Goal: Transaction & Acquisition: Purchase product/service

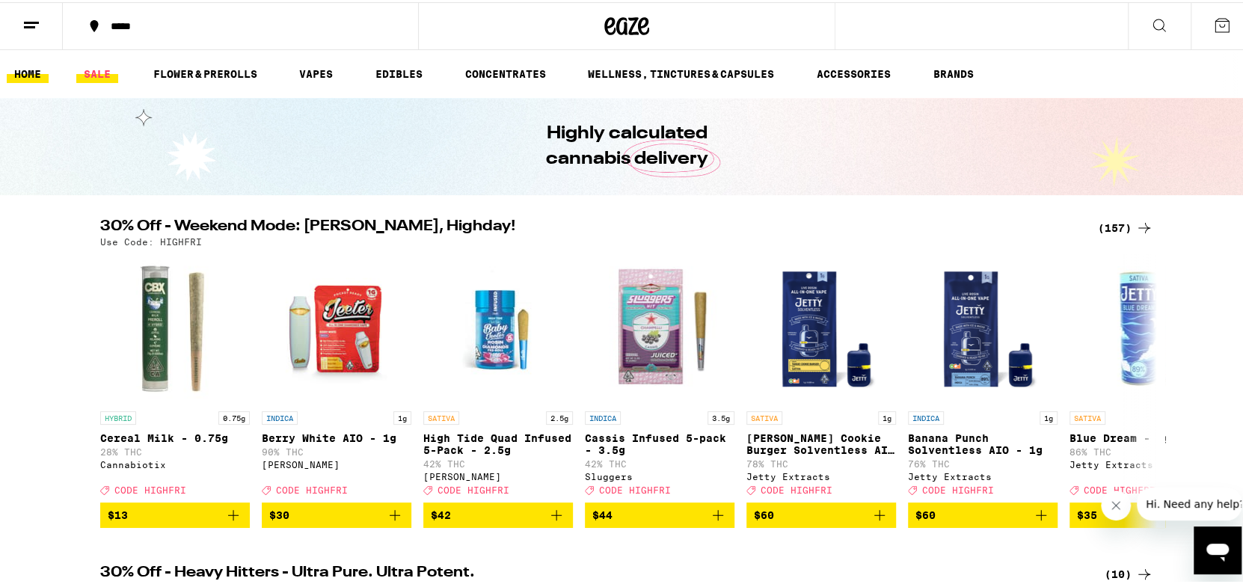
click at [94, 71] on link "SALE" at bounding box center [97, 72] width 42 height 18
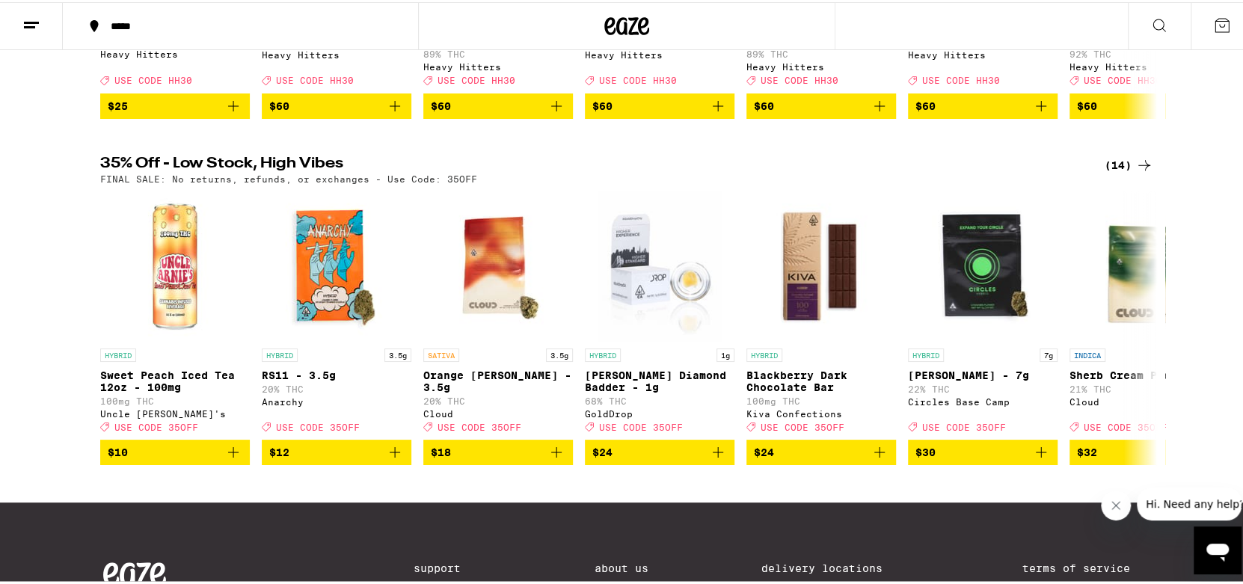
scroll to position [748, 0]
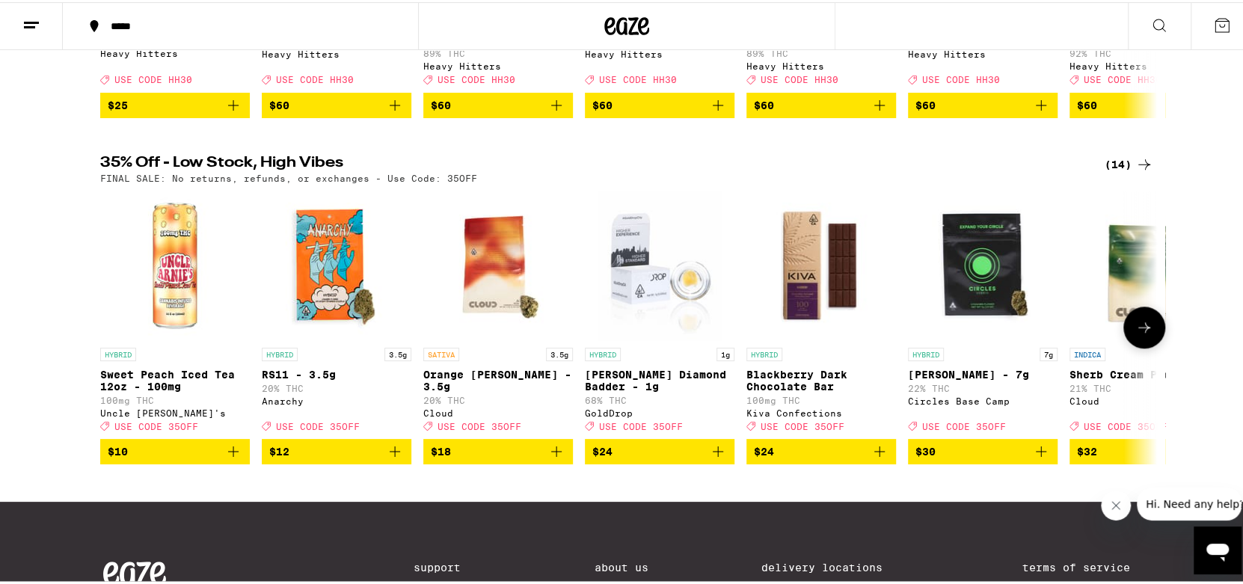
click at [389, 458] on icon "Add to bag" at bounding box center [395, 449] width 18 height 18
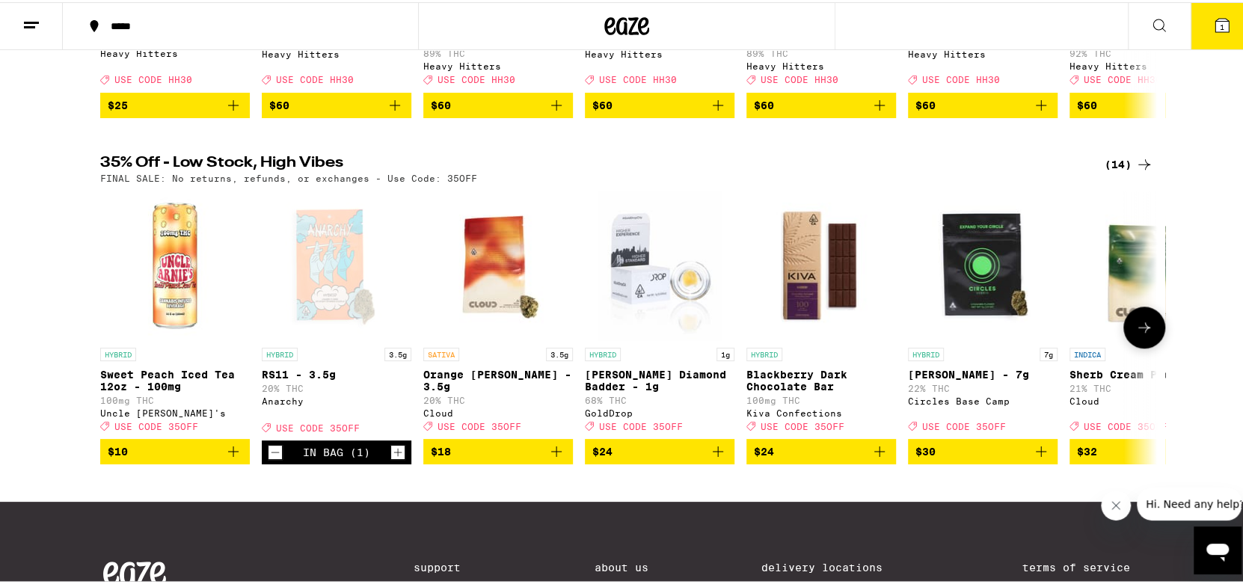
scroll to position [795, 0]
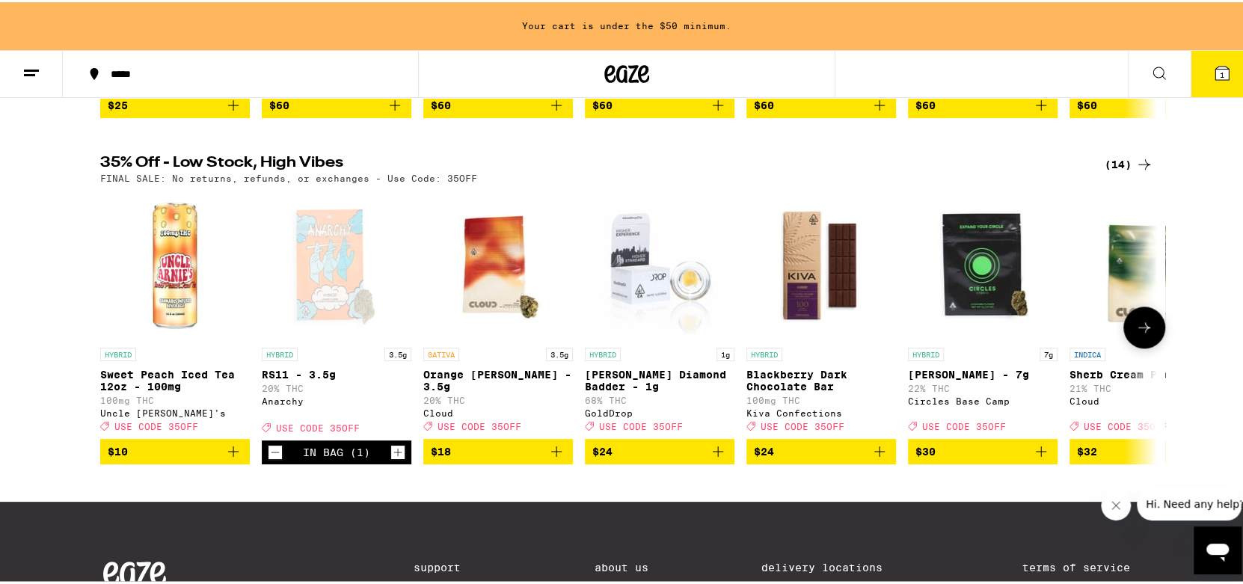
click at [230, 458] on icon "Add to bag" at bounding box center [233, 449] width 18 height 18
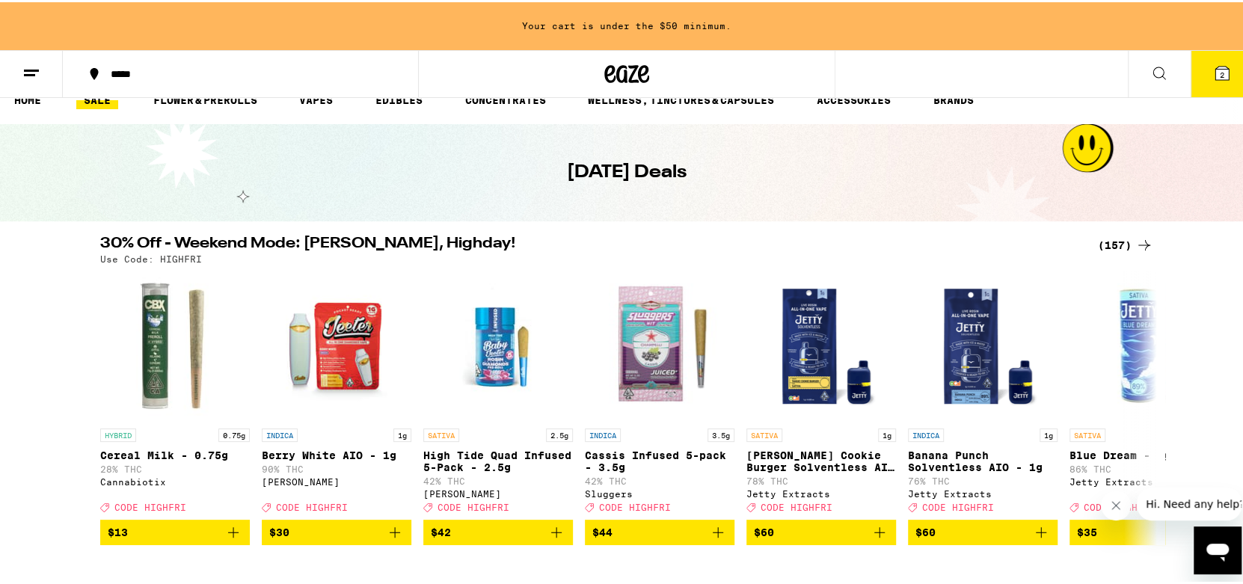
scroll to position [0, 0]
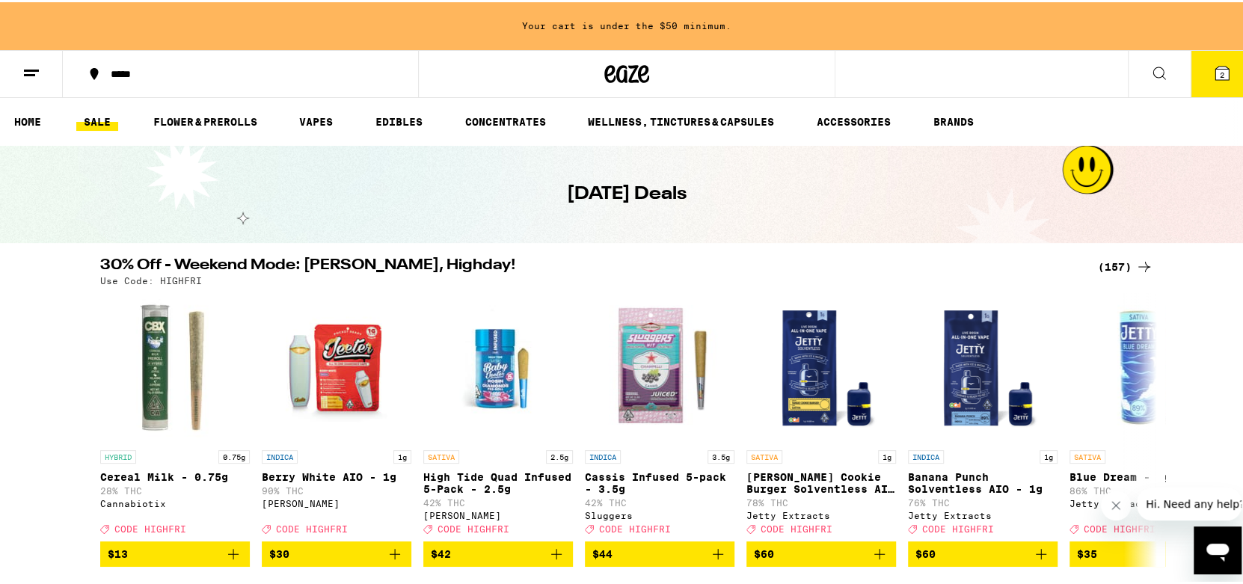
click at [37, 71] on icon at bounding box center [31, 71] width 18 height 18
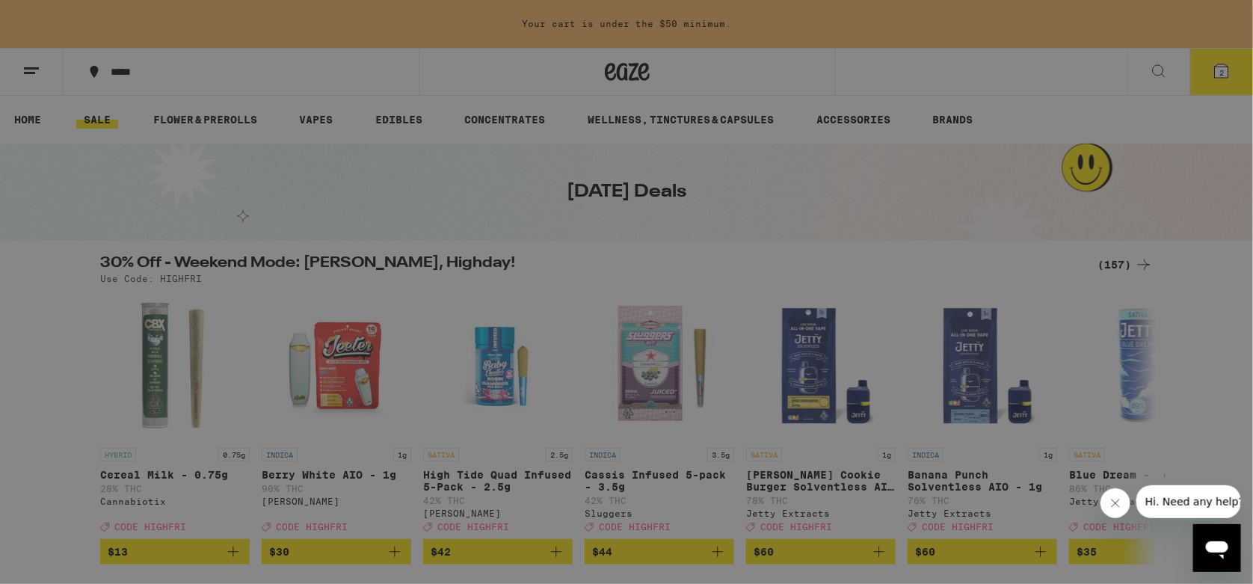
click at [150, 96] on div "Buy It Again" at bounding box center [129, 99] width 106 height 18
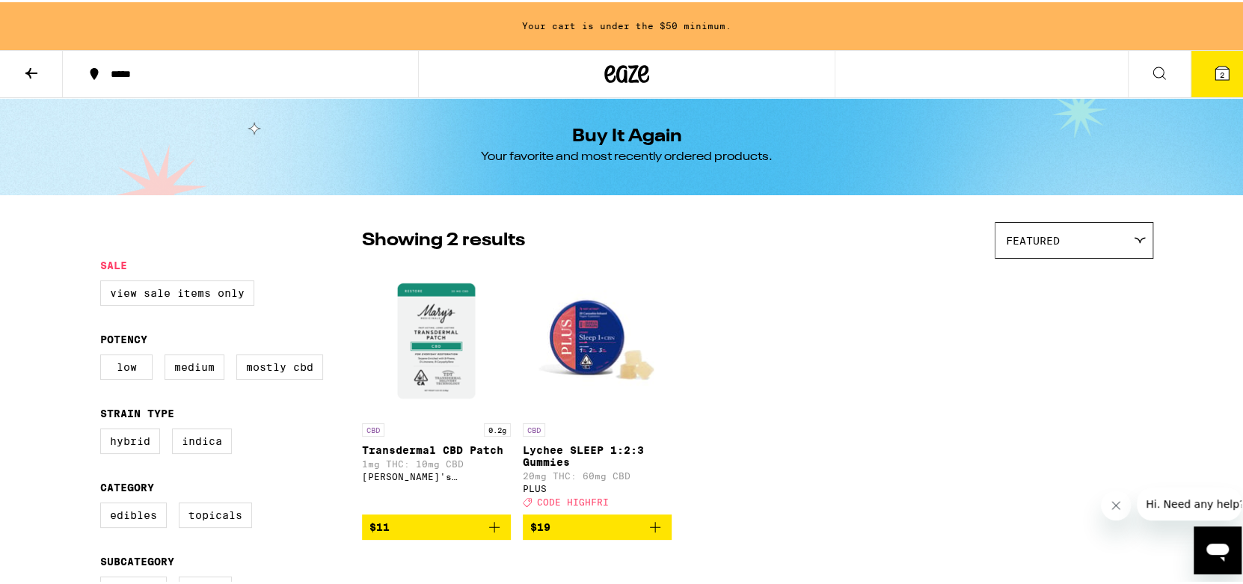
click at [35, 68] on icon at bounding box center [31, 71] width 18 height 18
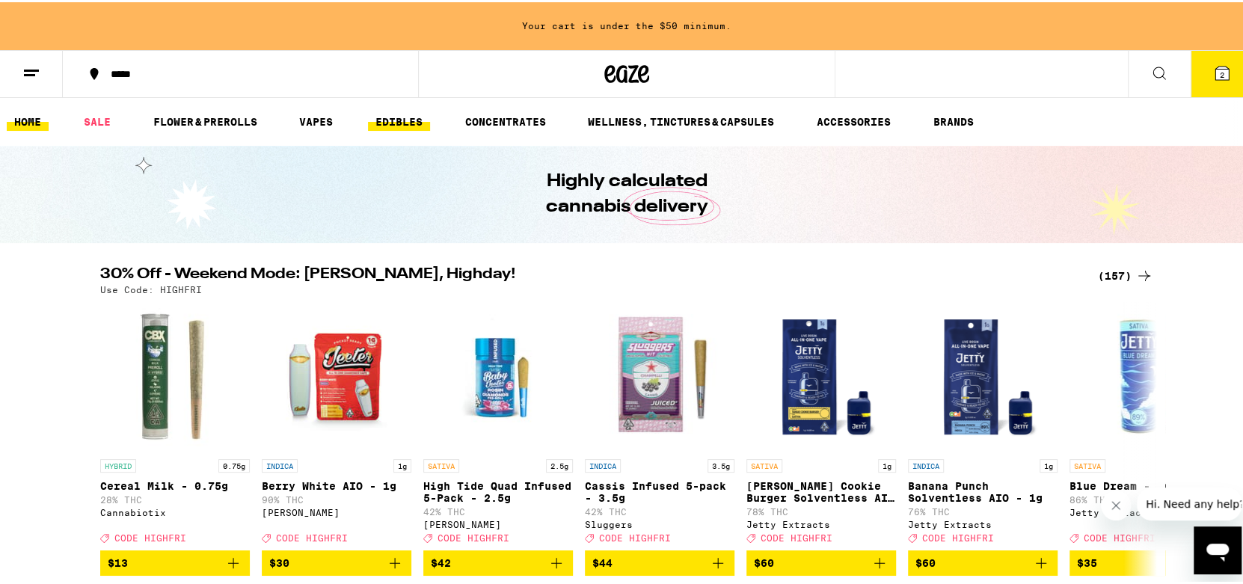
click at [428, 124] on link "EDIBLES" at bounding box center [399, 120] width 62 height 18
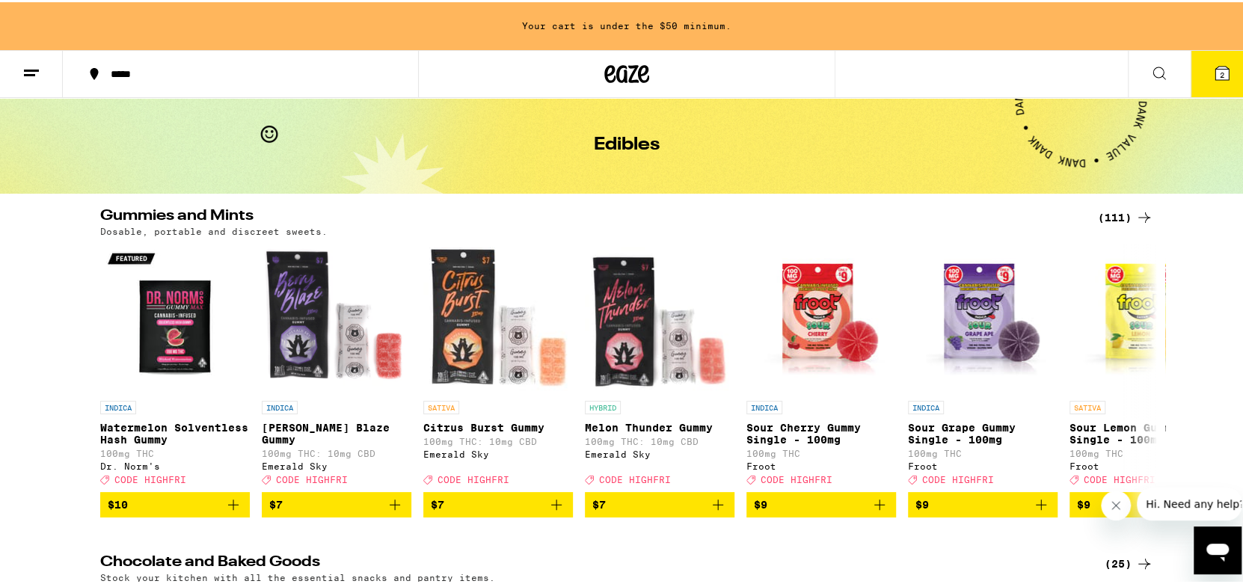
scroll to position [75, 0]
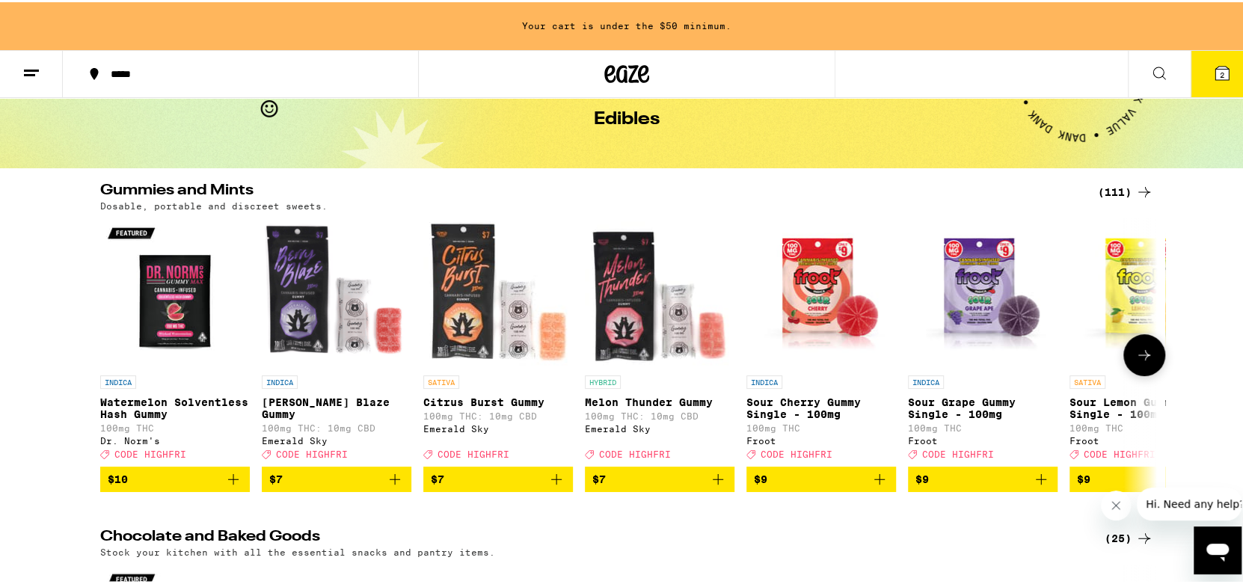
click at [177, 301] on img "Open page for Watermelon Solventless Hash Gummy from Dr. Norm's" at bounding box center [175, 291] width 150 height 150
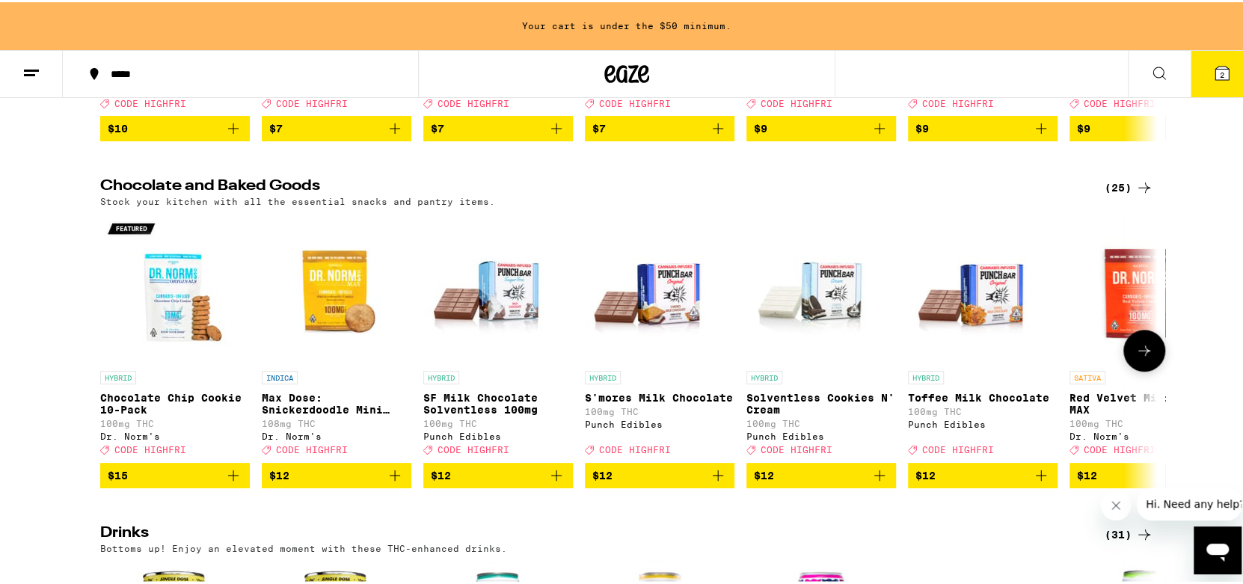
scroll to position [449, 0]
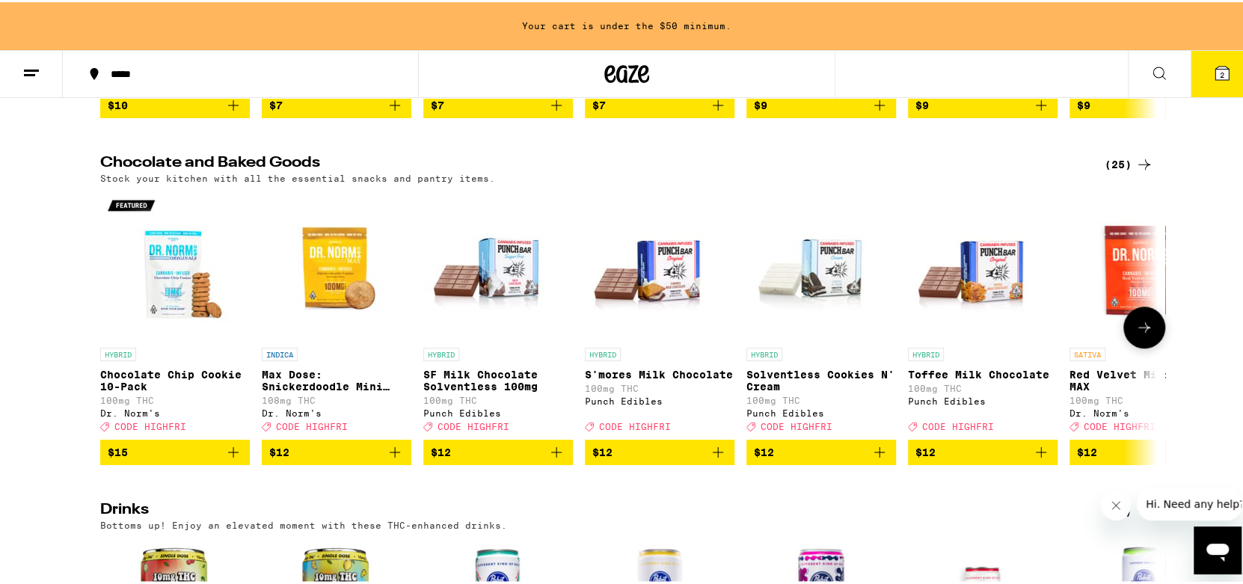
click at [322, 274] on img "Open page for Max Dose: Snickerdoodle Mini Cookie - Indica from Dr. Norm's" at bounding box center [337, 263] width 150 height 150
click at [327, 265] on img "Open page for Max Dose: Snickerdoodle Mini Cookie - Indica from Dr. Norm's" at bounding box center [337, 263] width 150 height 150
click at [158, 274] on img "Open page for Chocolate Chip Cookie 10-Pack from Dr. Norm's" at bounding box center [175, 263] width 150 height 150
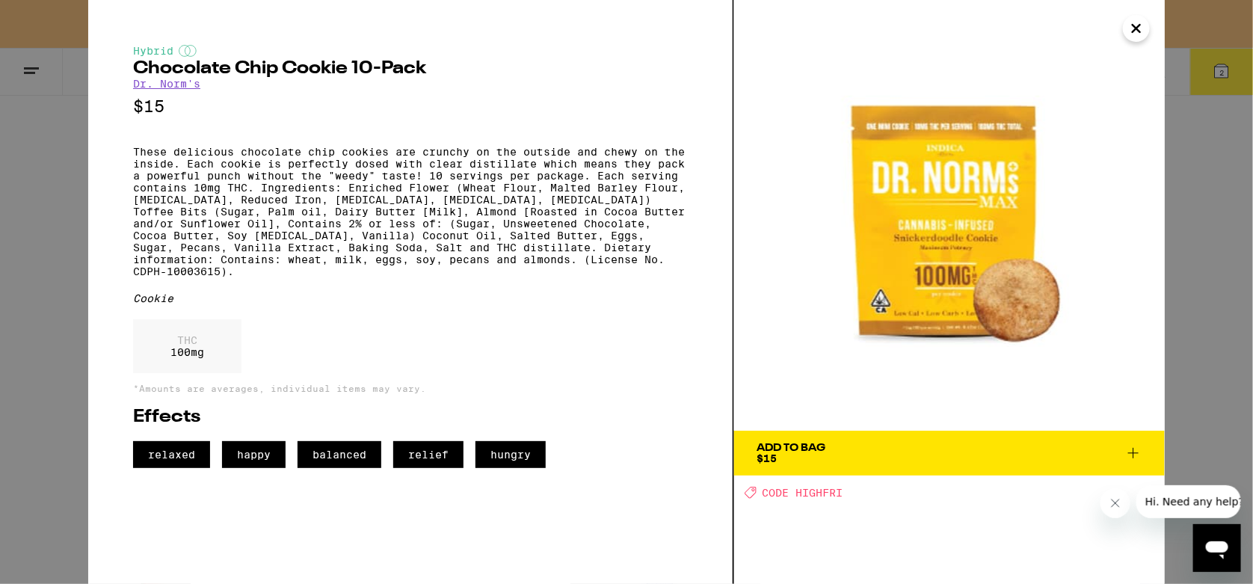
click at [1139, 27] on icon "Close" at bounding box center [1136, 28] width 18 height 22
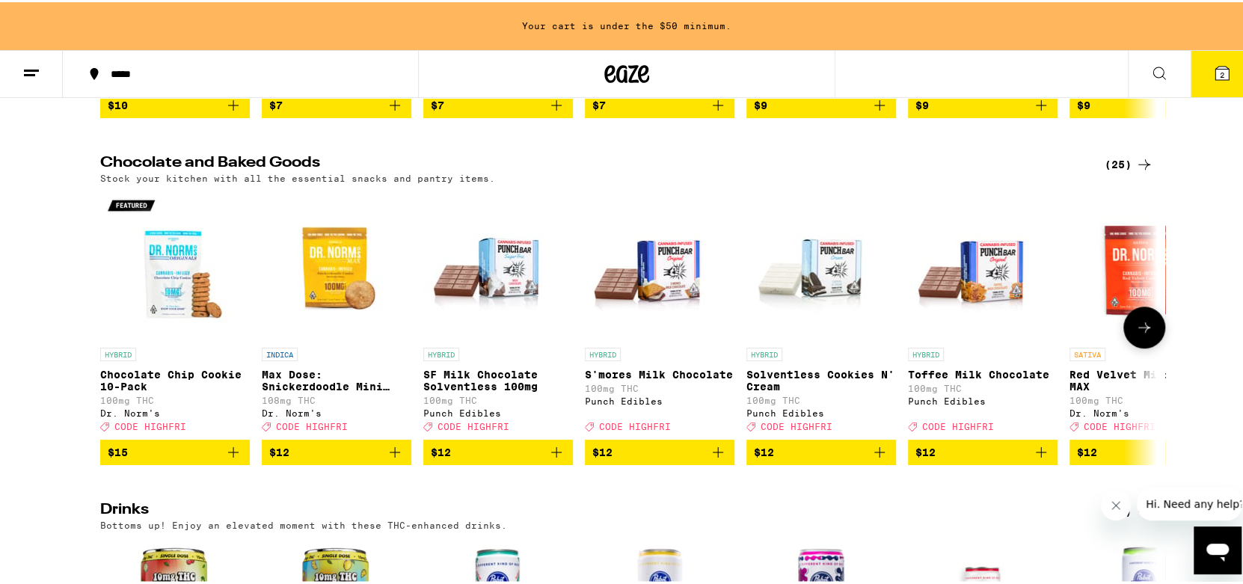
click at [163, 272] on img "Open page for Chocolate Chip Cookie 10-Pack from Dr. Norm's" at bounding box center [175, 263] width 150 height 150
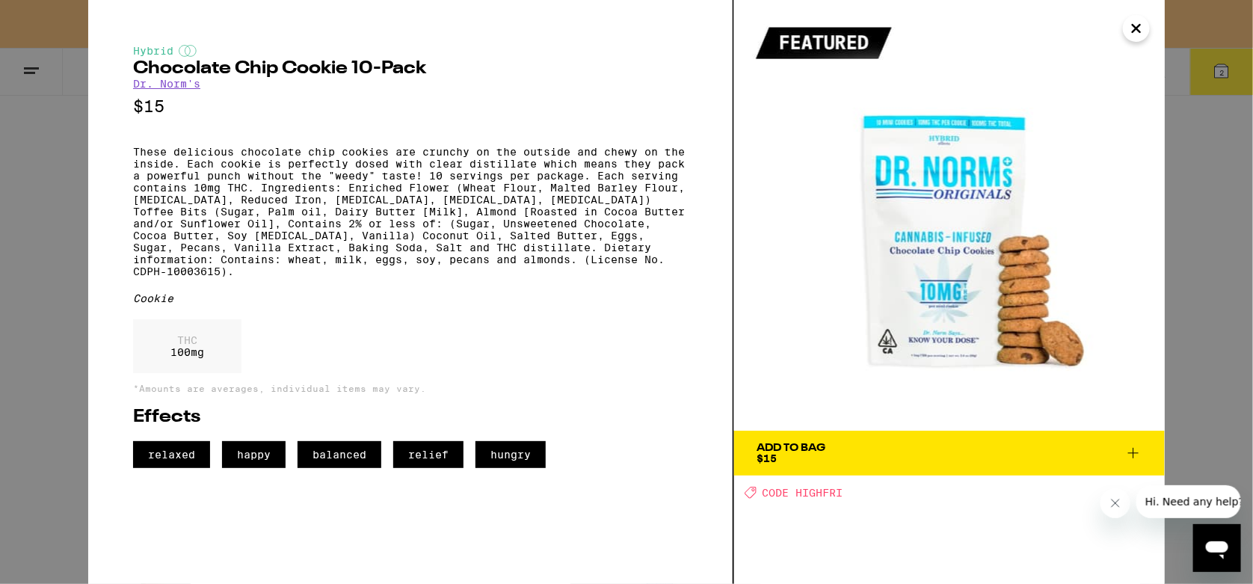
click at [1142, 31] on icon "Close" at bounding box center [1136, 28] width 18 height 22
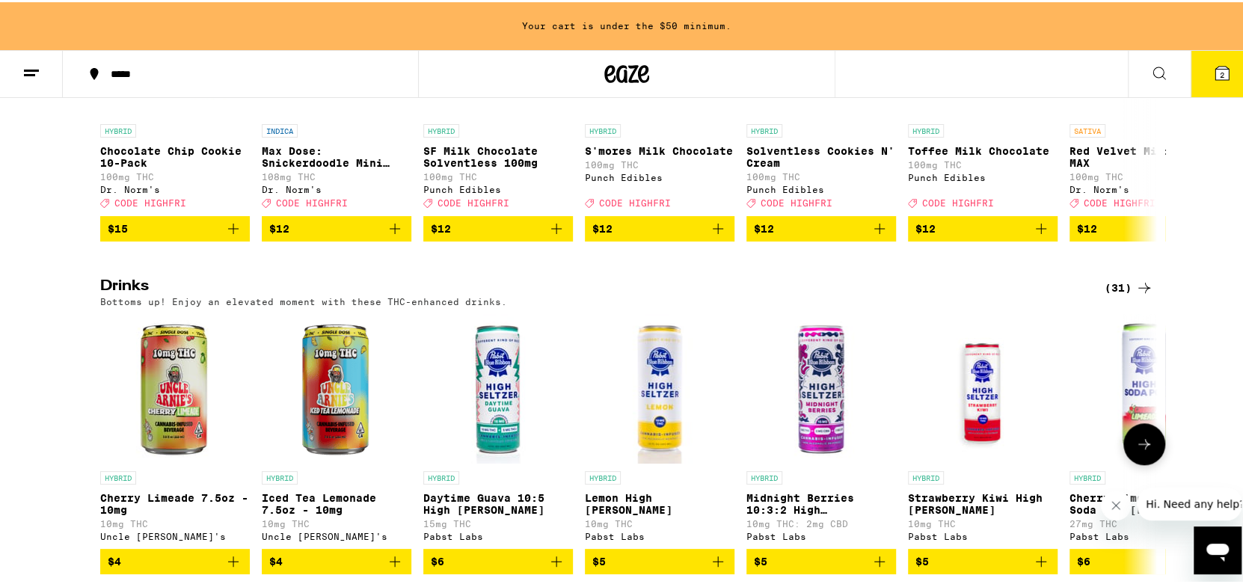
scroll to position [748, 0]
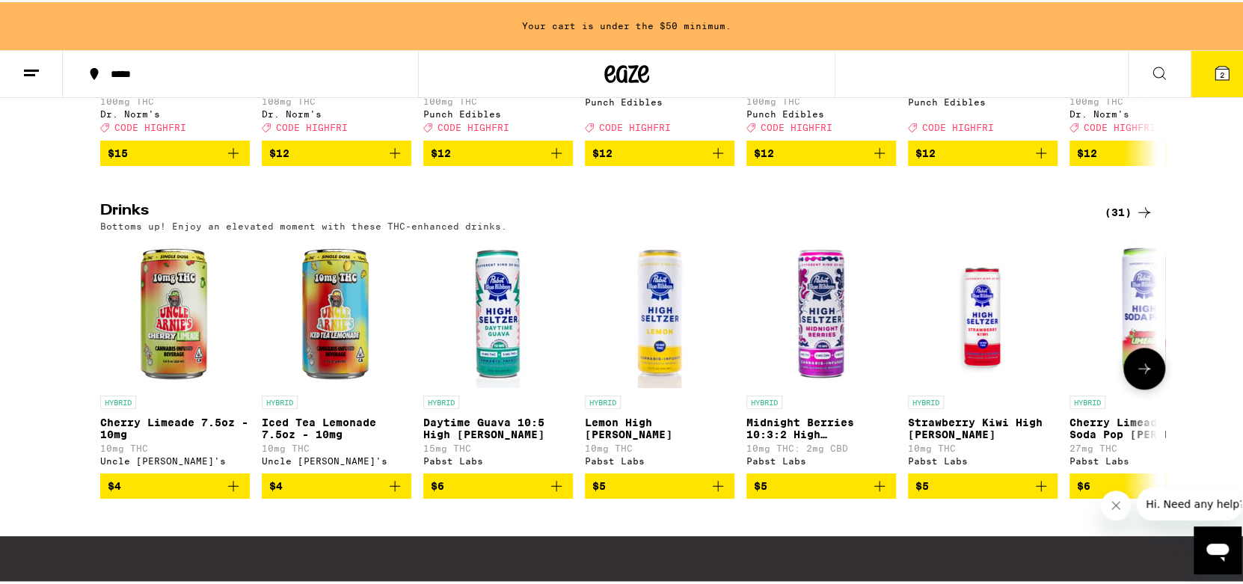
click at [1139, 375] on icon at bounding box center [1144, 366] width 18 height 18
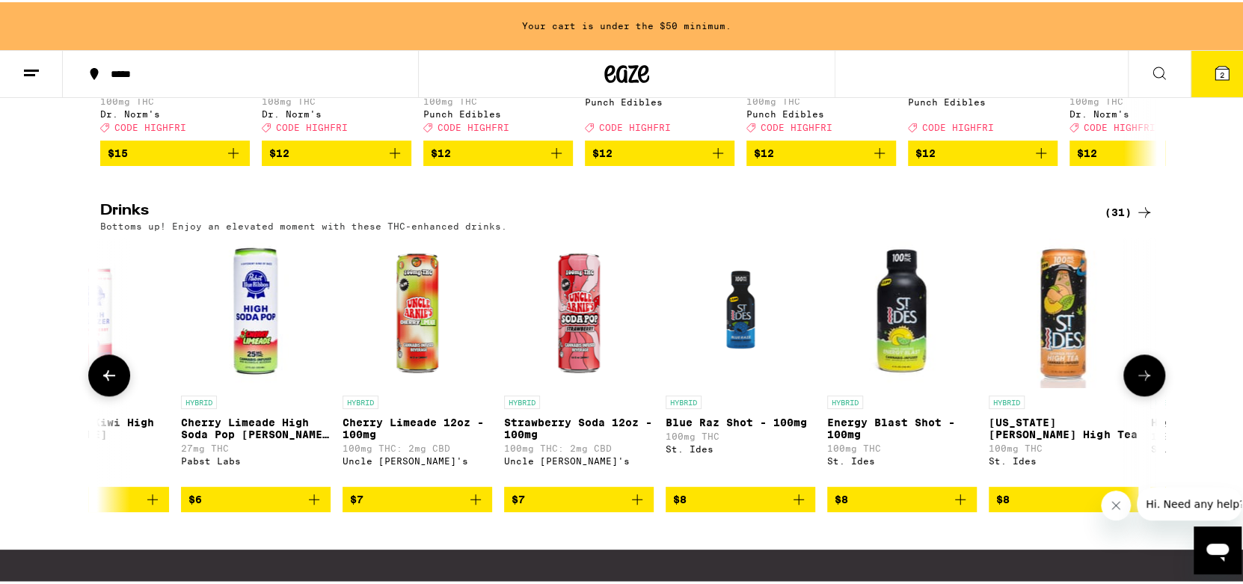
scroll to position [0, 890]
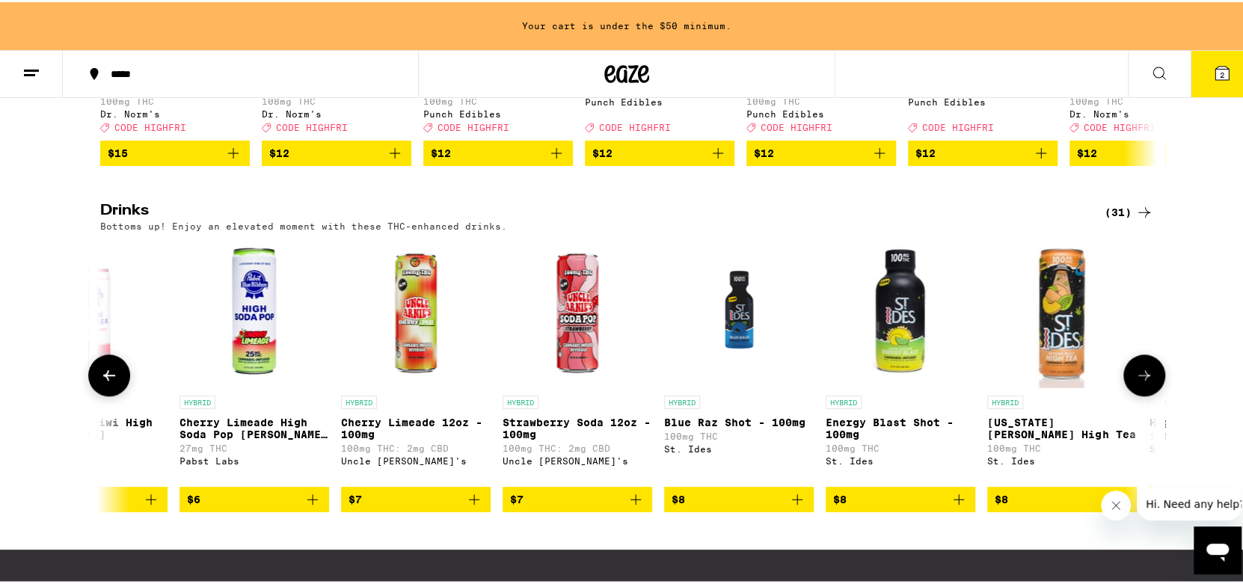
click at [1135, 382] on icon at bounding box center [1144, 373] width 18 height 18
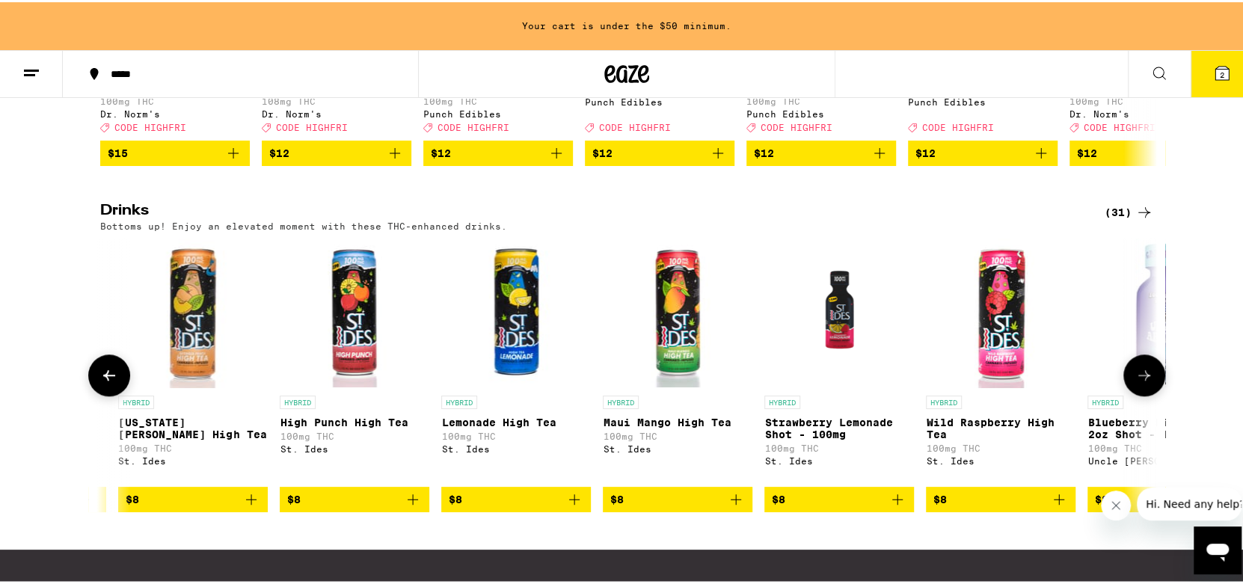
scroll to position [0, 1779]
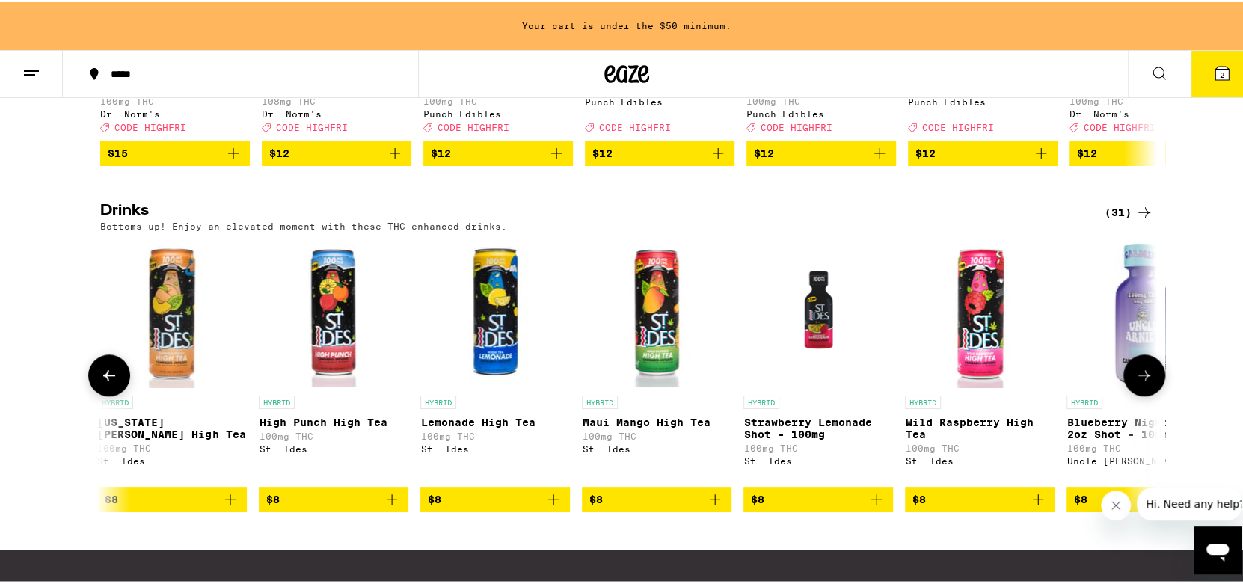
click at [709, 506] on icon "Add to bag" at bounding box center [715, 497] width 18 height 18
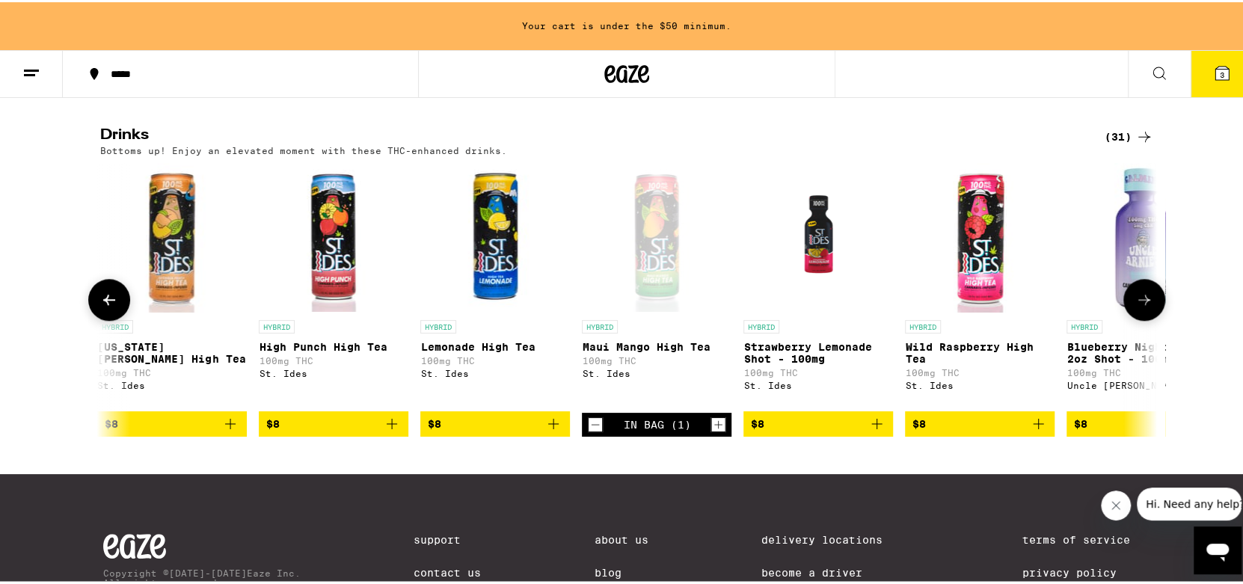
scroll to position [672, 0]
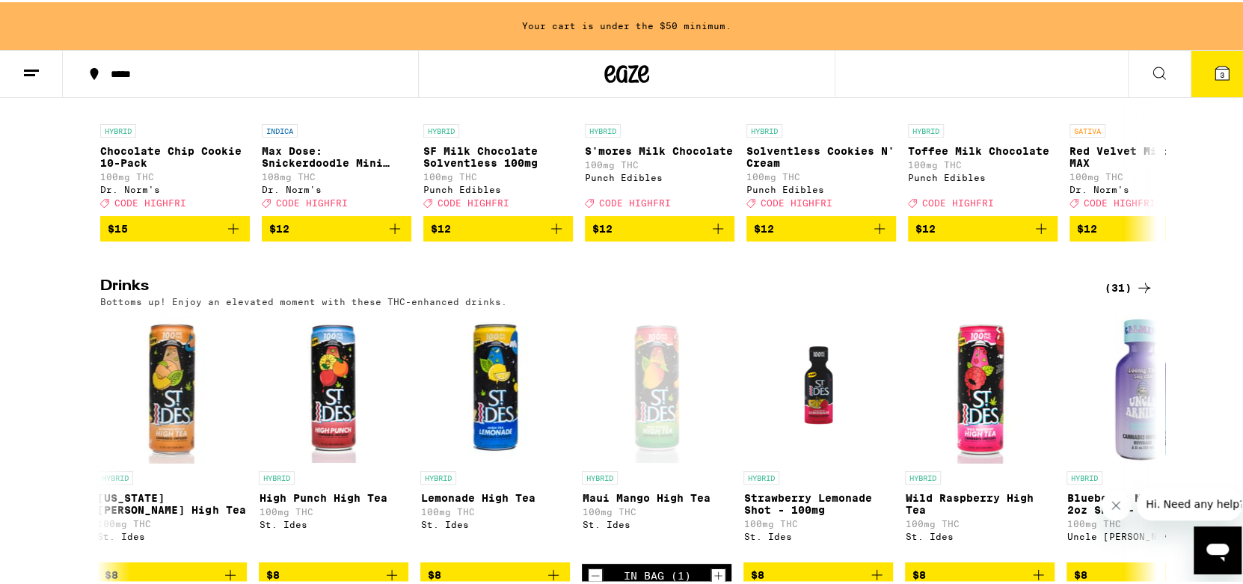
click at [1141, 291] on icon at bounding box center [1144, 285] width 12 height 10
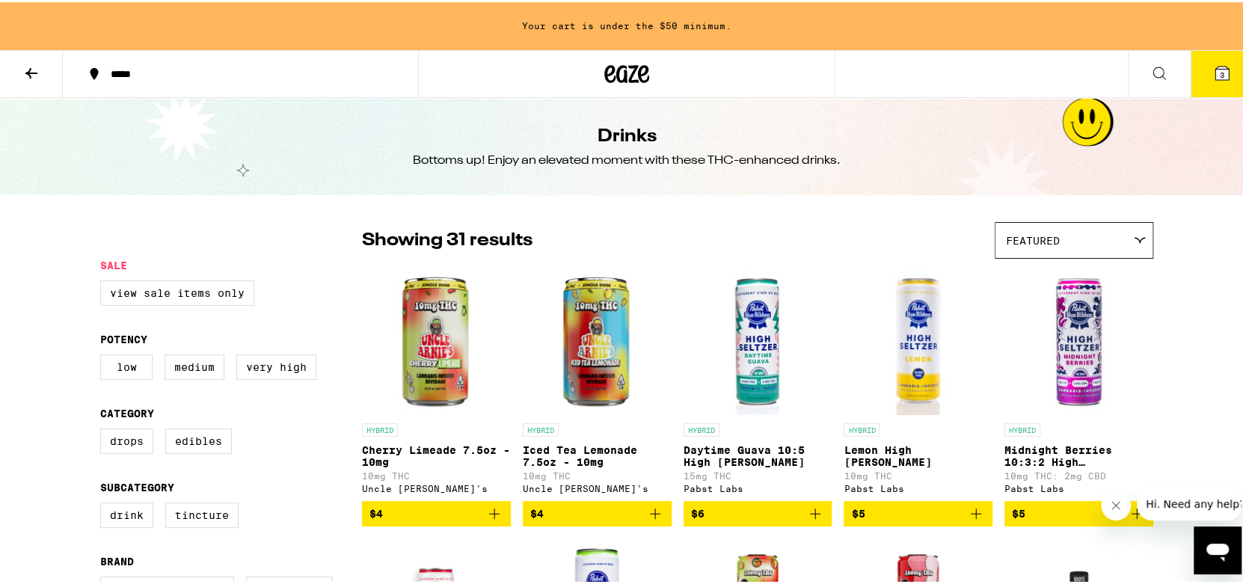
click at [1219, 68] on span "3" at bounding box center [1221, 72] width 4 height 9
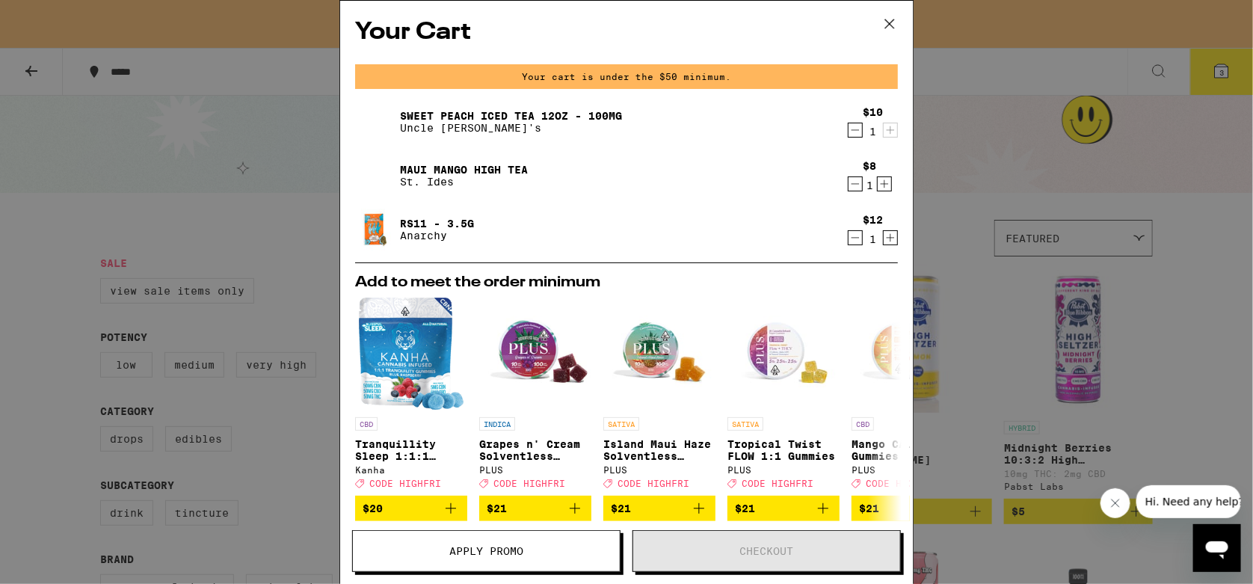
click at [506, 559] on button "Apply Promo" at bounding box center [486, 551] width 268 height 42
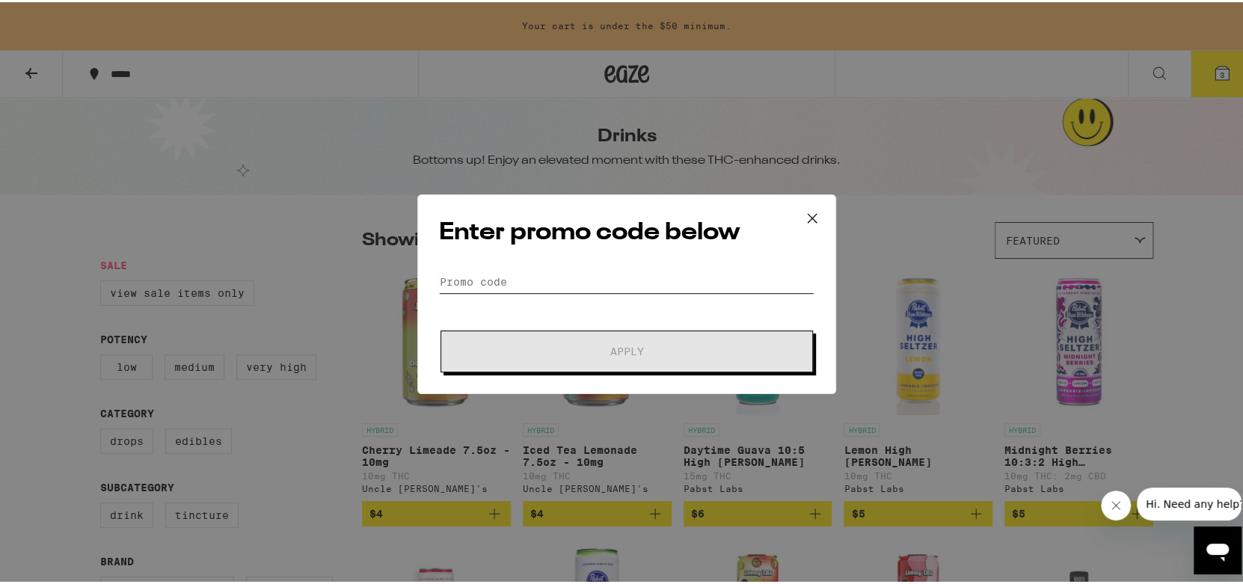
click at [481, 277] on input "Promo Code" at bounding box center [626, 279] width 375 height 22
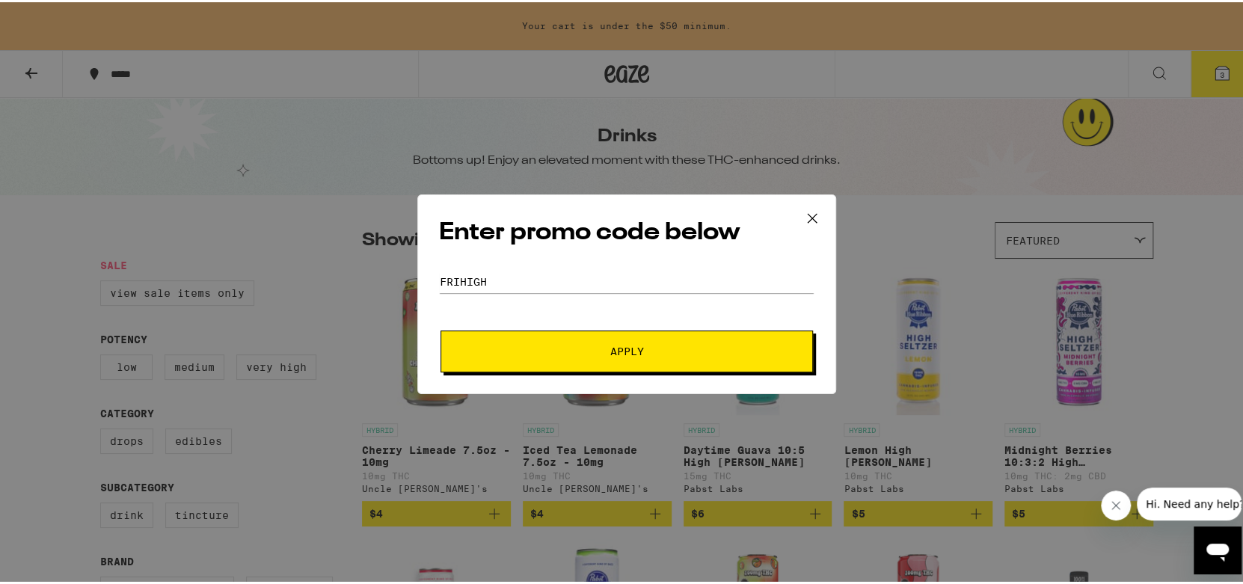
click at [547, 348] on span "Apply" at bounding box center [626, 349] width 269 height 10
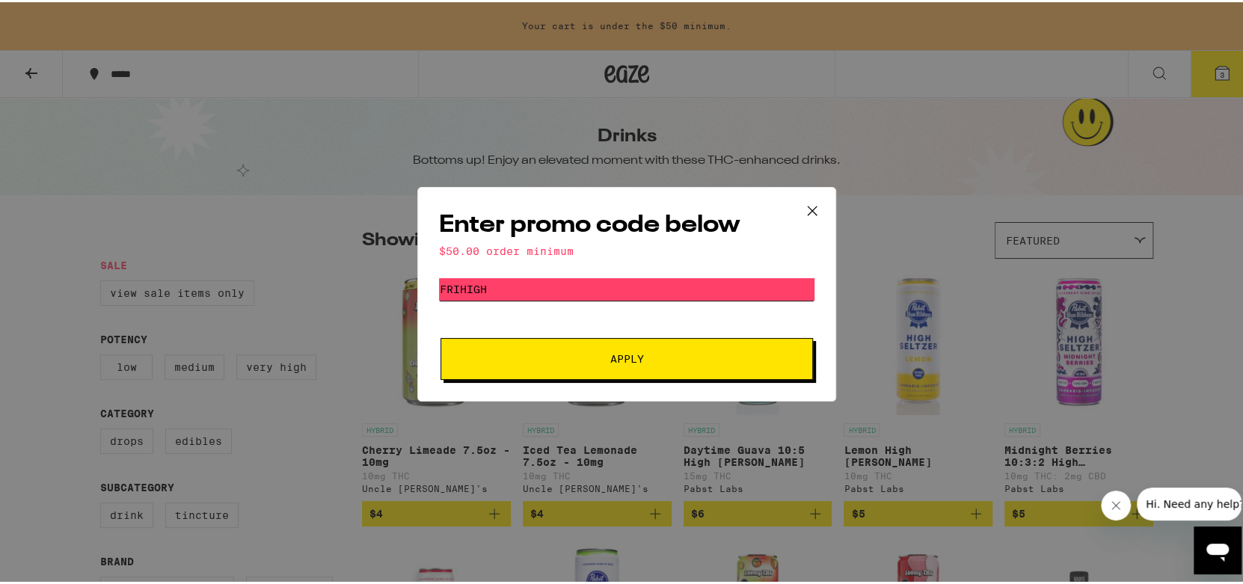
click at [497, 282] on input "FRIHIGH" at bounding box center [626, 287] width 375 height 22
drag, startPoint x: 497, startPoint y: 282, endPoint x: 421, endPoint y: 283, distance: 76.3
click at [421, 283] on div "Enter promo code below $50.00 order minimum Promo Code FRIHIGH Apply" at bounding box center [626, 292] width 419 height 215
type input "35OFF"
click at [576, 360] on span "Apply" at bounding box center [626, 356] width 269 height 10
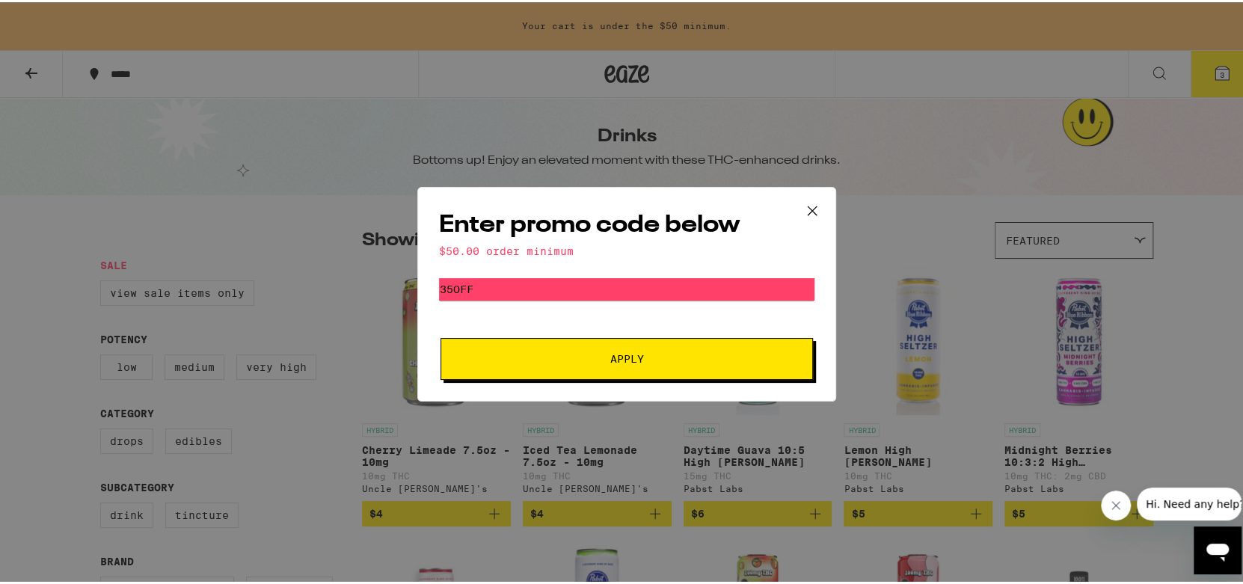
click at [810, 206] on icon at bounding box center [812, 208] width 22 height 22
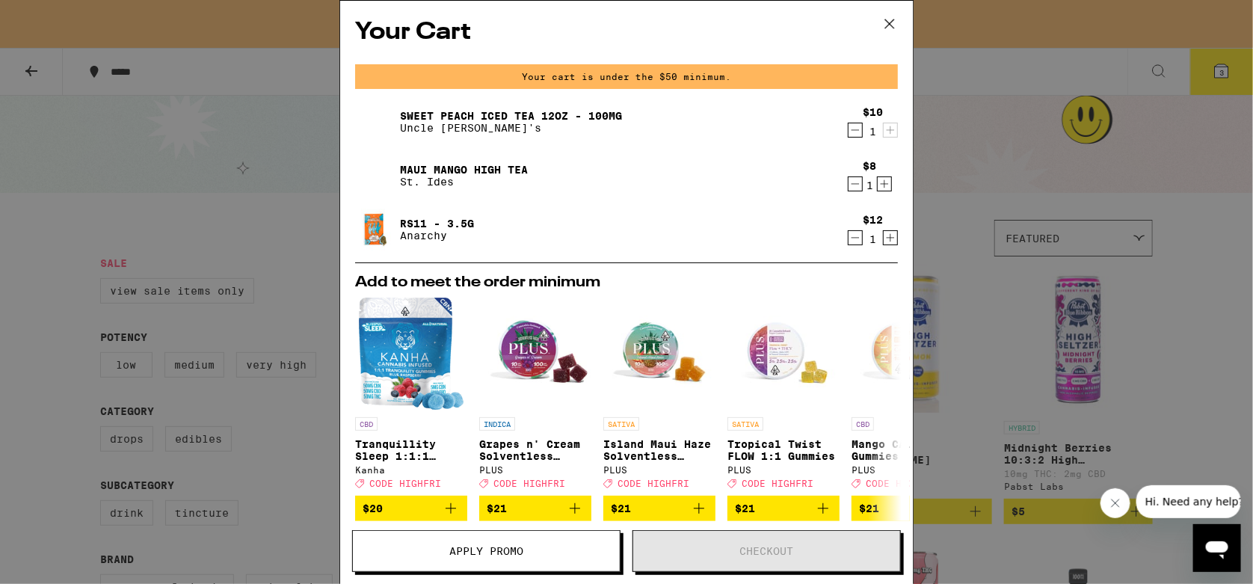
click at [451, 110] on link "Sweet Peach Iced Tea 12oz - 100mg" at bounding box center [511, 116] width 222 height 12
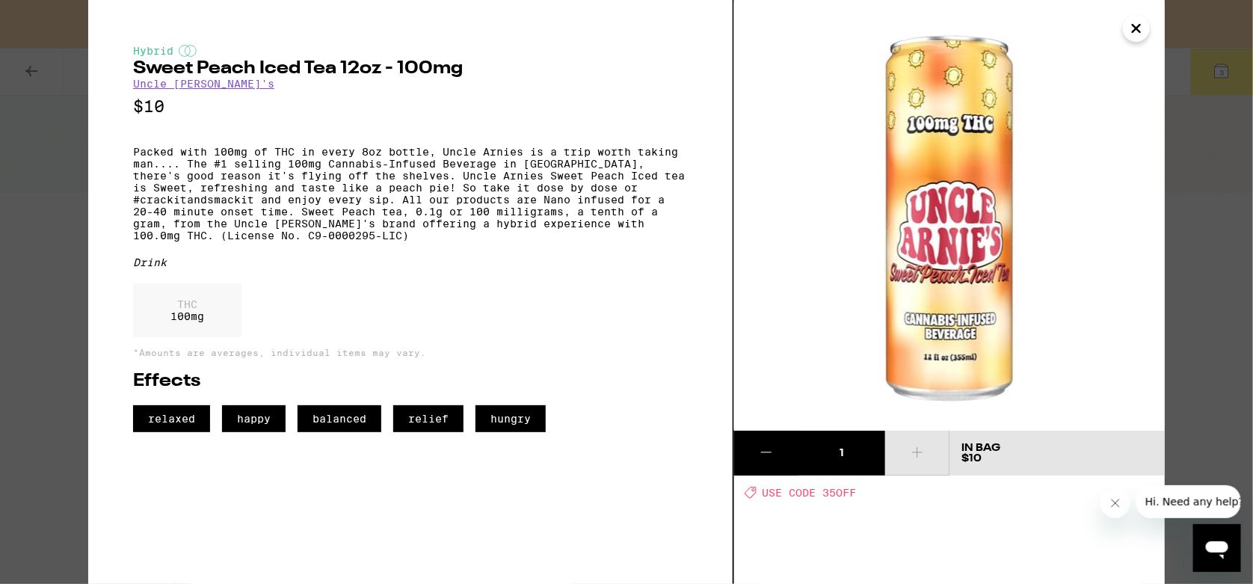
click at [1135, 27] on icon "Close" at bounding box center [1136, 28] width 7 height 7
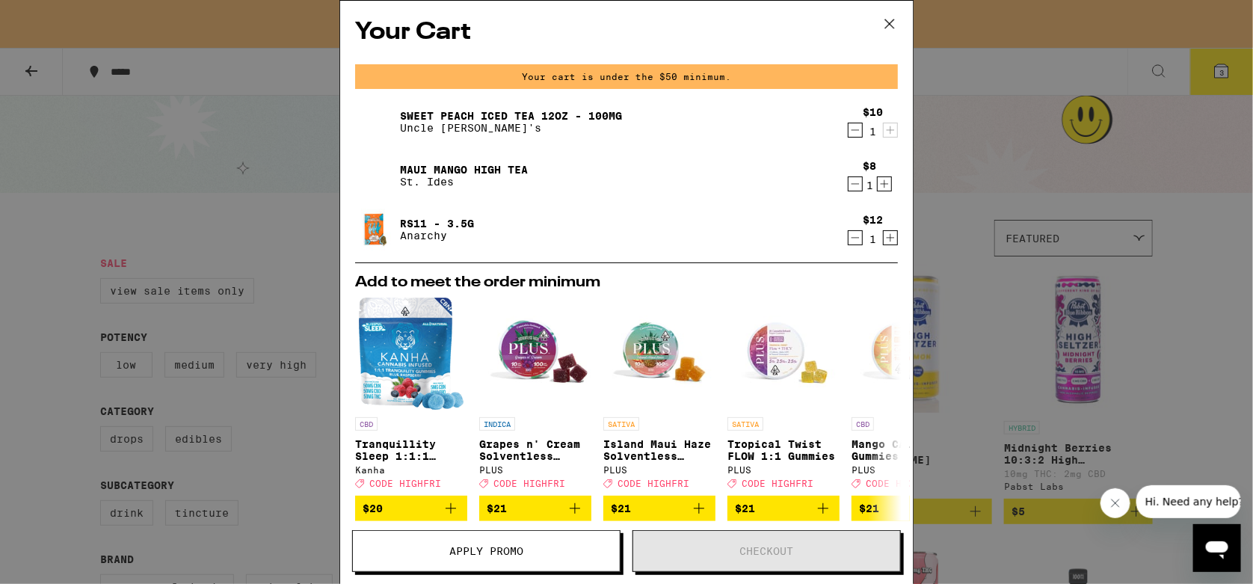
click at [887, 241] on icon "Increment" at bounding box center [891, 238] width 8 height 8
click at [878, 186] on icon "Increment" at bounding box center [884, 184] width 13 height 18
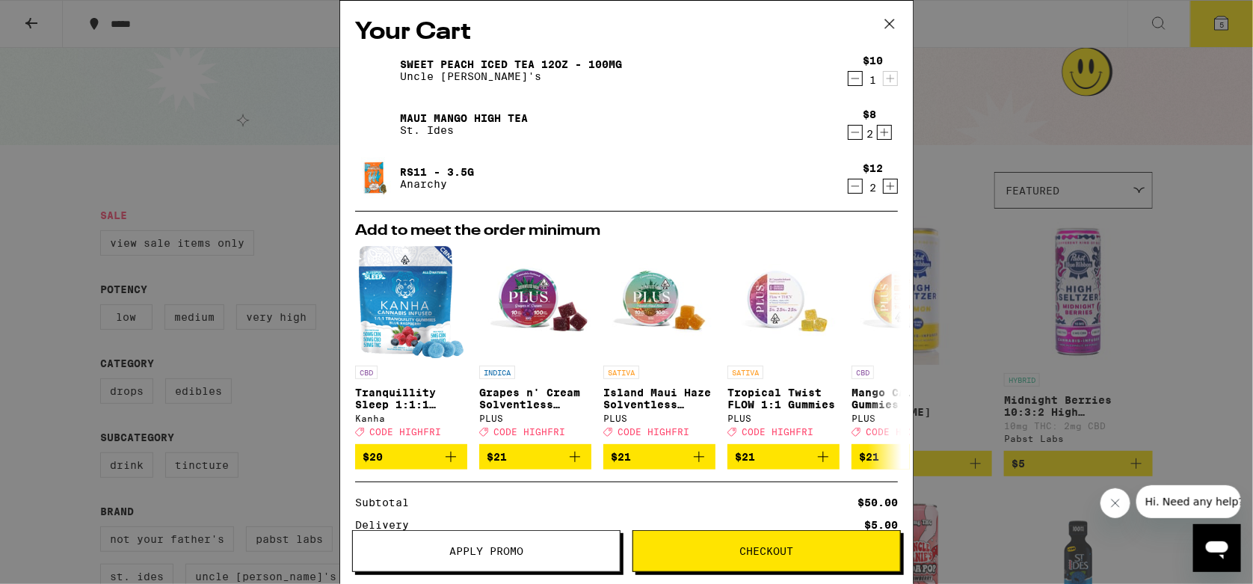
click at [693, 557] on button "Checkout" at bounding box center [766, 551] width 268 height 42
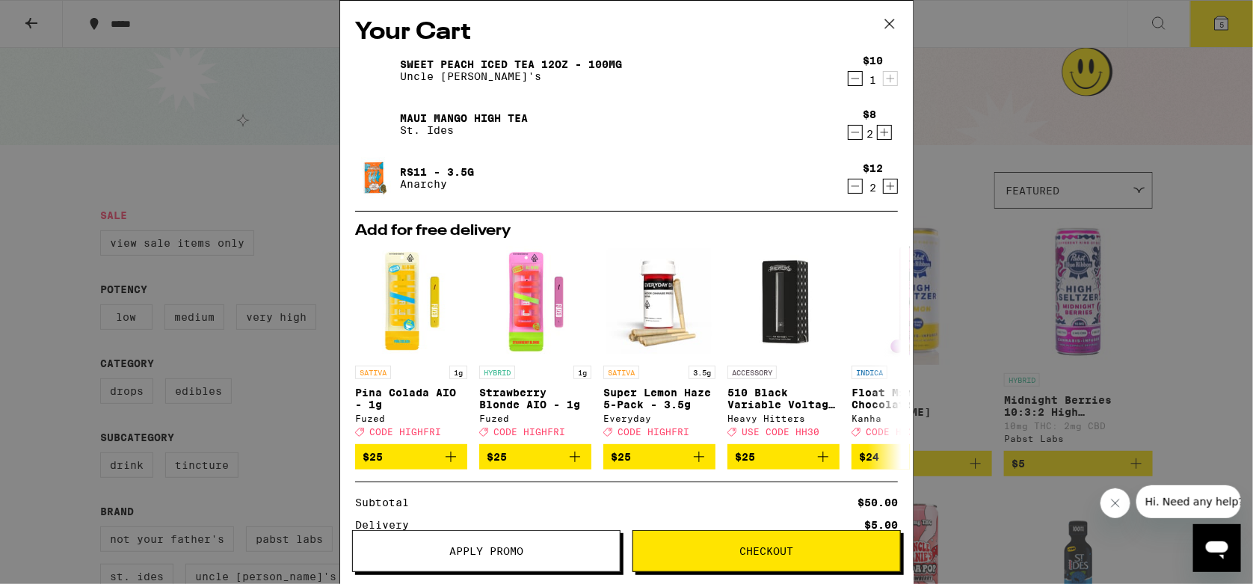
click at [506, 546] on span "Apply Promo" at bounding box center [486, 551] width 74 height 10
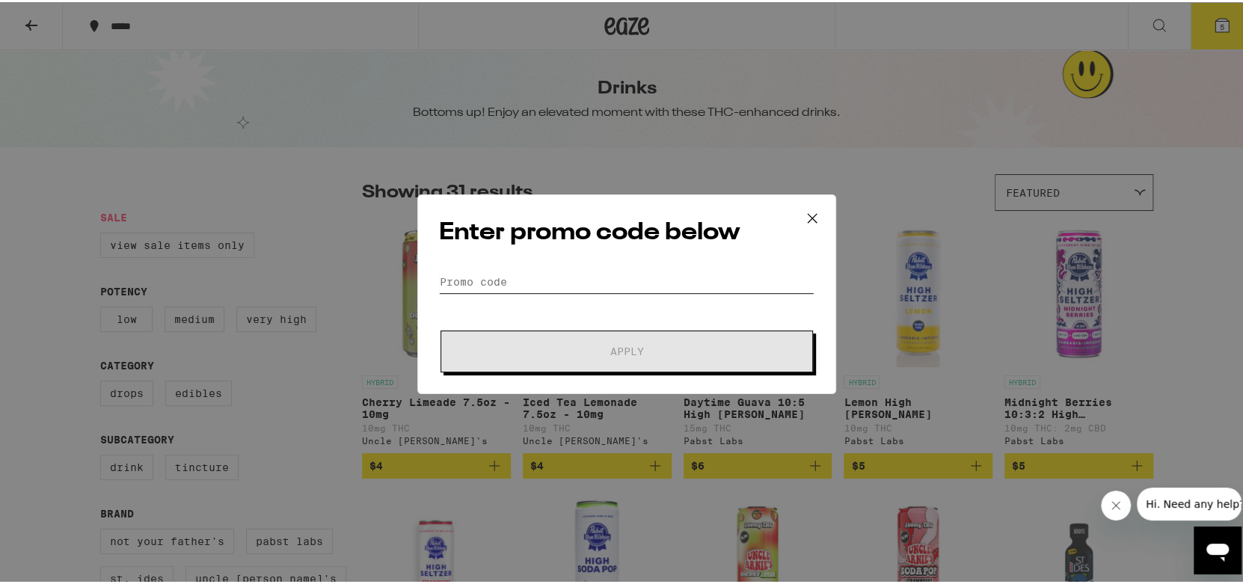
click at [531, 279] on input "Promo Code" at bounding box center [626, 279] width 375 height 22
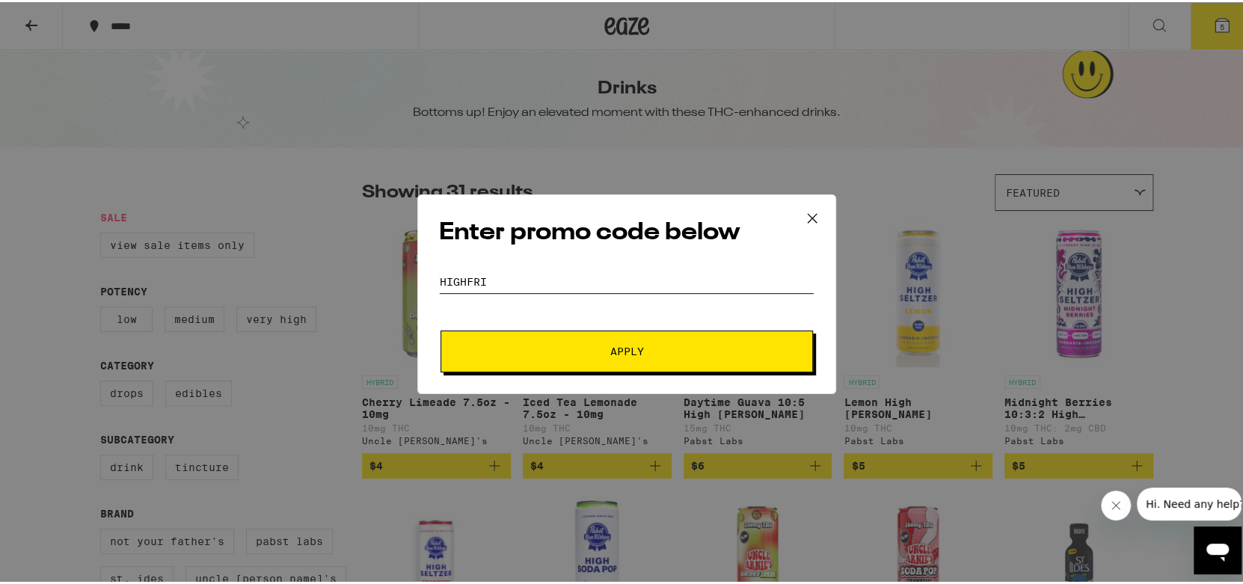
type input "HIGHFRI"
click at [606, 355] on button "Apply" at bounding box center [626, 349] width 372 height 42
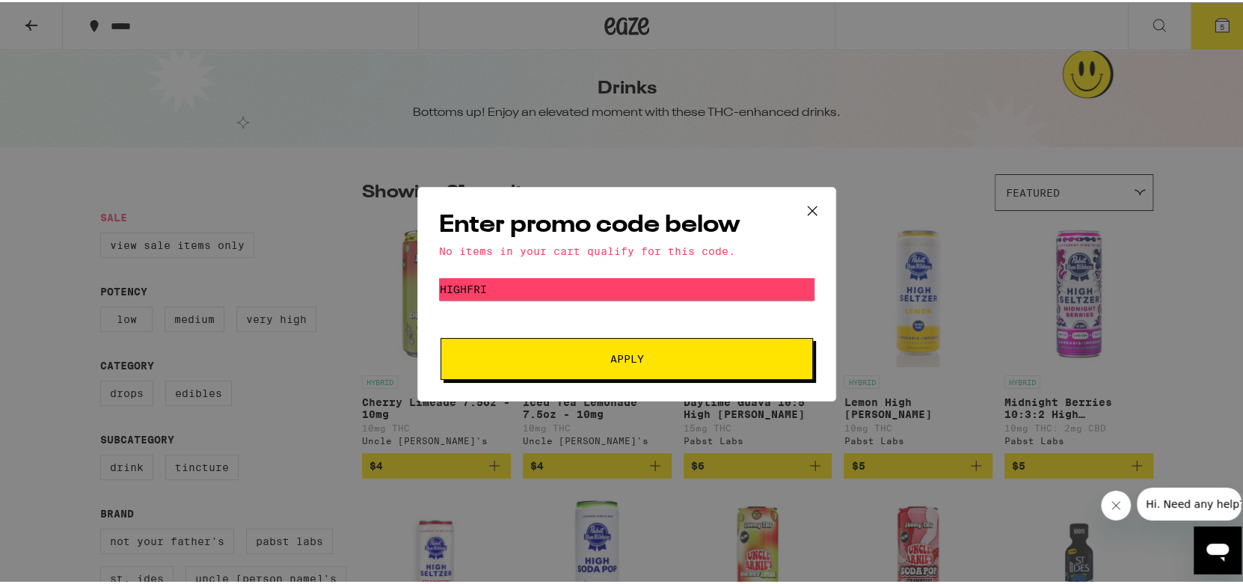
click at [807, 212] on icon at bounding box center [812, 208] width 22 height 22
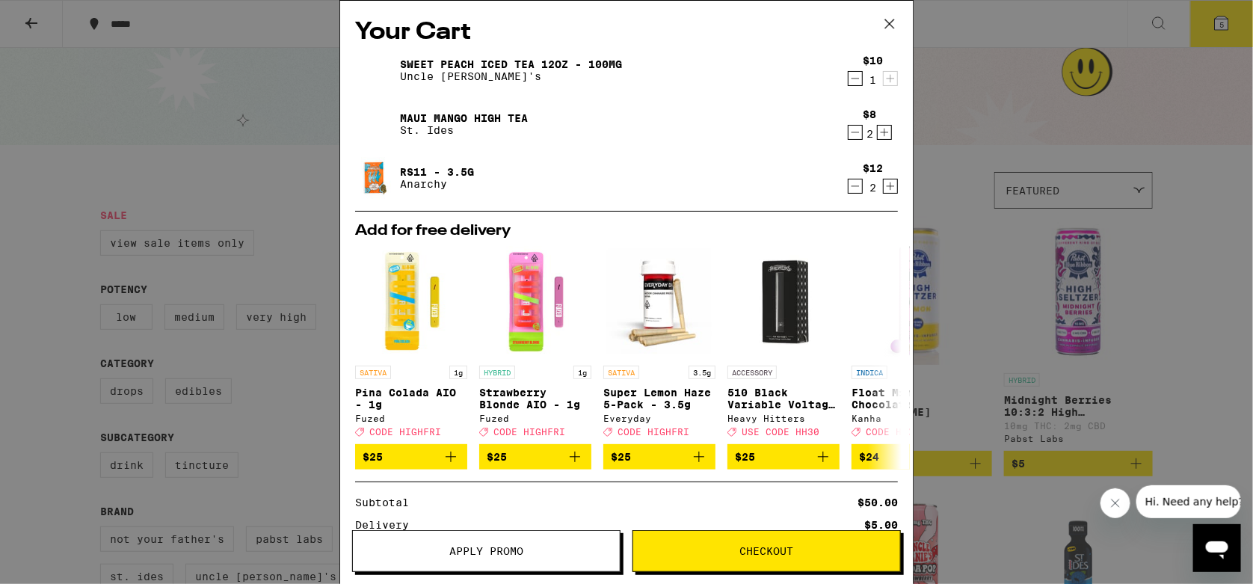
click at [894, 19] on icon at bounding box center [889, 23] width 9 height 9
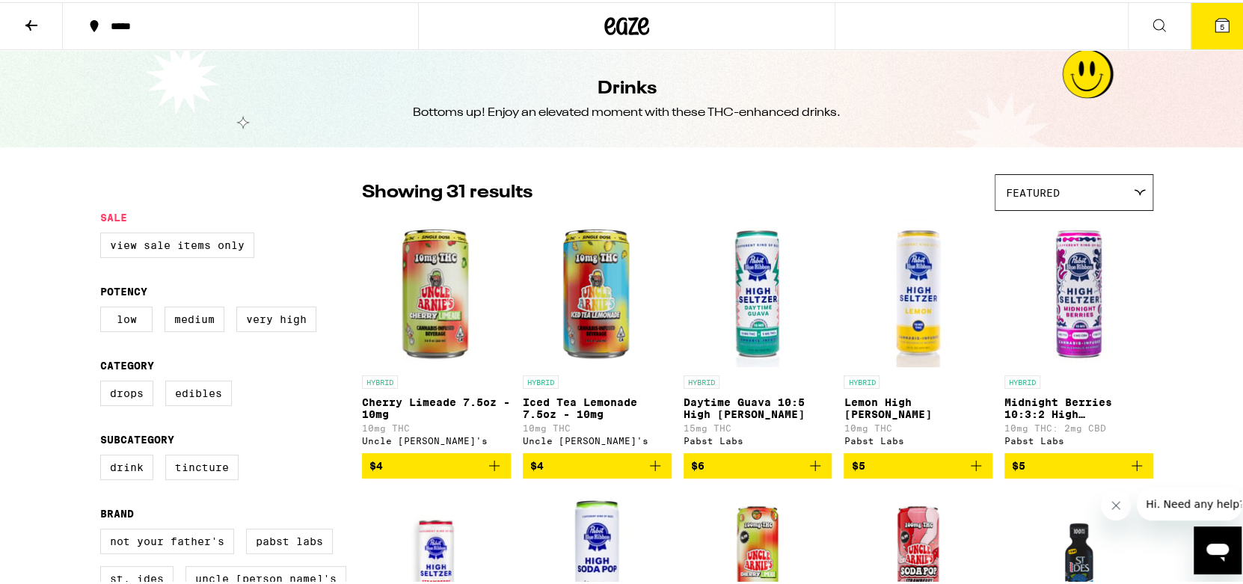
click at [1151, 21] on icon at bounding box center [1159, 23] width 18 height 18
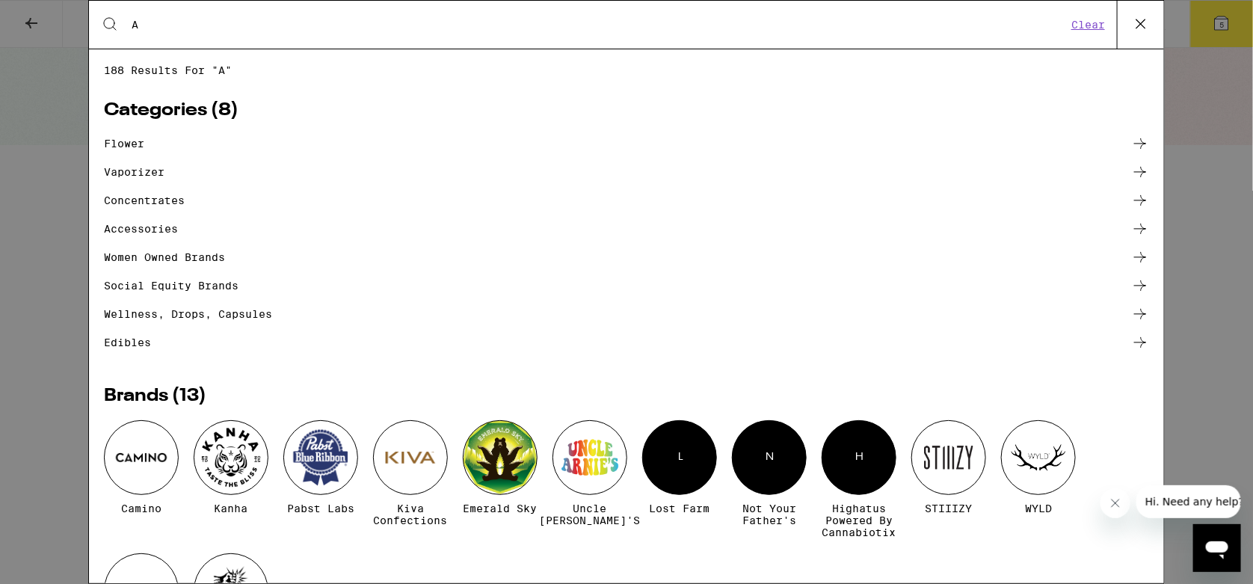
type input "A"
click at [1088, 22] on button "Clear" at bounding box center [1088, 24] width 43 height 13
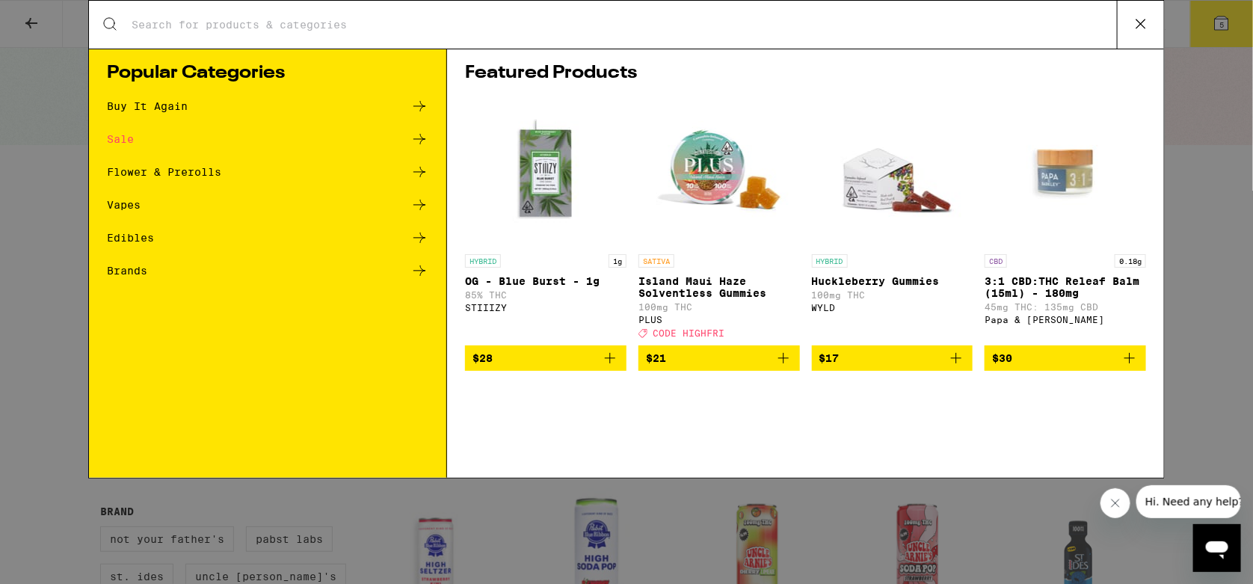
click at [1138, 15] on icon at bounding box center [1141, 24] width 22 height 22
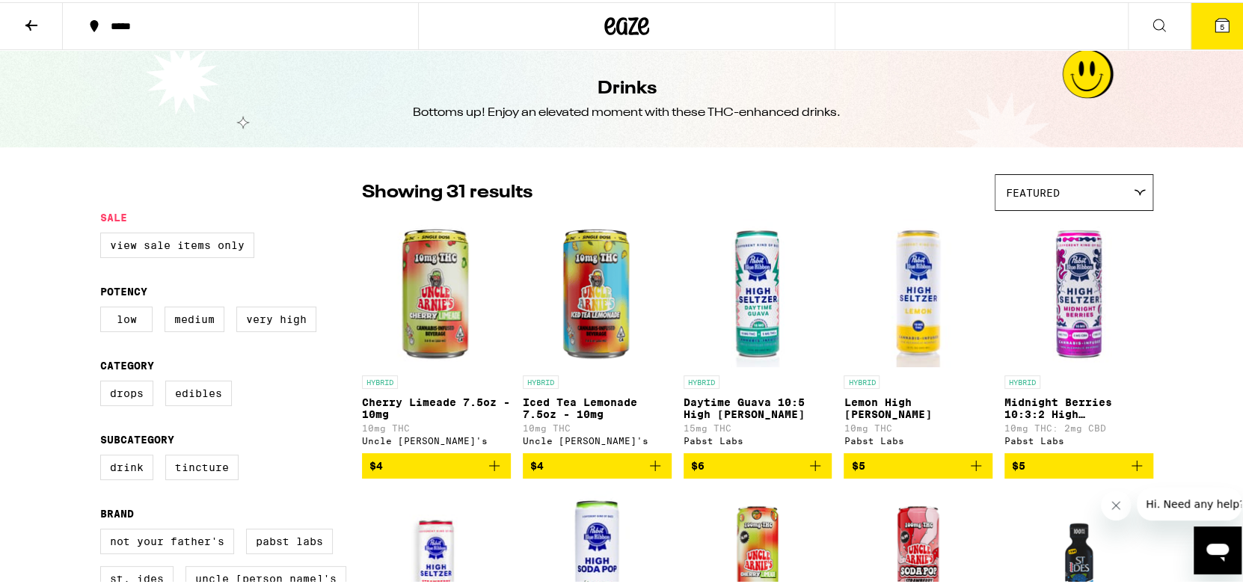
click at [31, 22] on icon at bounding box center [31, 23] width 12 height 10
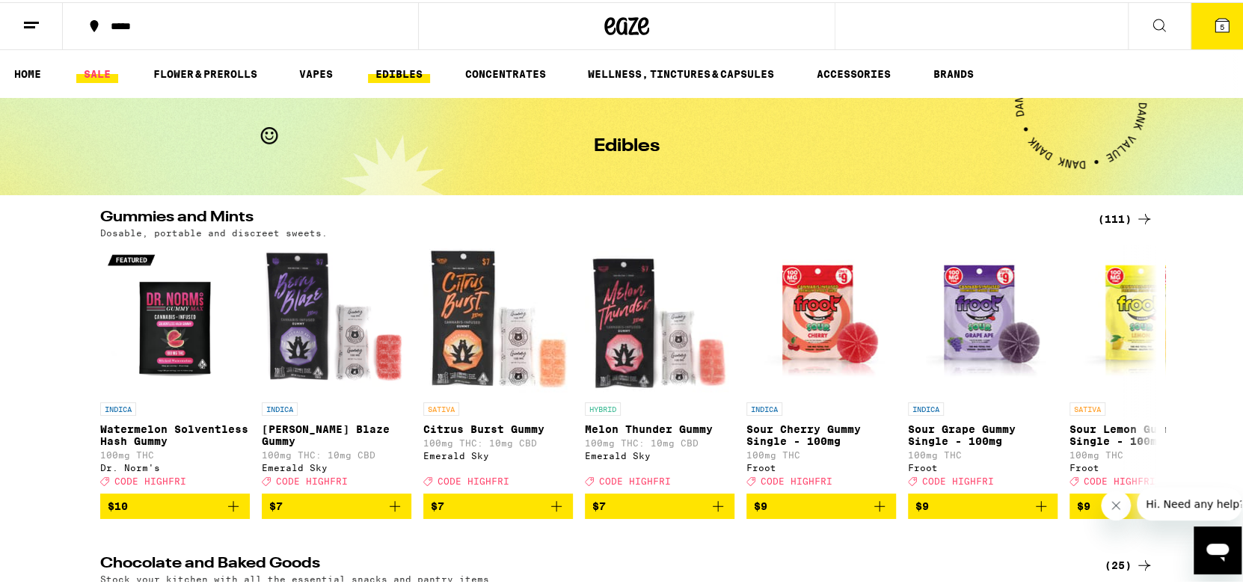
click at [102, 73] on link "SALE" at bounding box center [97, 72] width 42 height 18
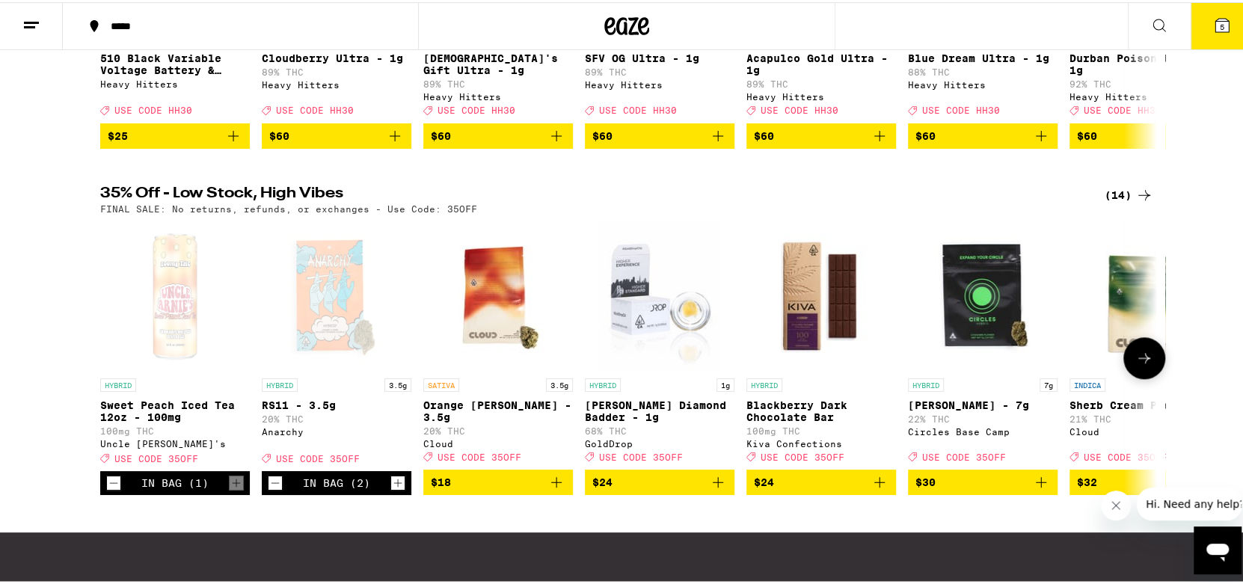
scroll to position [748, 0]
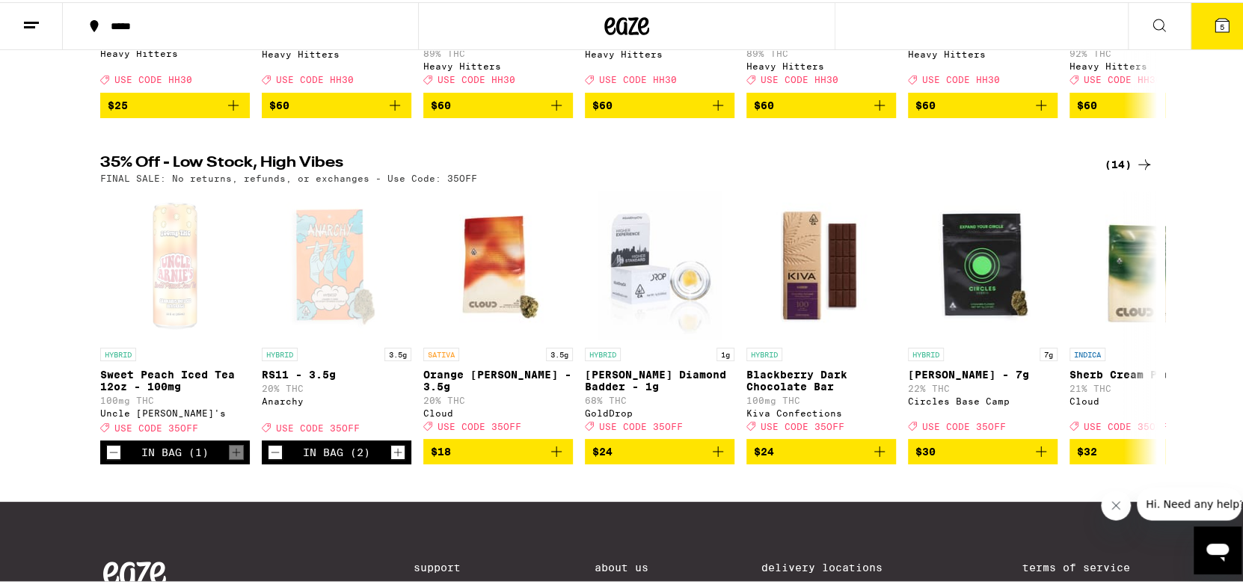
click at [1219, 27] on span "5" at bounding box center [1221, 24] width 4 height 9
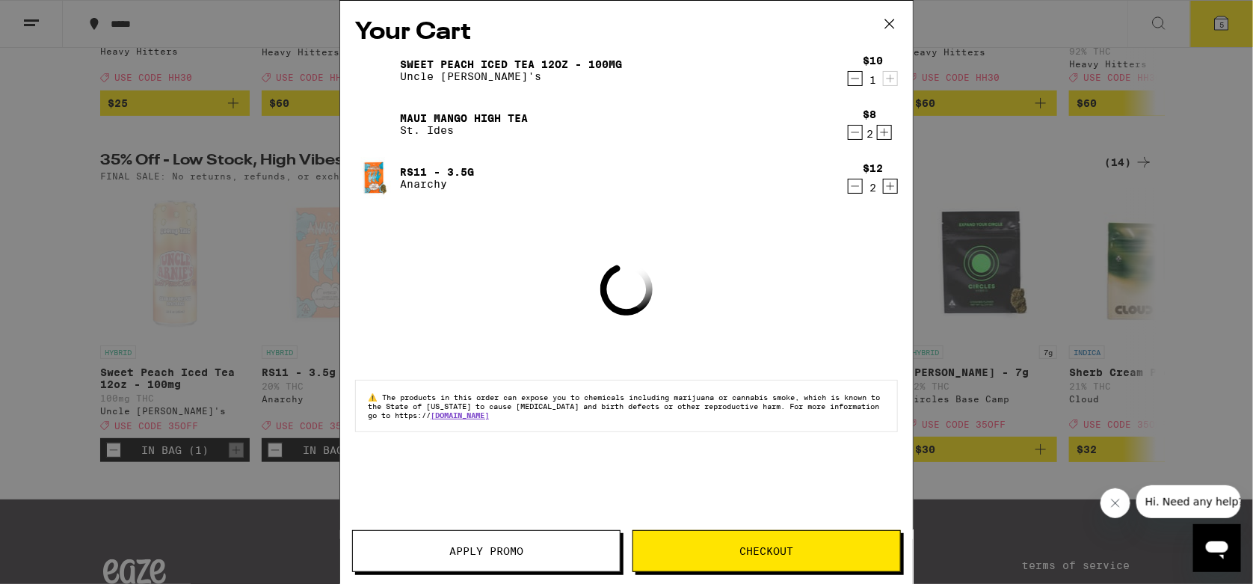
click at [464, 552] on span "Apply Promo" at bounding box center [486, 551] width 74 height 10
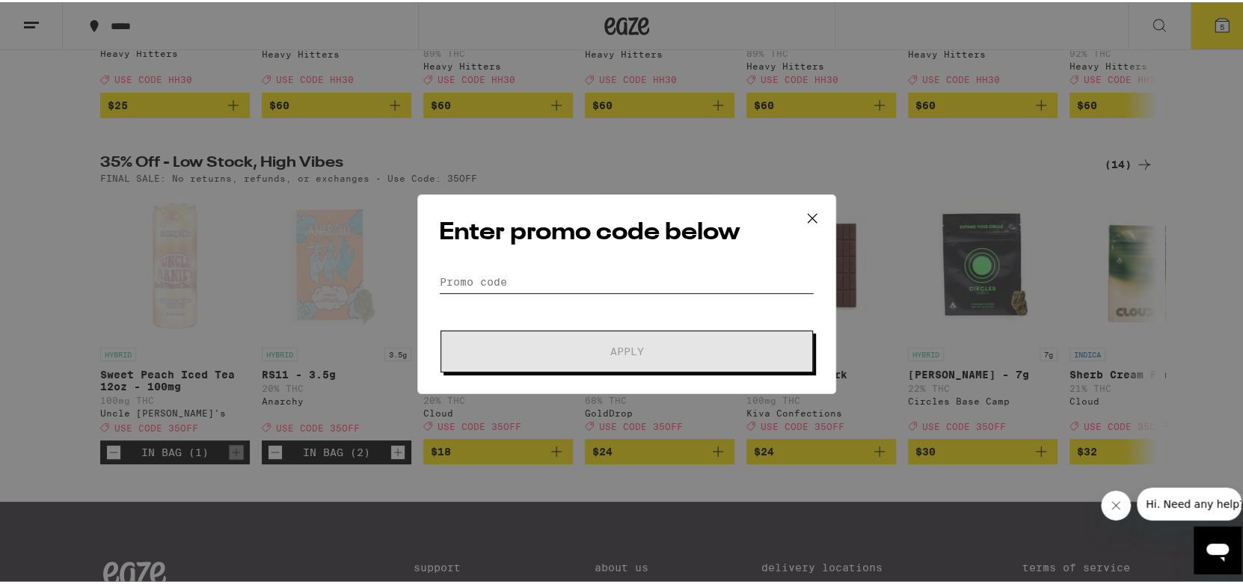
click at [465, 269] on input "Promo Code" at bounding box center [626, 279] width 375 height 22
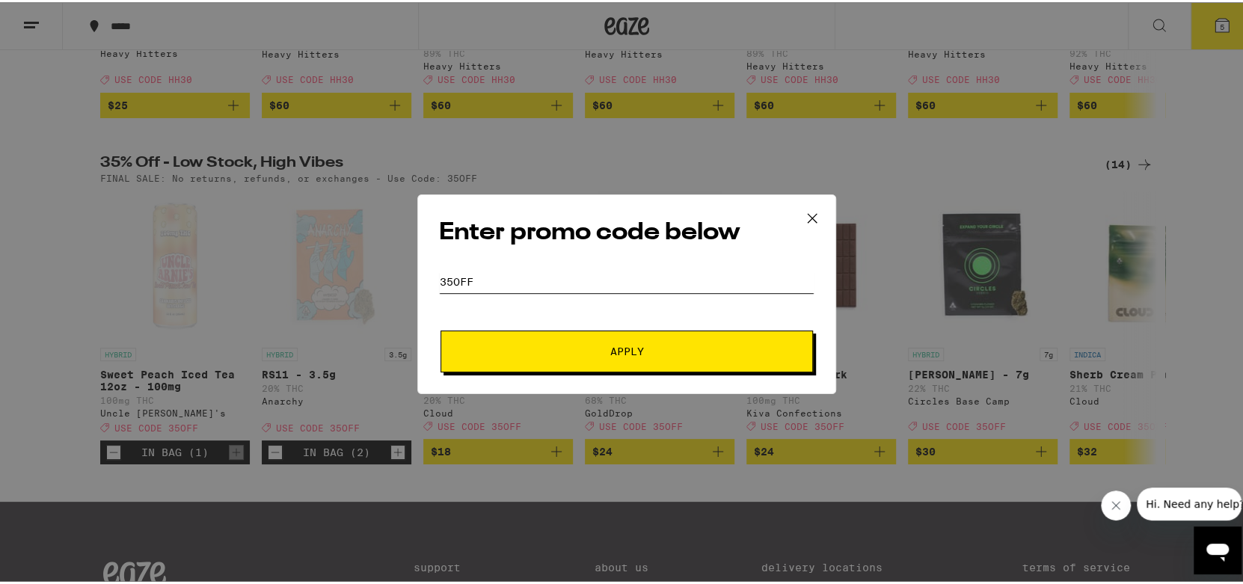
type input "35OFF"
click at [589, 353] on span "Apply" at bounding box center [626, 349] width 269 height 10
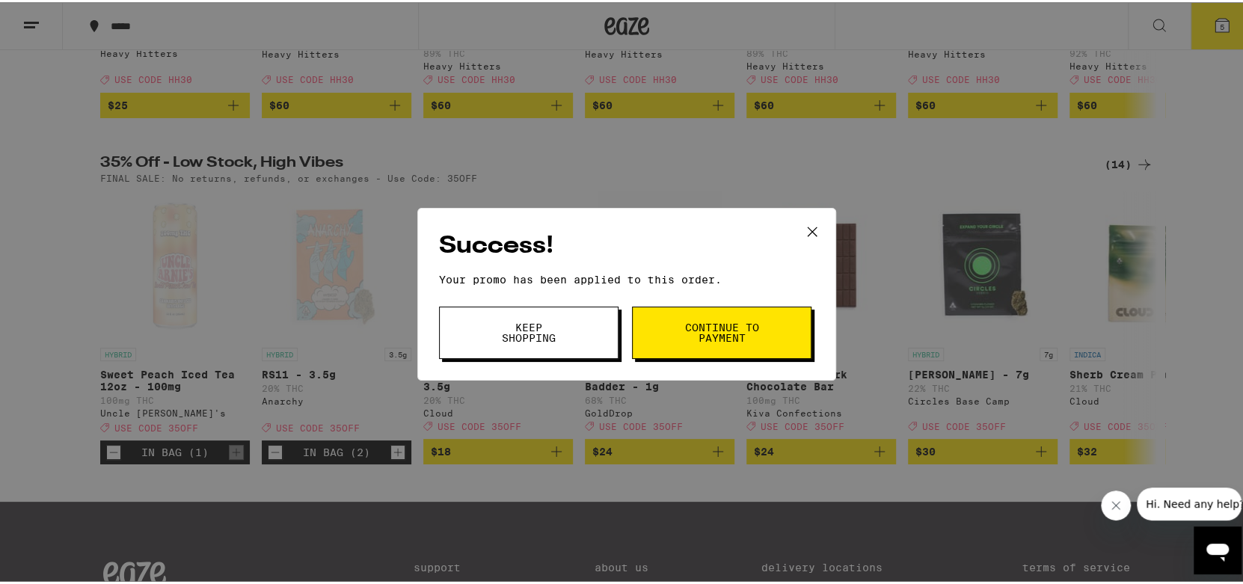
click at [717, 331] on span "Continue to payment" at bounding box center [721, 330] width 76 height 21
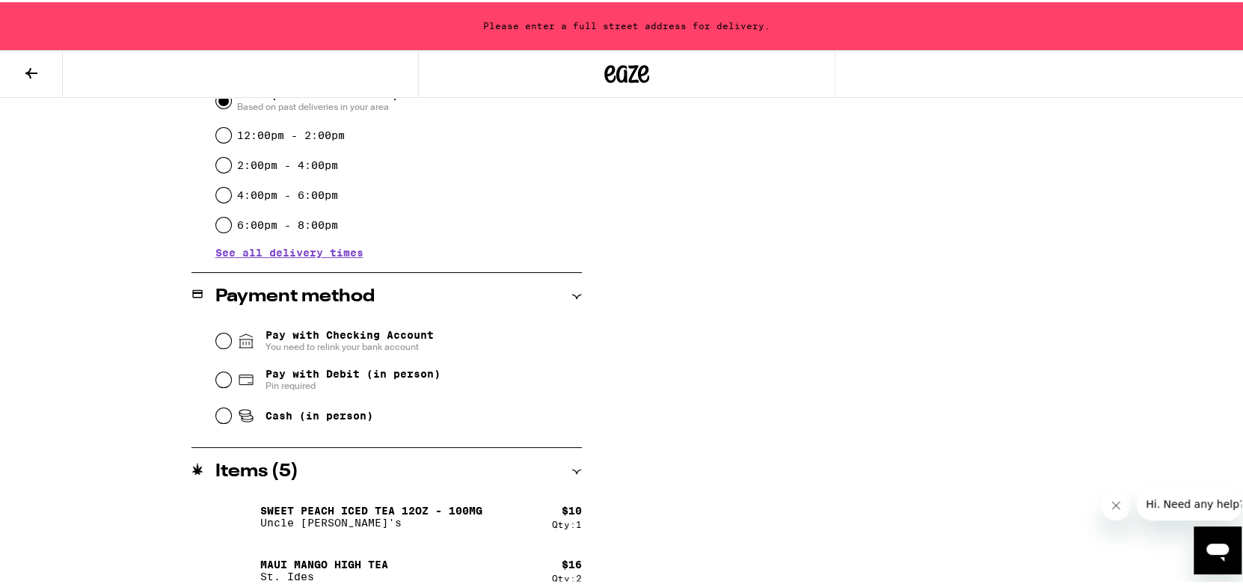
scroll to position [520, 0]
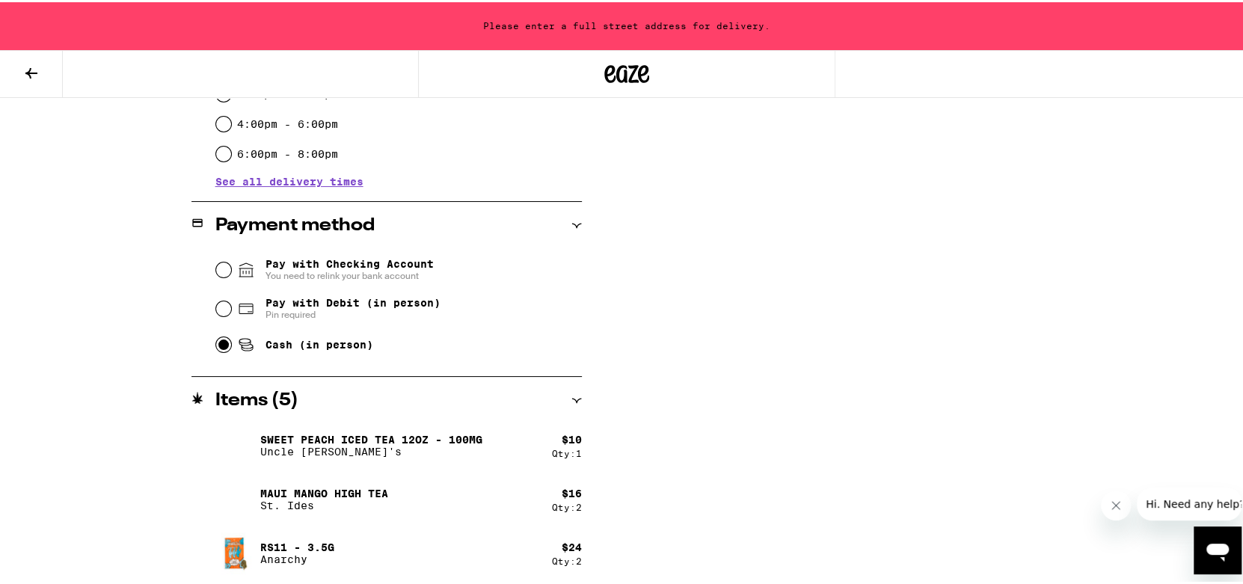
click at [219, 347] on input "Cash (in person)" at bounding box center [223, 342] width 15 height 15
radio input "true"
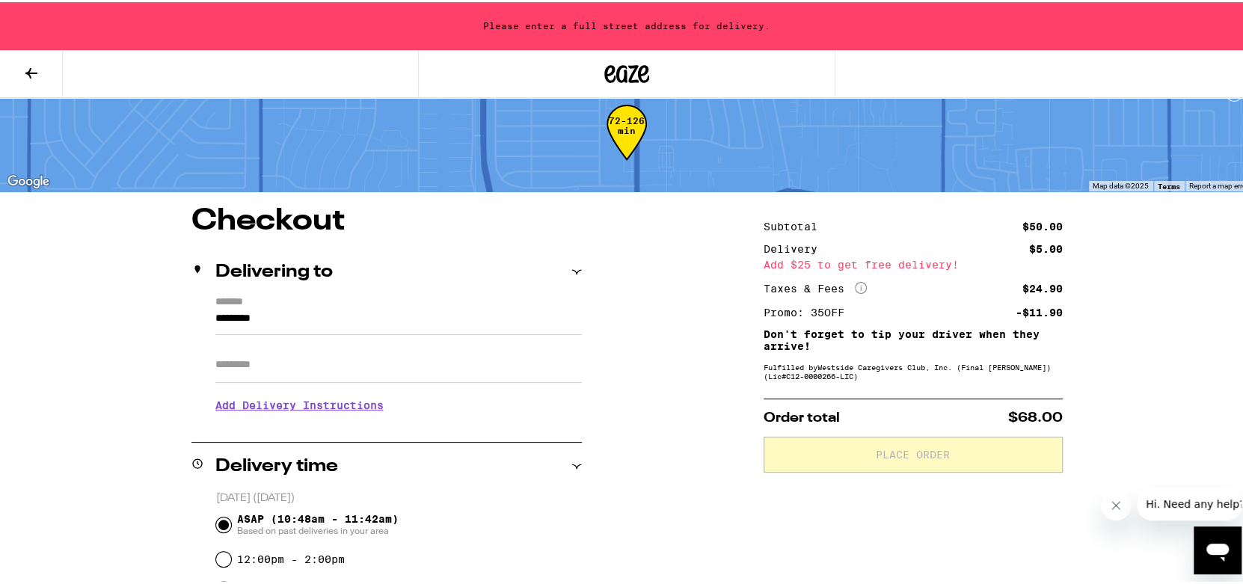
scroll to position [0, 0]
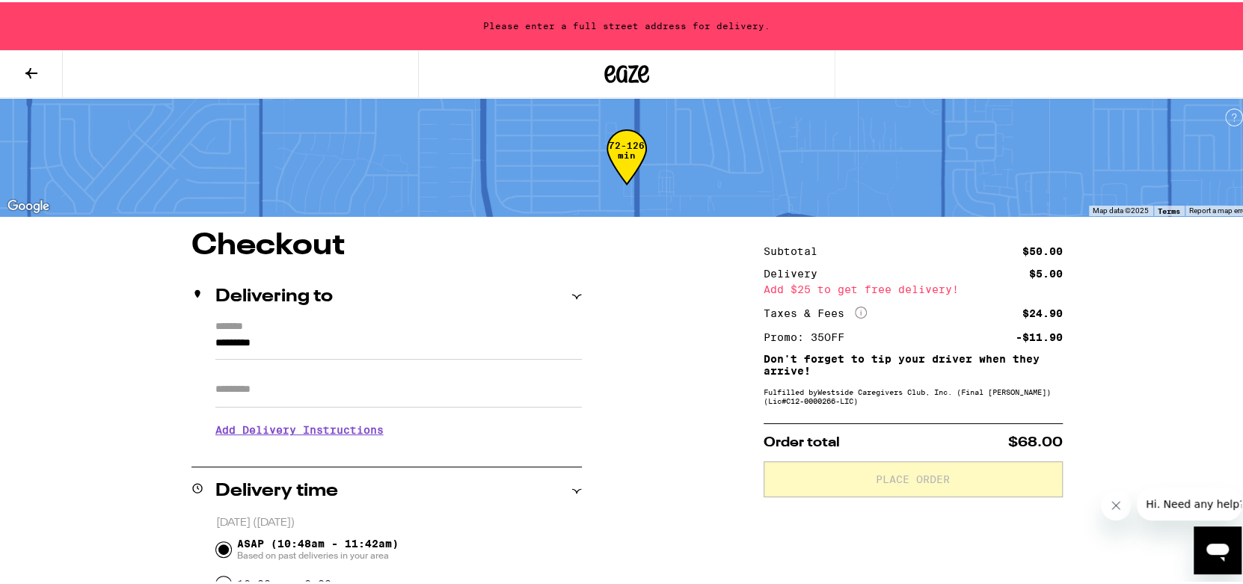
click at [30, 68] on icon at bounding box center [31, 71] width 12 height 10
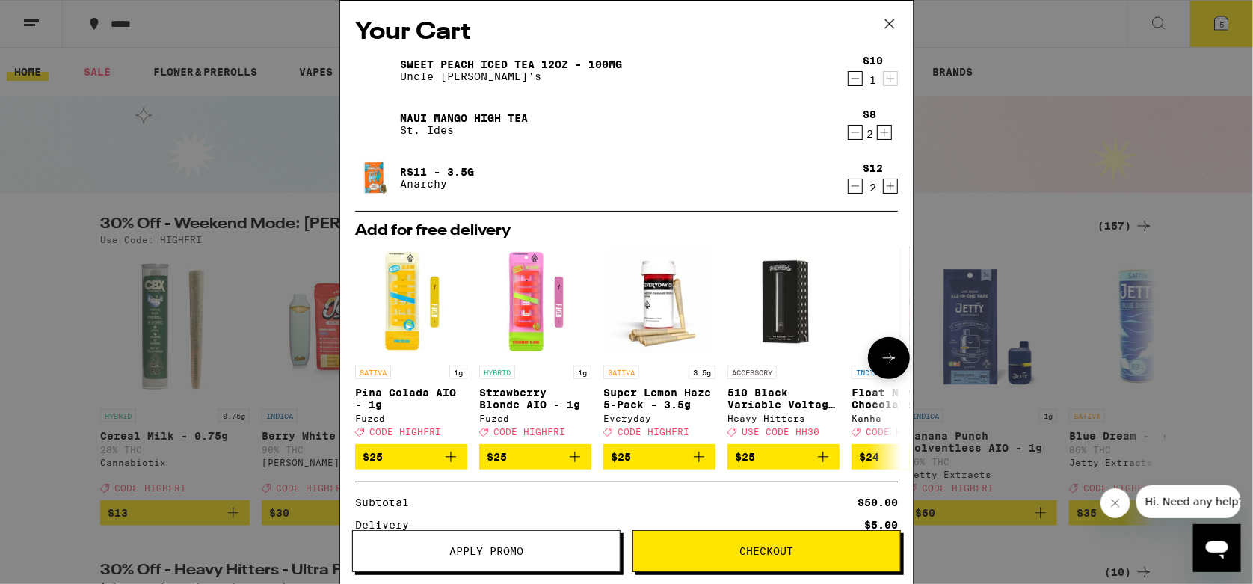
click at [394, 278] on img "Open page for Pina Colada AIO - 1g from Fuzed" at bounding box center [411, 302] width 112 height 112
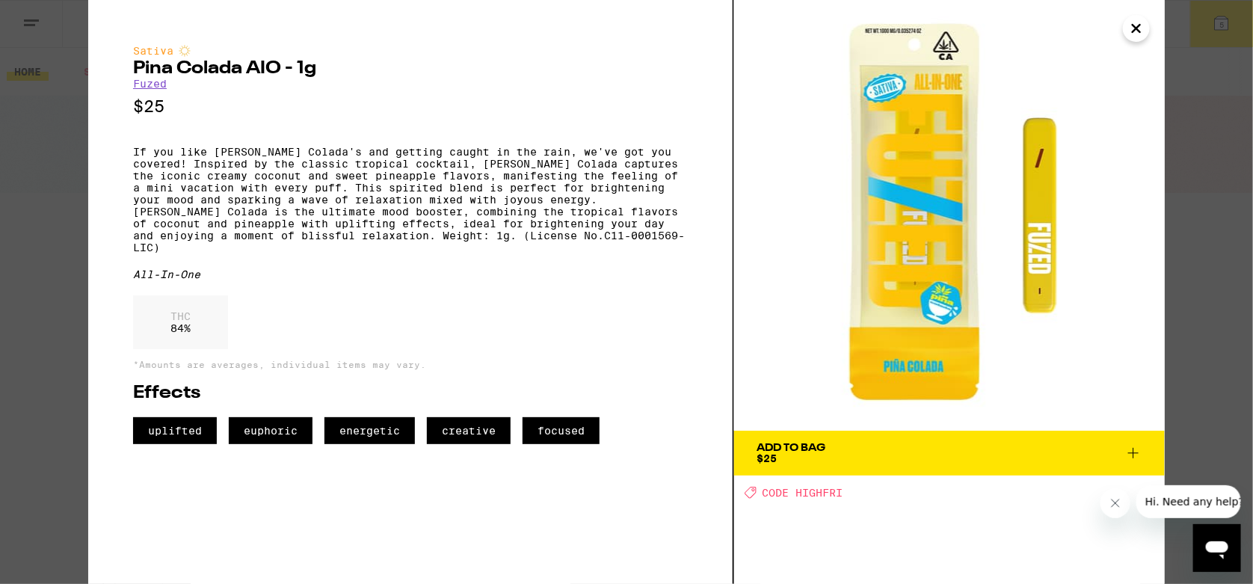
click at [1136, 25] on icon "Close" at bounding box center [1136, 28] width 18 height 22
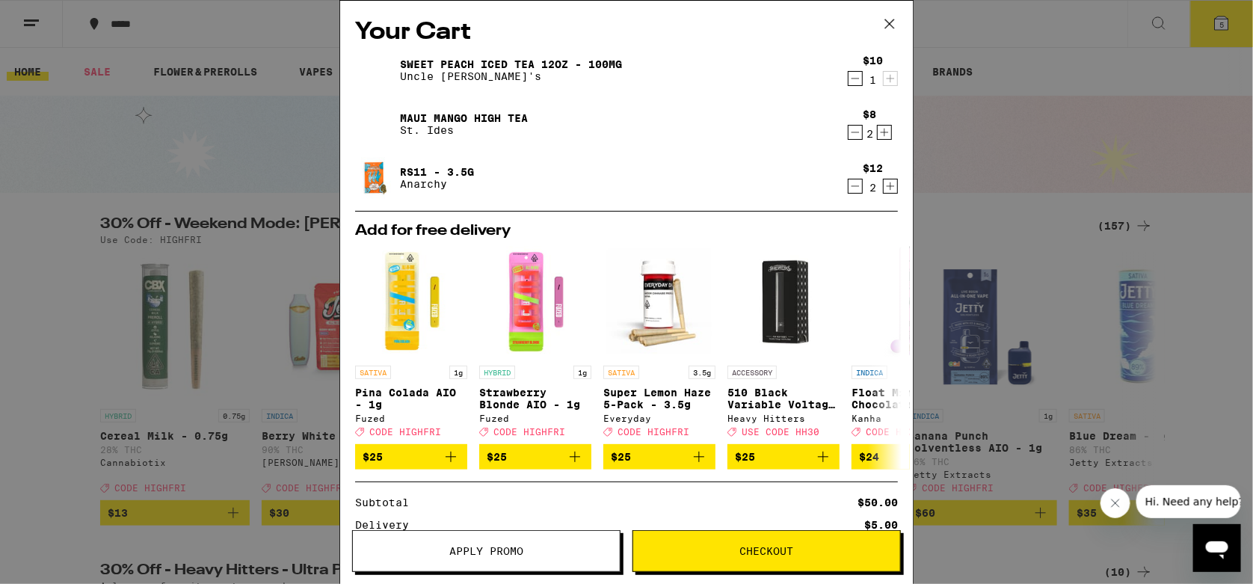
click at [888, 18] on icon at bounding box center [889, 24] width 22 height 22
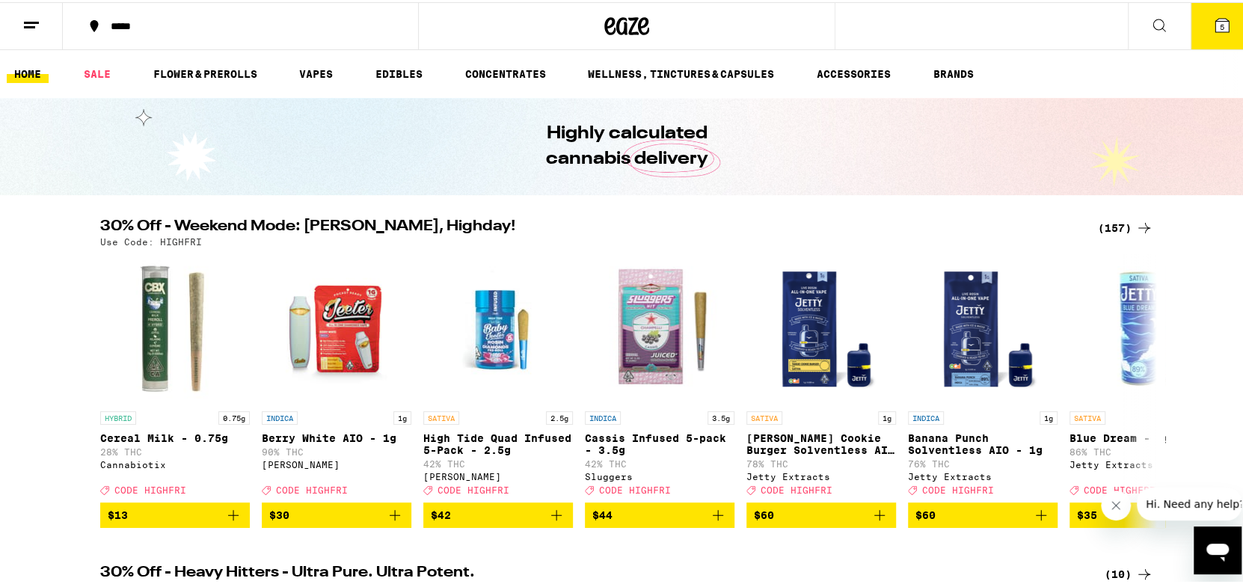
click at [1156, 19] on icon at bounding box center [1159, 23] width 18 height 18
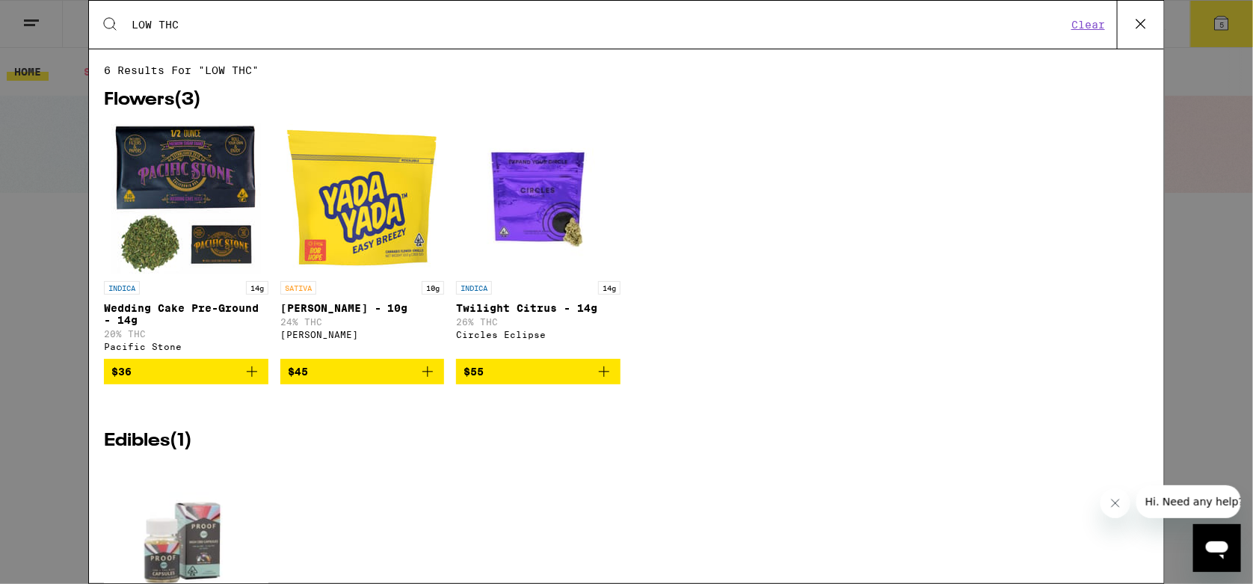
type input "LOW THC"
click at [196, 144] on img "Open page for Wedding Cake Pre-Ground - 14g from Pacific Stone" at bounding box center [186, 199] width 150 height 150
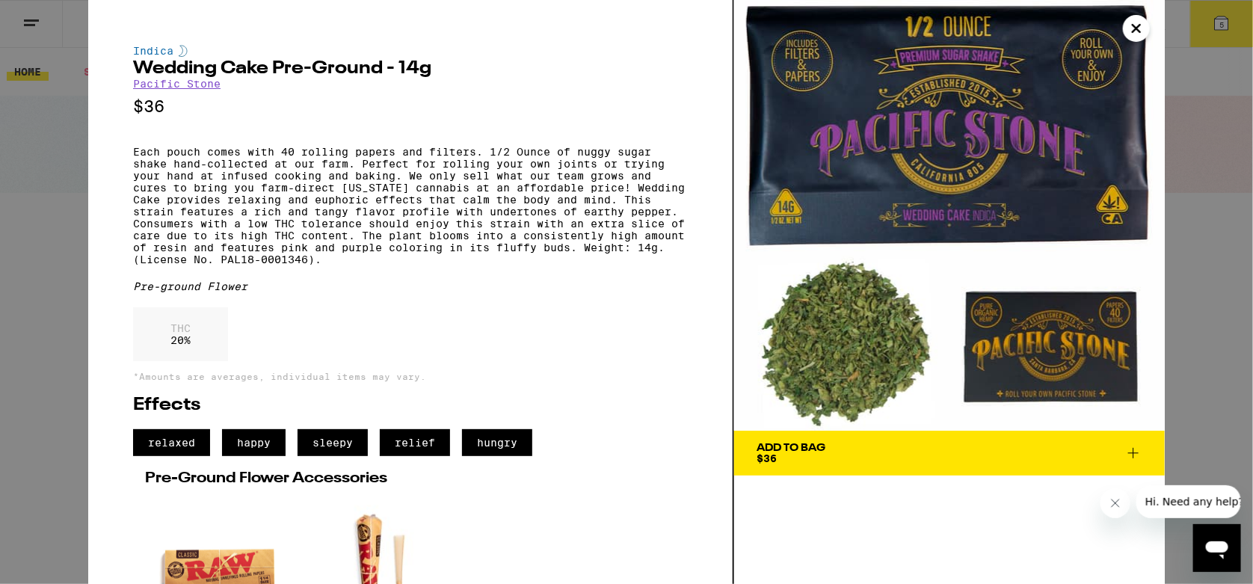
click at [180, 88] on link "Pacific Stone" at bounding box center [176, 84] width 87 height 12
click at [153, 86] on link "Pacific Stone" at bounding box center [176, 84] width 87 height 12
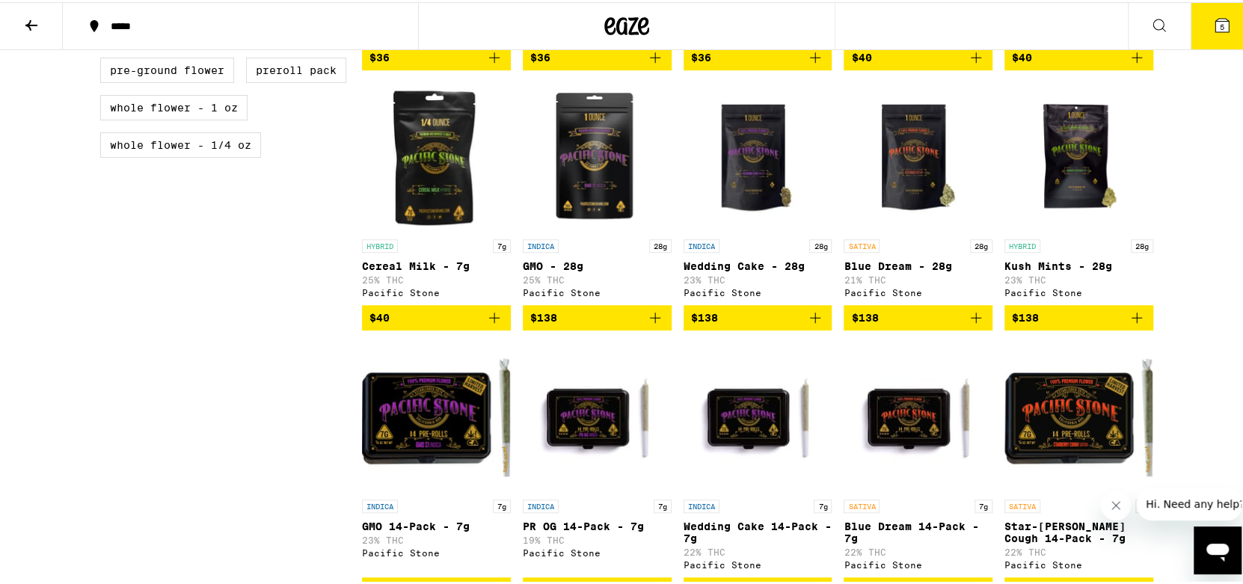
scroll to position [748, 0]
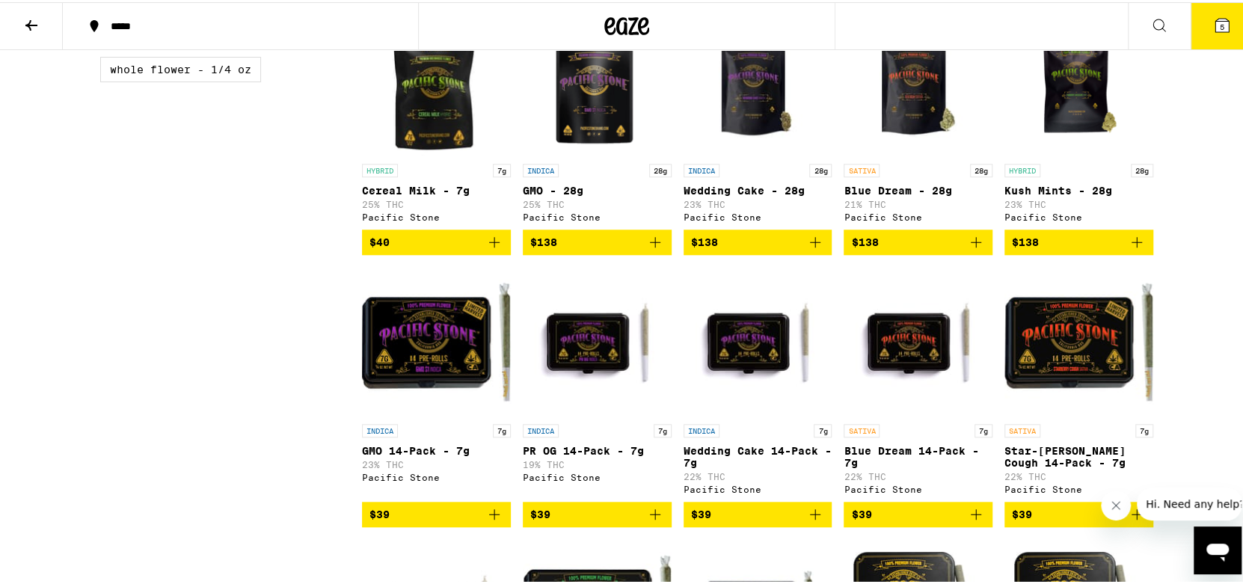
click at [597, 343] on img "Open page for PR OG 14-Pack - 7g from Pacific Stone" at bounding box center [597, 340] width 149 height 150
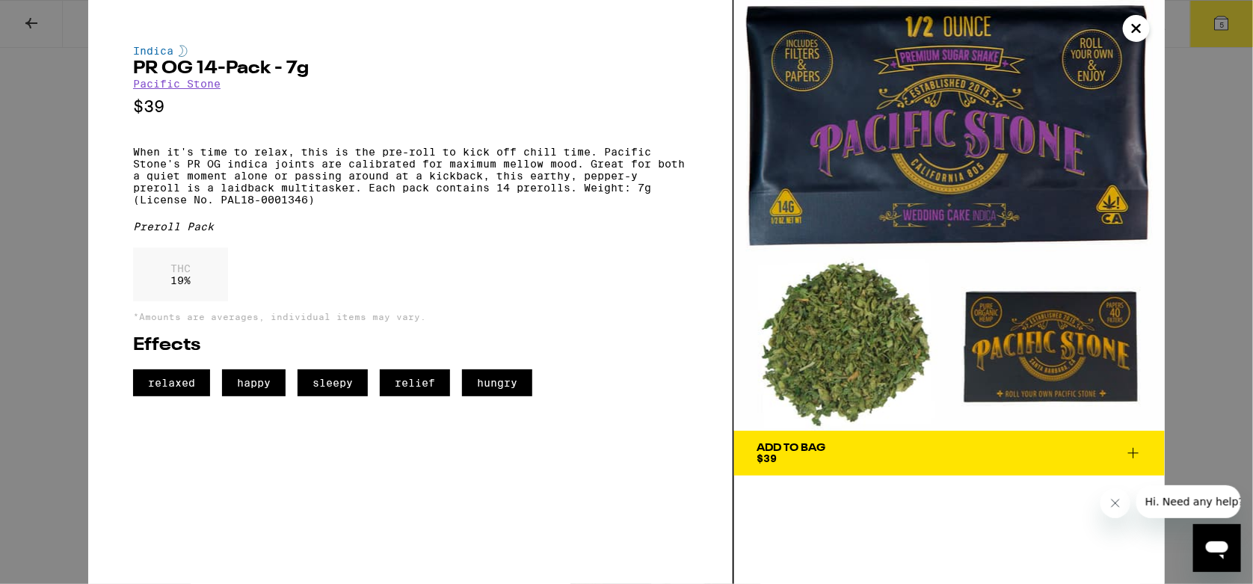
click at [1133, 23] on icon "Close" at bounding box center [1136, 28] width 18 height 22
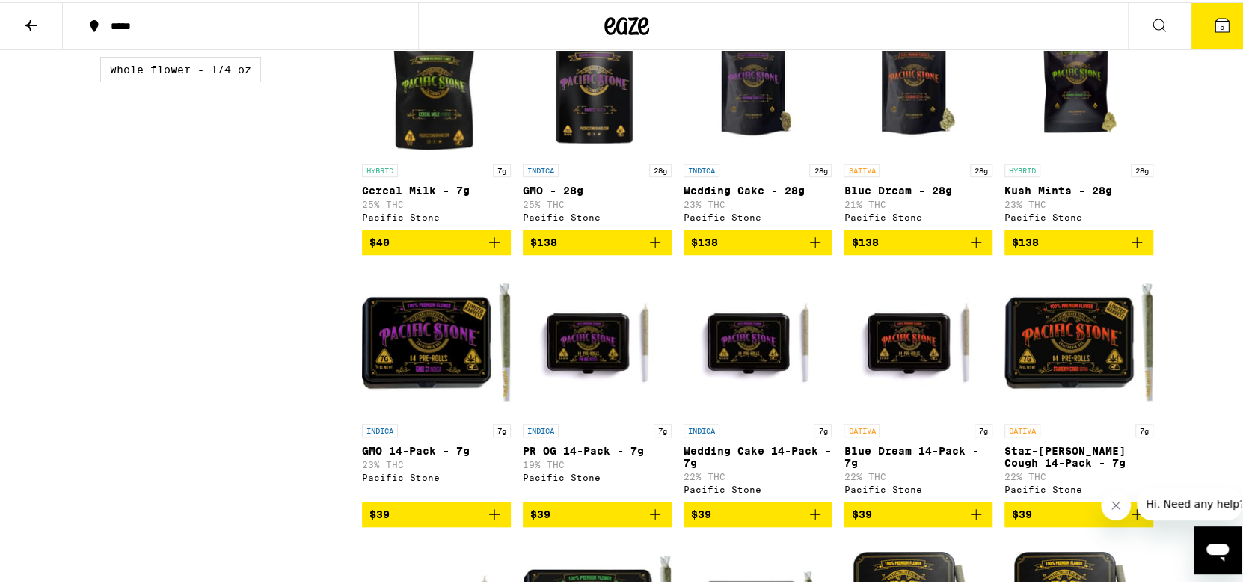
click at [898, 357] on img "Open page for Blue Dream 14-Pack - 7g from Pacific Stone" at bounding box center [917, 340] width 149 height 150
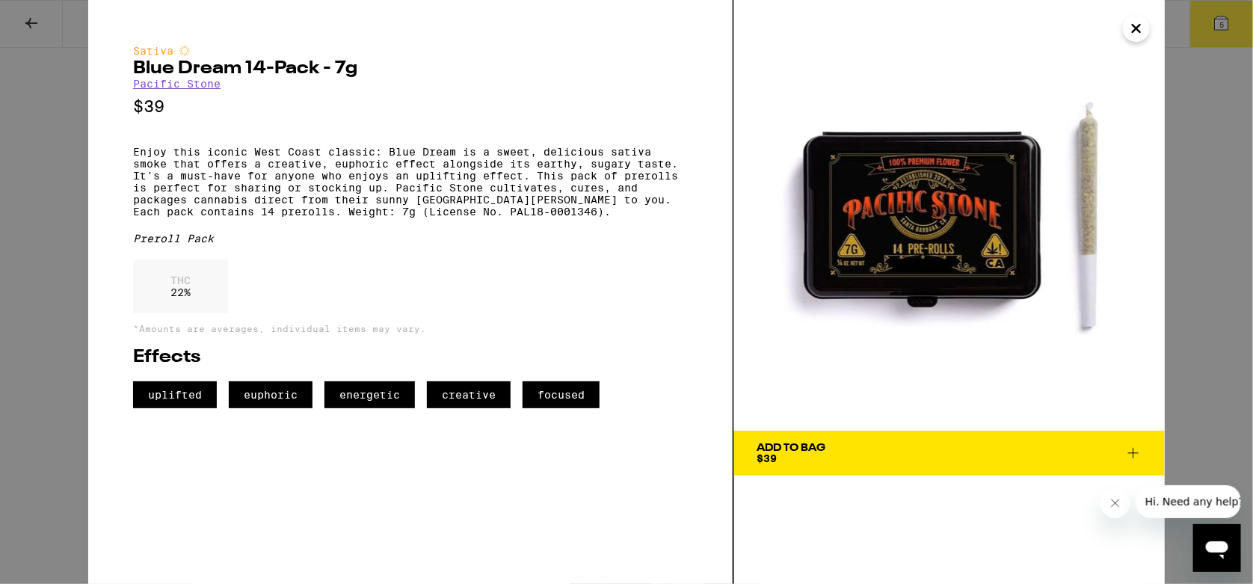
click at [1137, 22] on icon "Close" at bounding box center [1136, 28] width 18 height 22
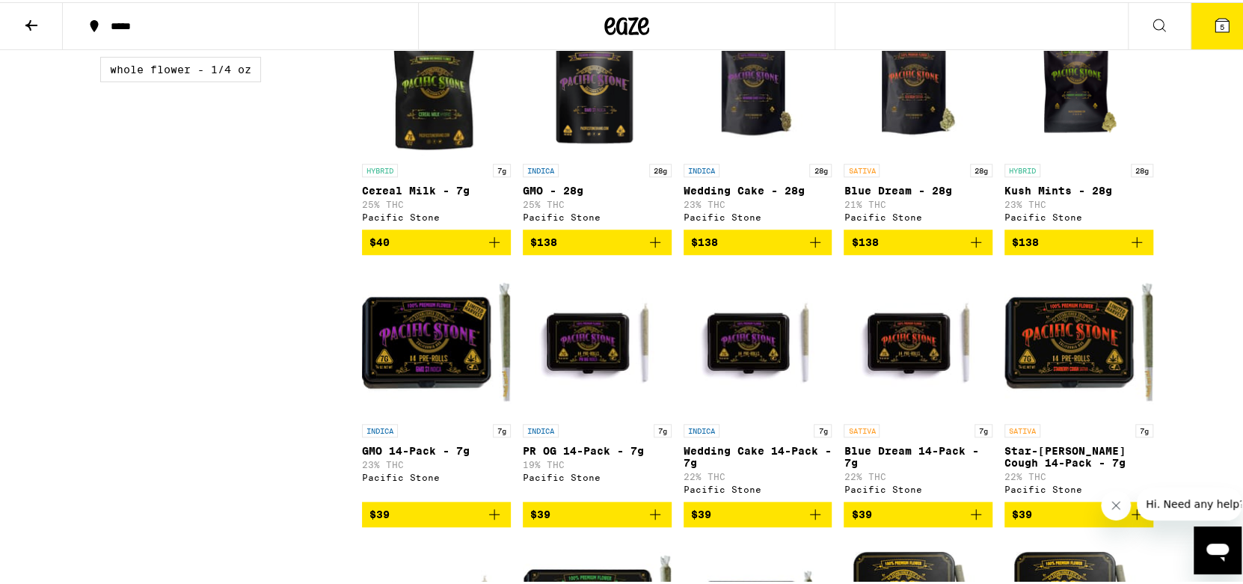
click at [724, 364] on img "Open page for Wedding Cake 14-Pack - 7g from Pacific Stone" at bounding box center [757, 340] width 149 height 150
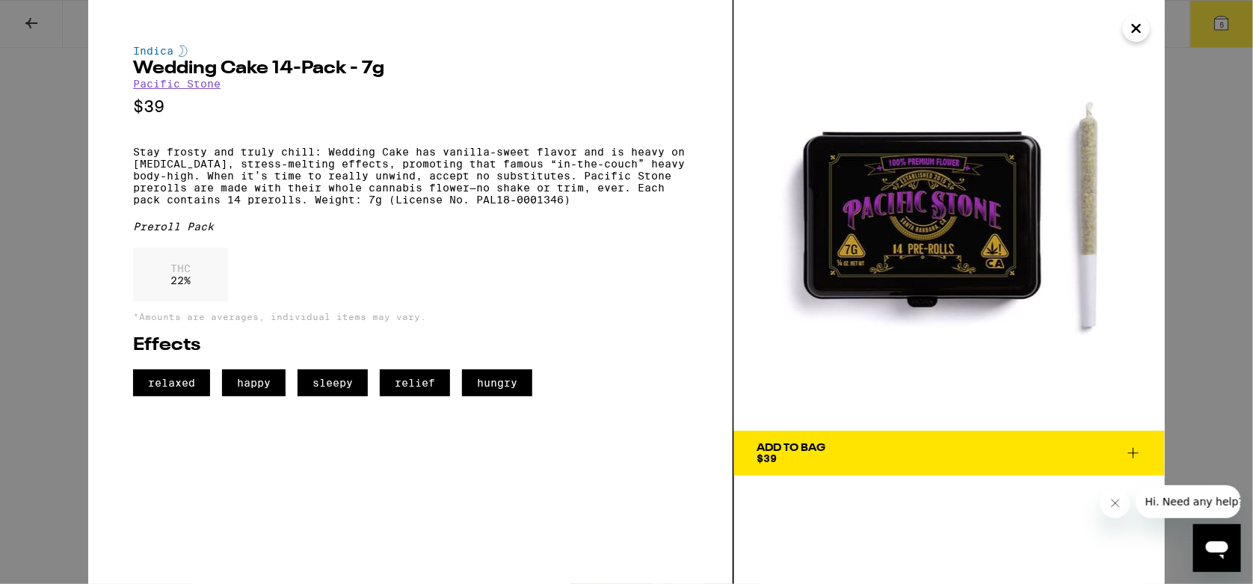
click at [1142, 23] on icon "Close" at bounding box center [1136, 28] width 18 height 22
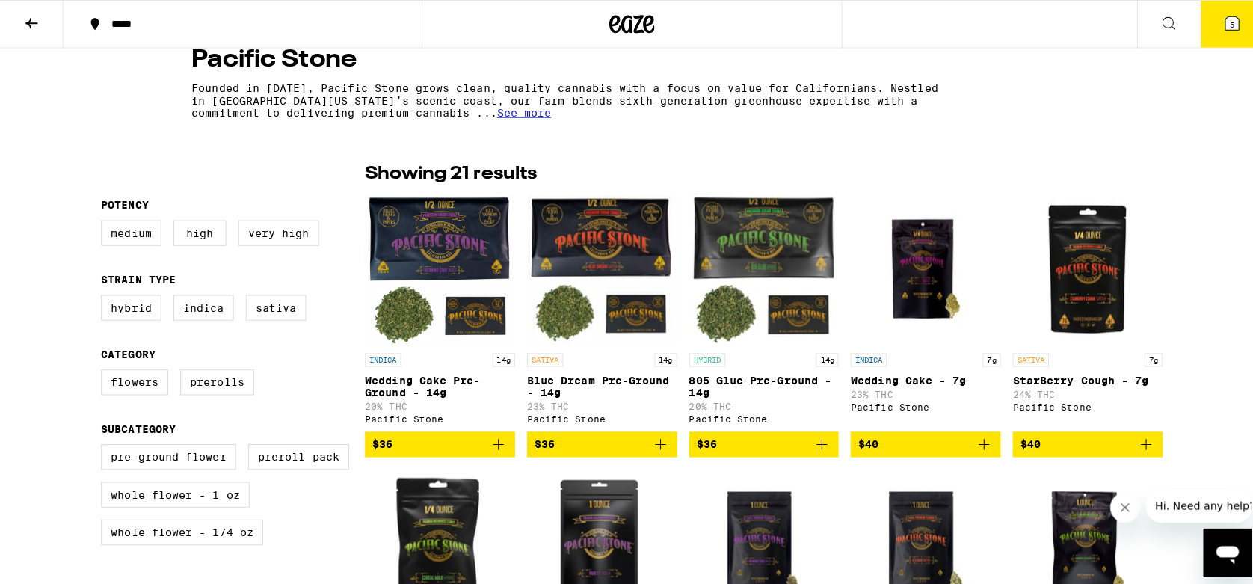
scroll to position [149, 0]
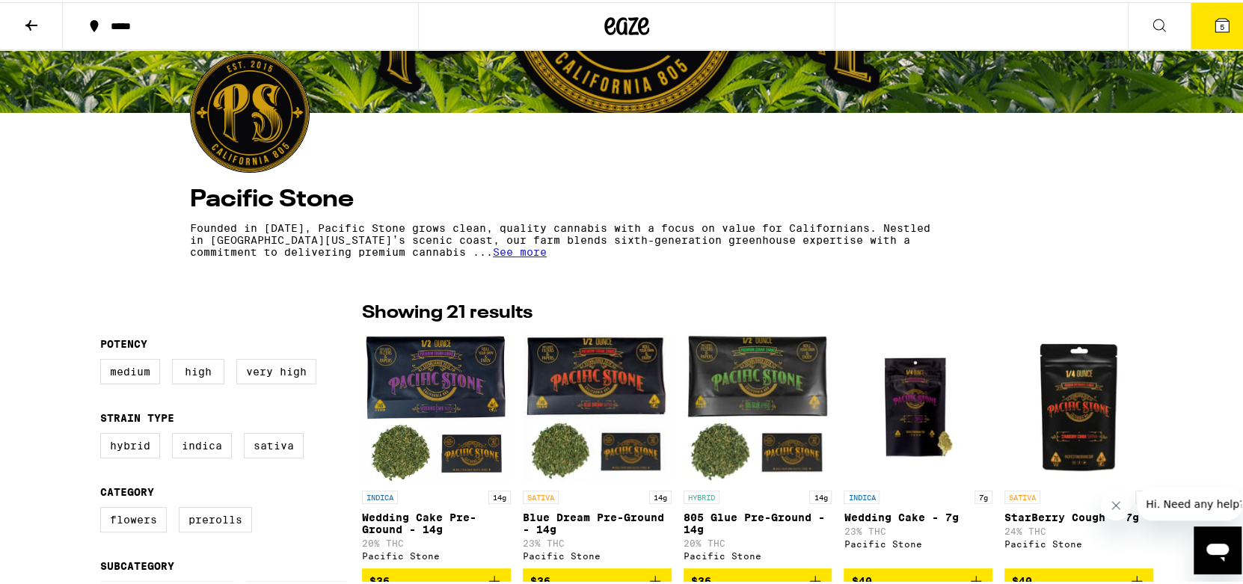
click at [1215, 22] on icon at bounding box center [1221, 22] width 13 height 13
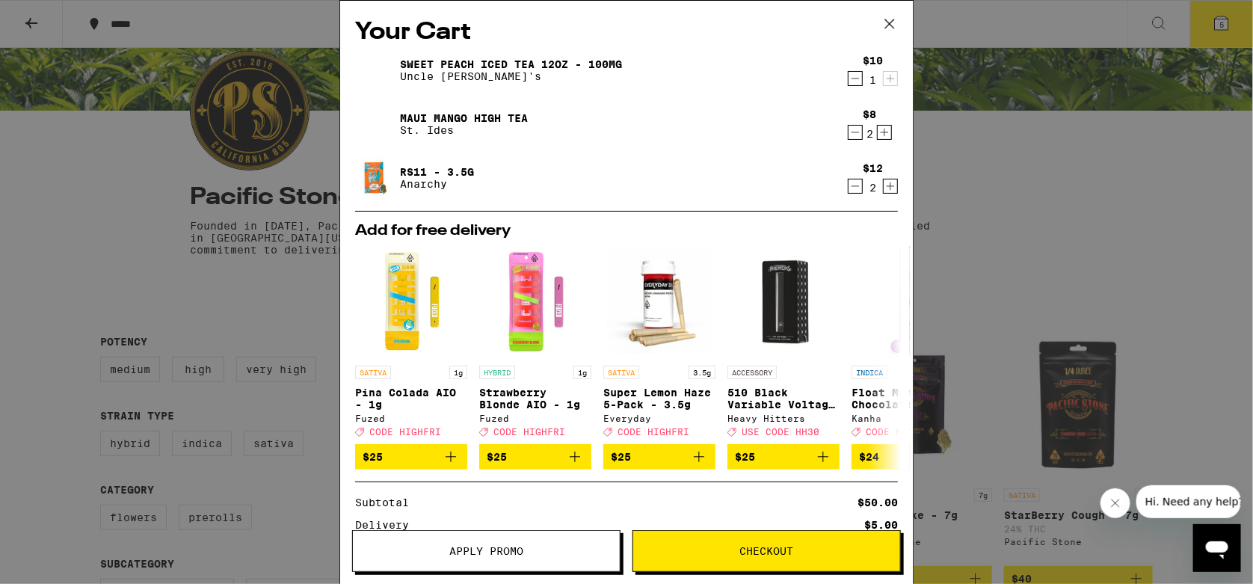
click at [375, 175] on img at bounding box center [376, 178] width 42 height 42
click at [425, 166] on link "RS11 - 3.5g" at bounding box center [437, 172] width 74 height 12
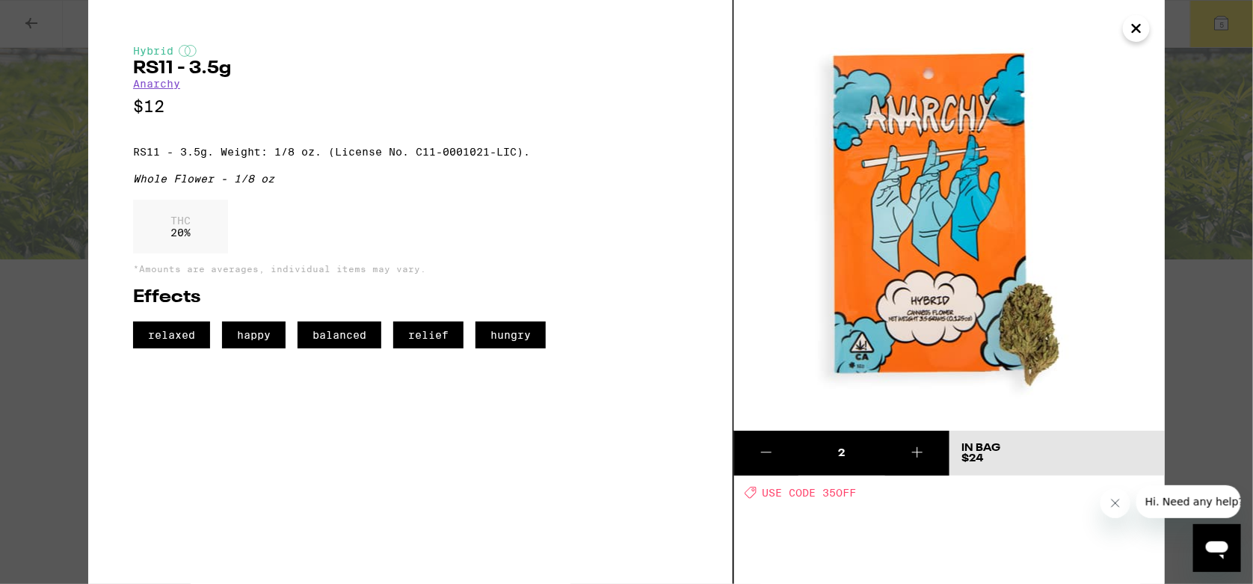
click at [1143, 22] on icon "Close" at bounding box center [1136, 28] width 18 height 22
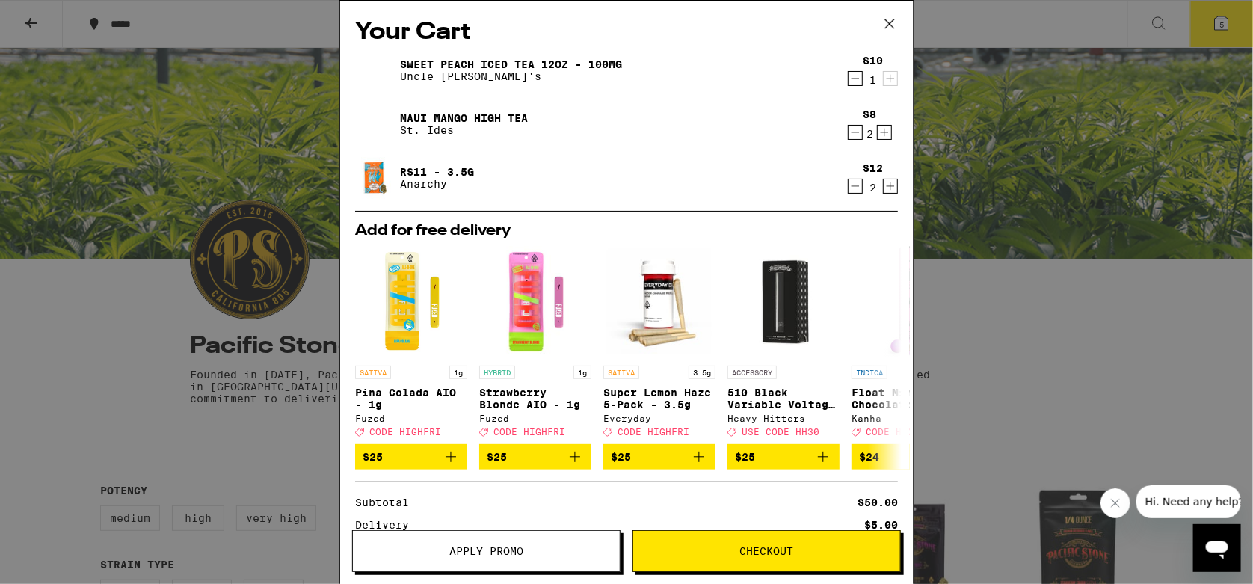
click at [849, 185] on icon "Decrement" at bounding box center [855, 186] width 13 height 18
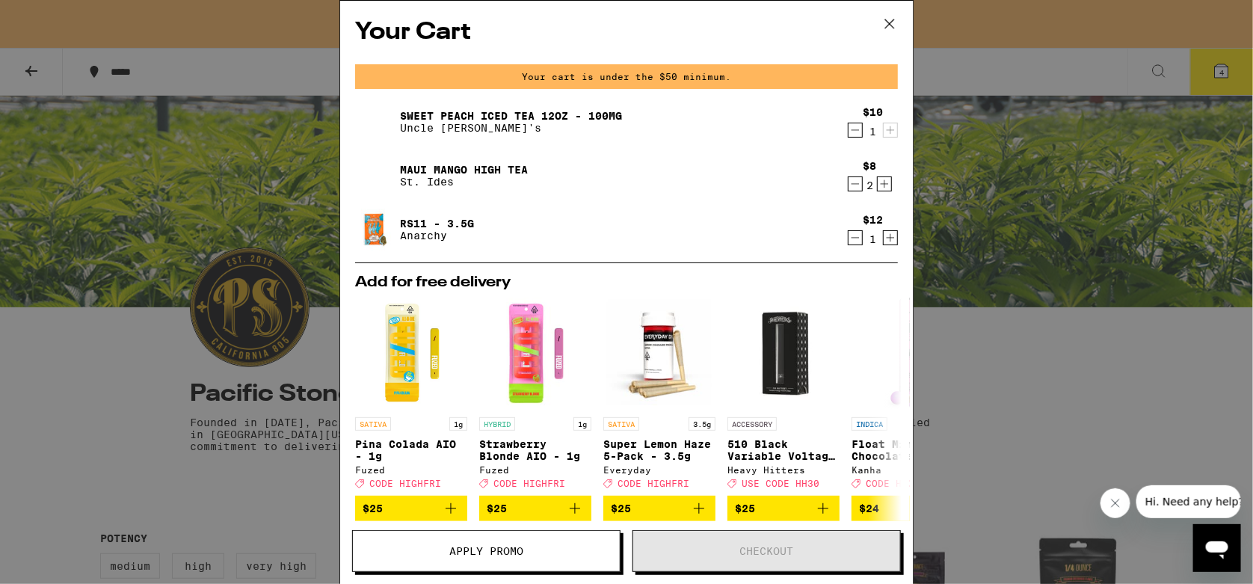
click at [849, 185] on icon "Decrement" at bounding box center [855, 184] width 13 height 18
click at [878, 188] on icon "Increment" at bounding box center [884, 184] width 13 height 18
click at [852, 238] on icon "Decrement" at bounding box center [856, 238] width 8 height 0
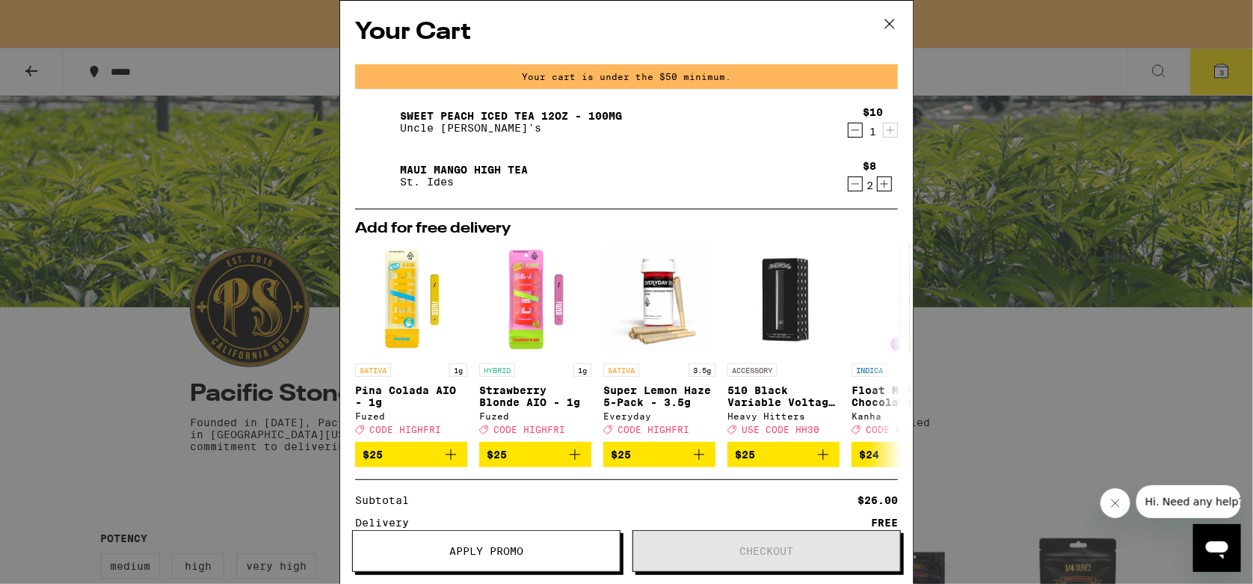
click at [846, 238] on div "Add for free delivery SATIVA 1g [PERSON_NAME] Colada AIO - 1g Fuzed Deal Create…" at bounding box center [626, 344] width 567 height 246
click at [890, 25] on icon at bounding box center [889, 24] width 22 height 22
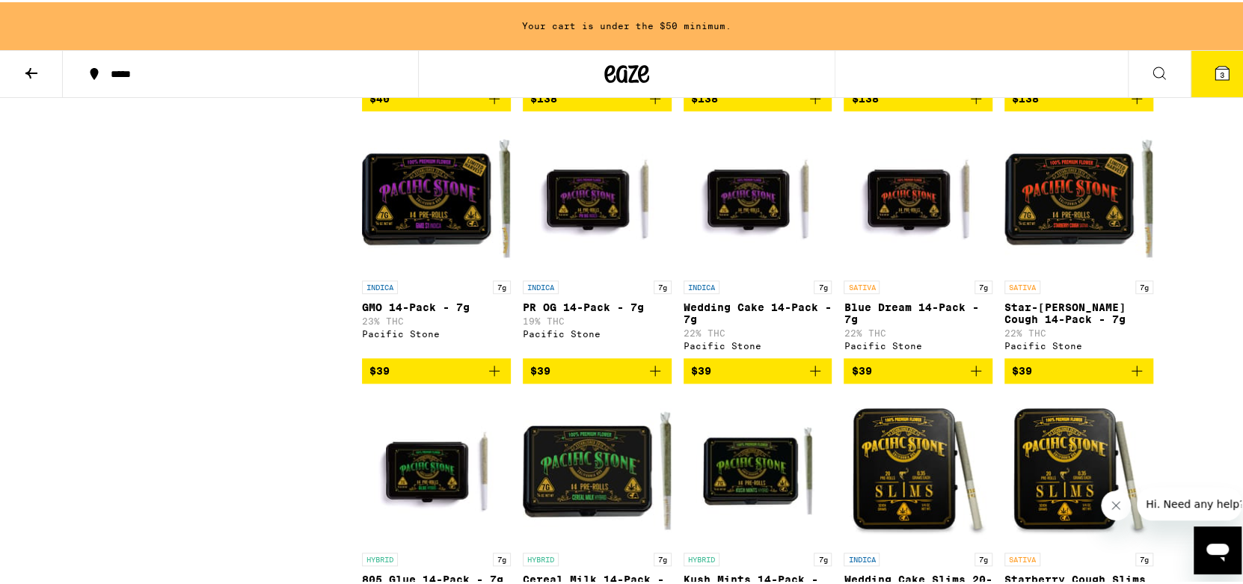
scroll to position [972, 0]
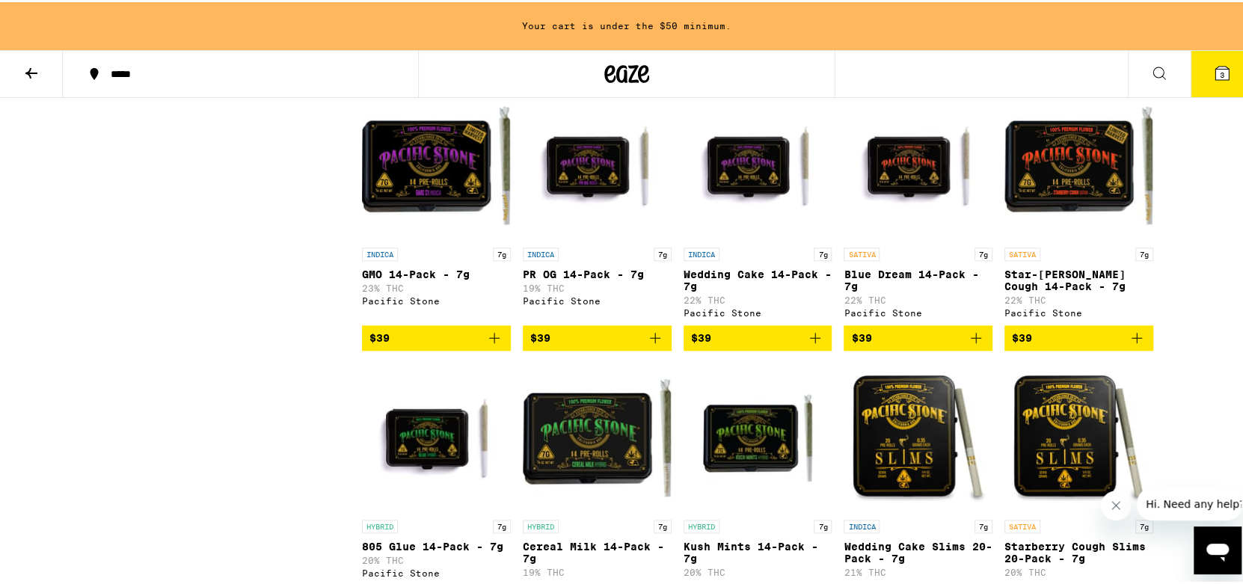
click at [810, 341] on icon "Add to bag" at bounding box center [815, 335] width 10 height 10
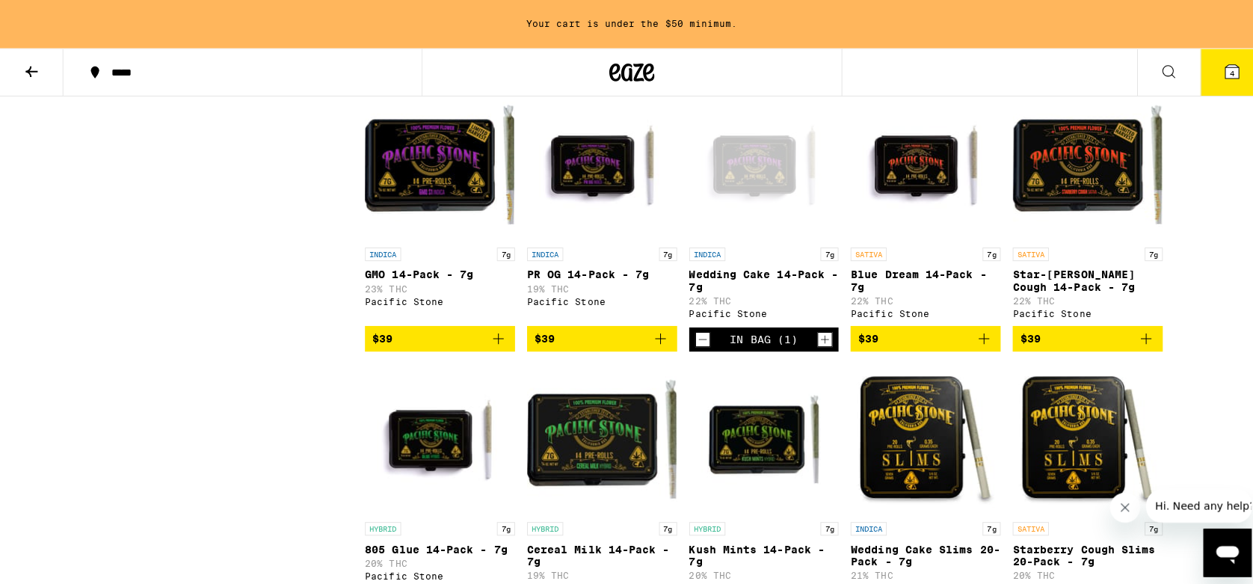
scroll to position [923, 0]
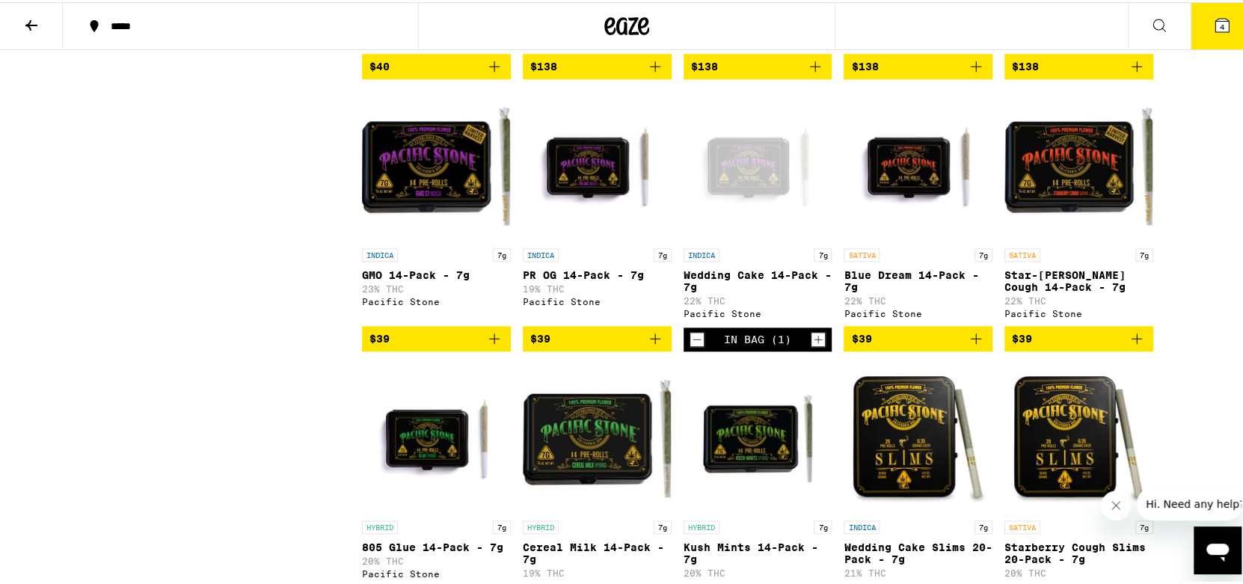
click at [1216, 25] on icon at bounding box center [1221, 22] width 13 height 13
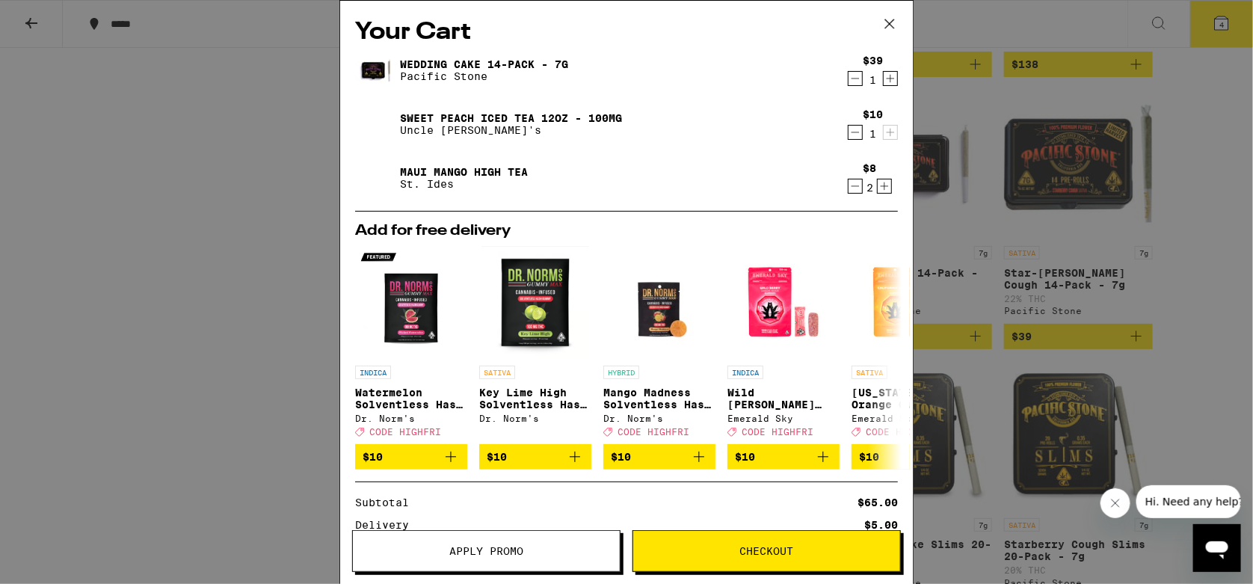
click at [777, 546] on span "Checkout" at bounding box center [767, 551] width 54 height 10
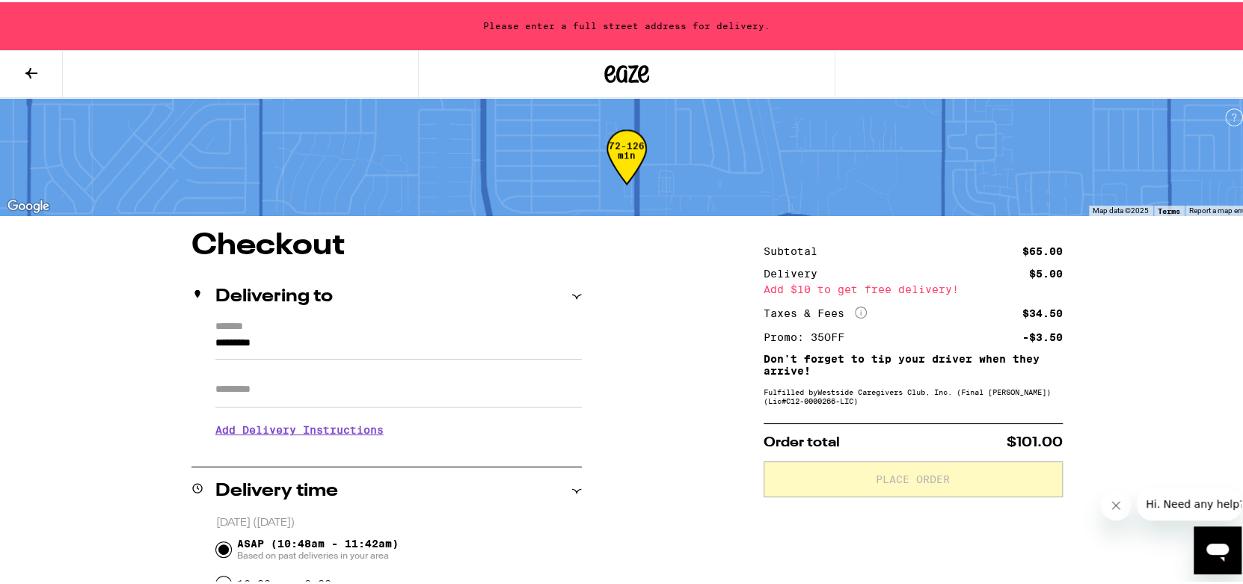
click at [29, 72] on icon at bounding box center [31, 71] width 12 height 10
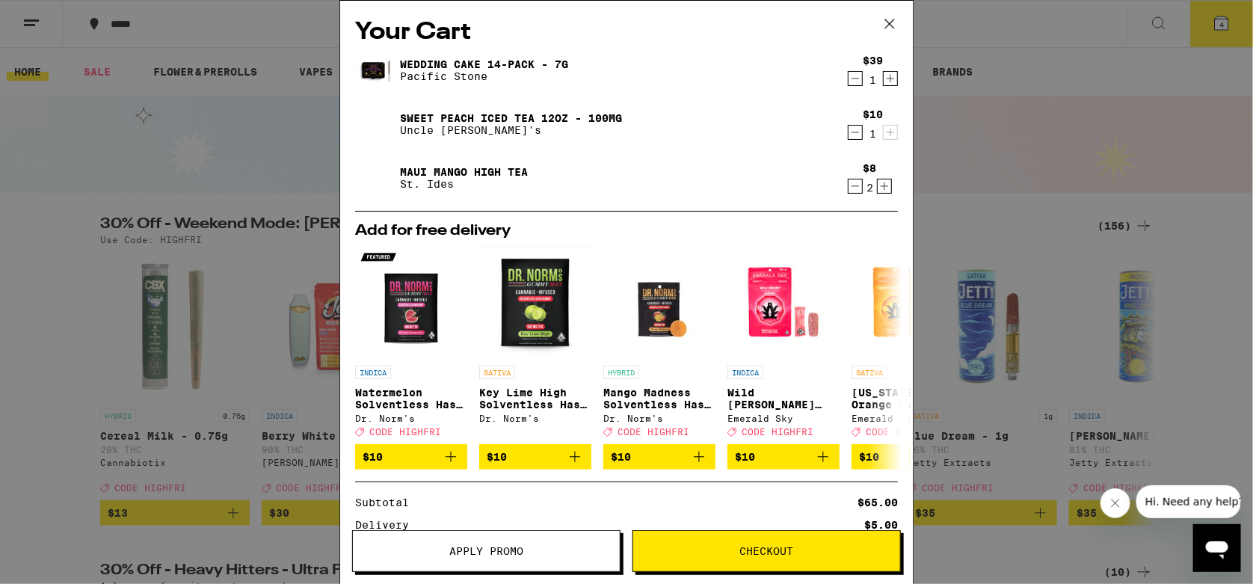
click at [849, 82] on icon "Decrement" at bounding box center [855, 79] width 13 height 18
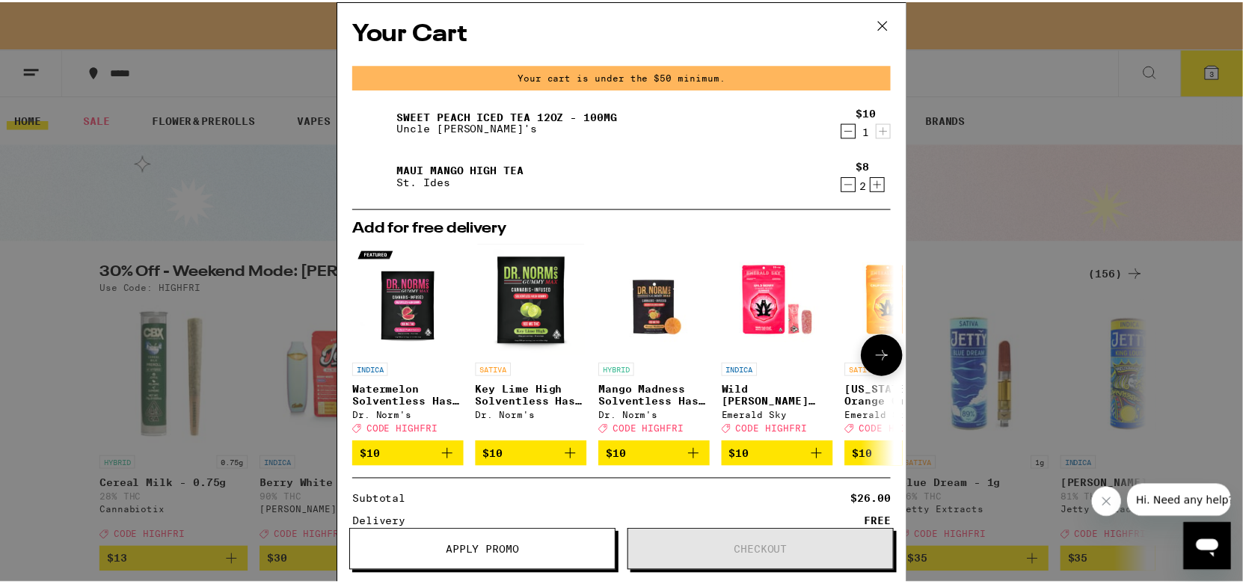
scroll to position [116, 0]
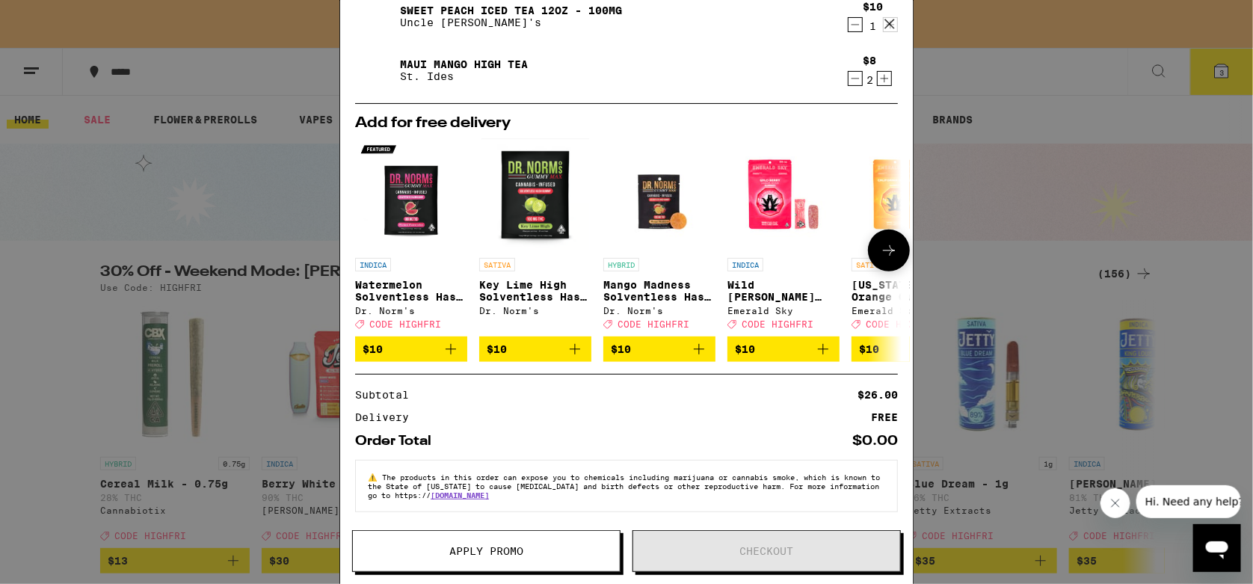
click at [662, 188] on img "Open page for Mango Madness Solventless Hash Gummy from Dr. Norm's" at bounding box center [659, 194] width 112 height 112
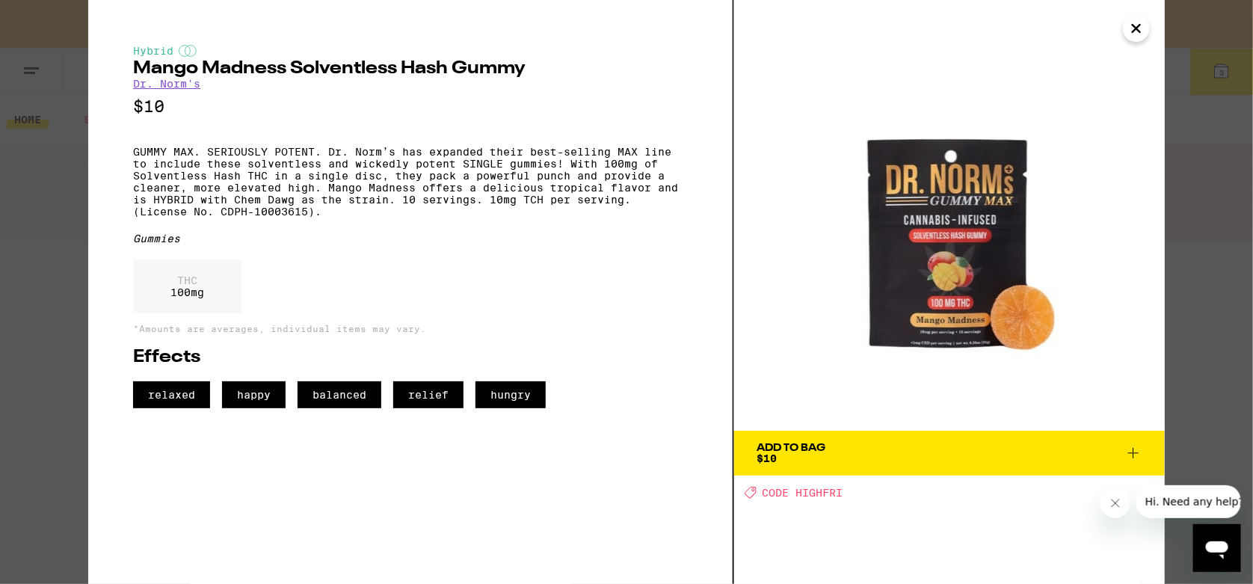
click at [1140, 23] on icon "Close" at bounding box center [1136, 28] width 18 height 22
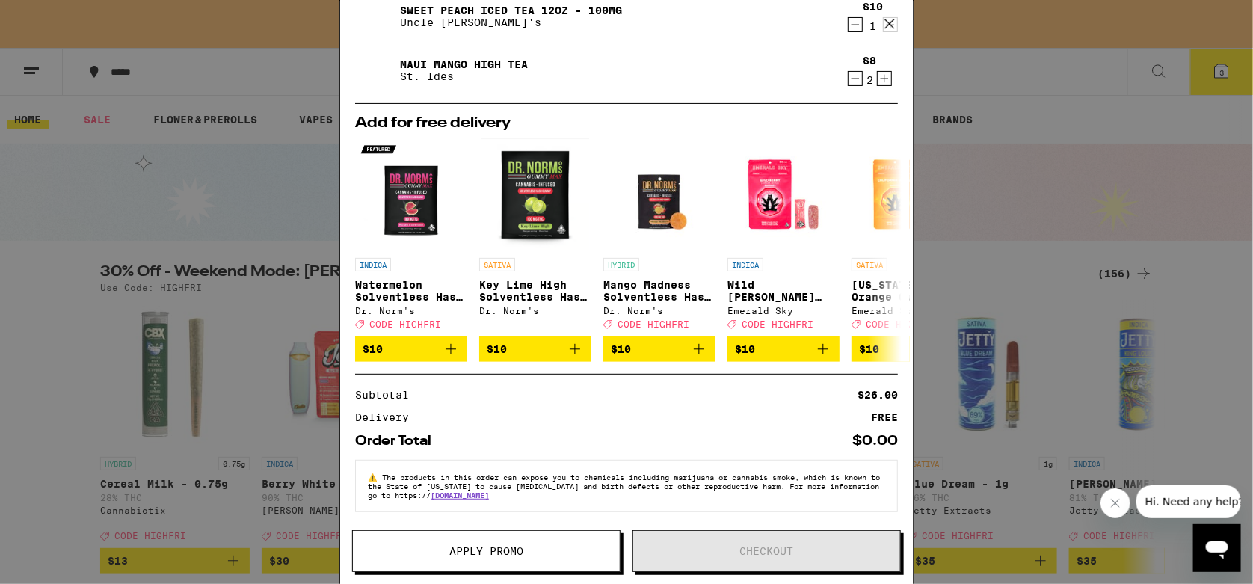
click at [887, 22] on icon at bounding box center [889, 23] width 9 height 9
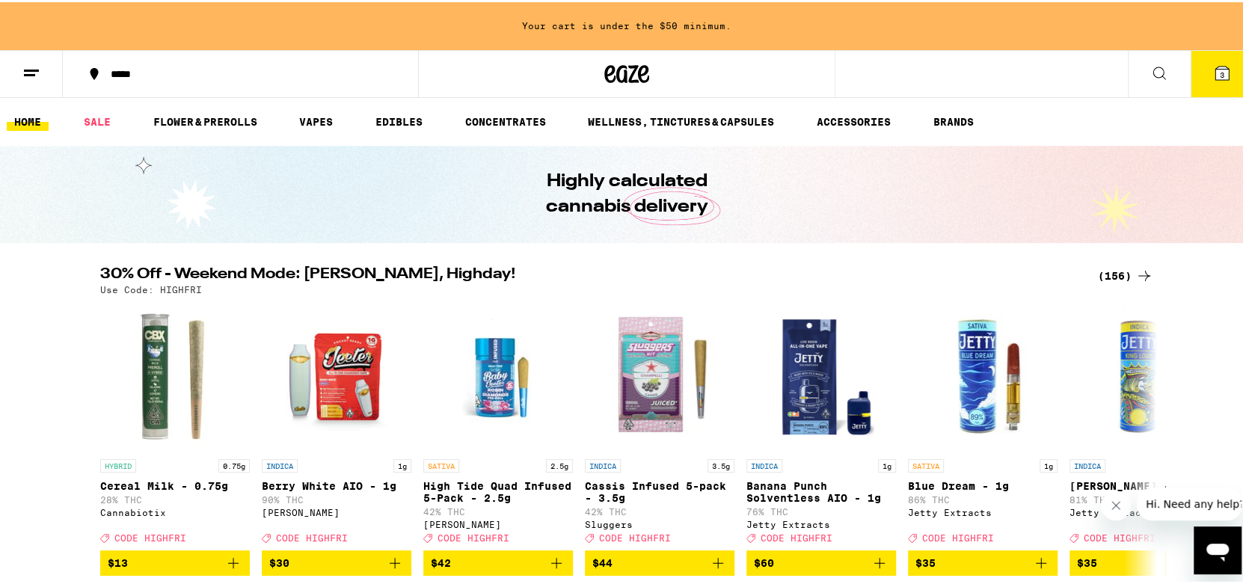
click at [1150, 62] on icon at bounding box center [1159, 71] width 18 height 18
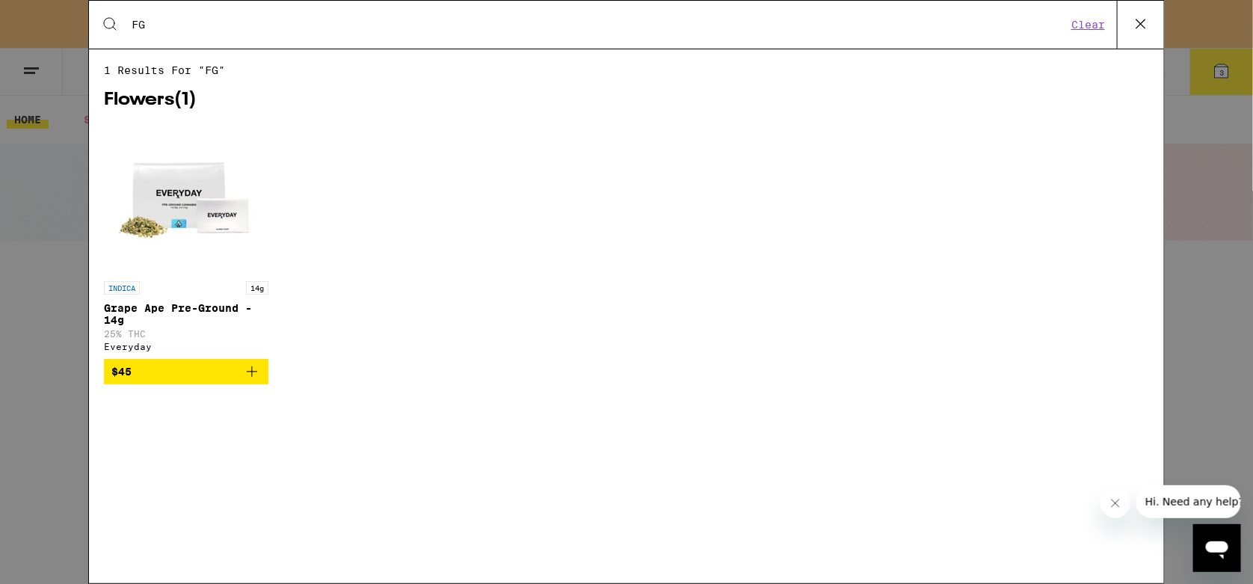
type input "F"
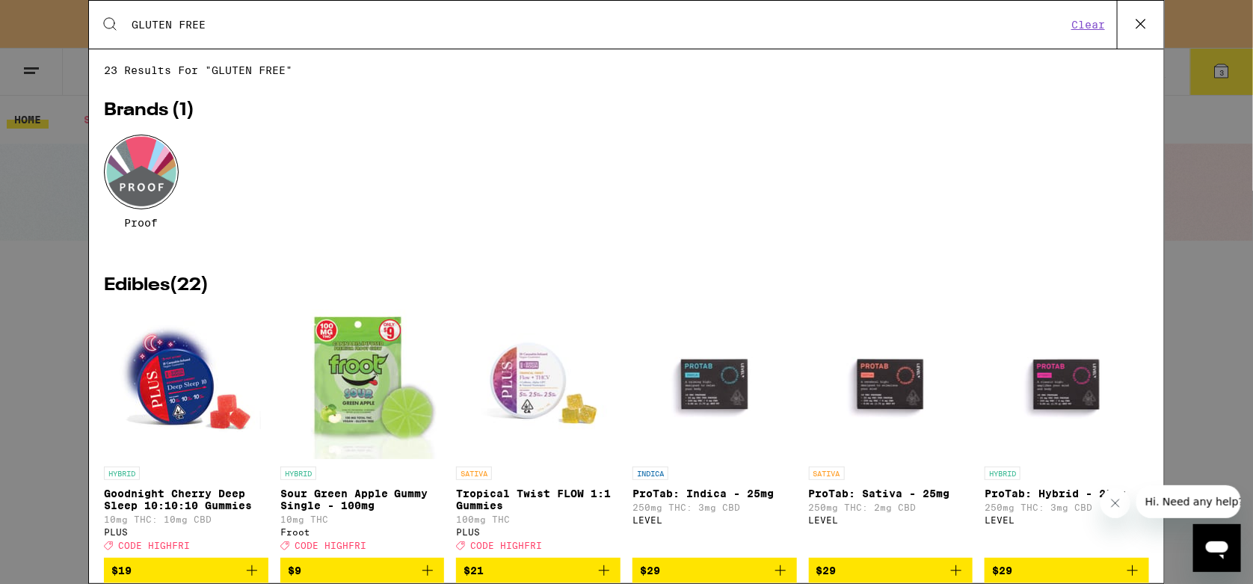
type input "GLUTEN FREE"
click at [1130, 19] on icon at bounding box center [1141, 24] width 22 height 22
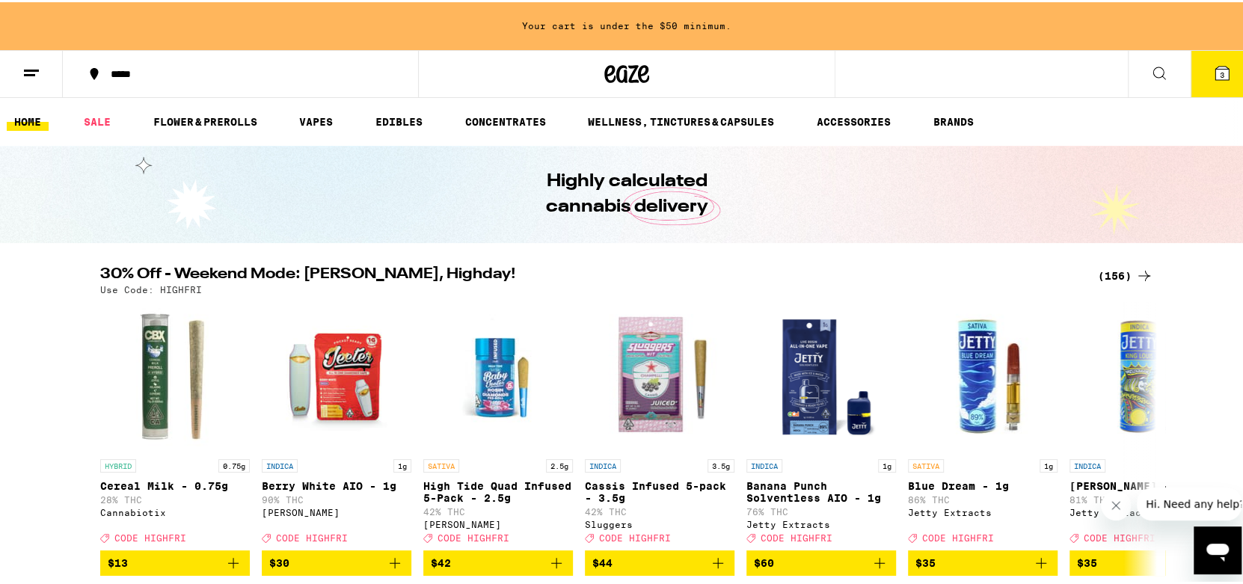
click at [1150, 73] on icon at bounding box center [1159, 71] width 18 height 18
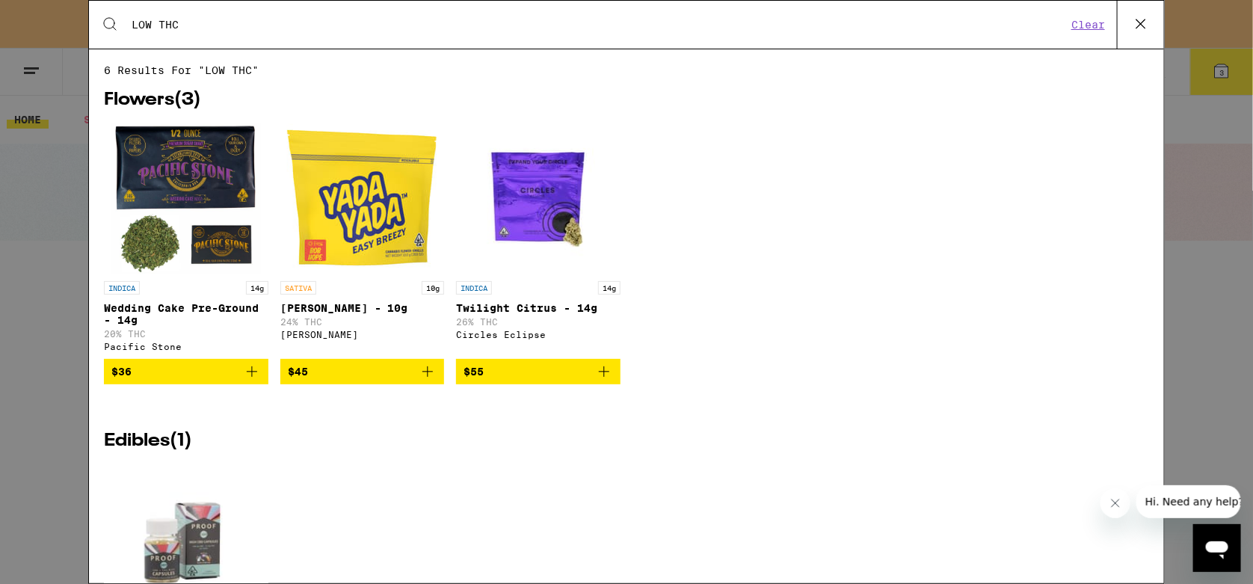
drag, startPoint x: 184, startPoint y: 23, endPoint x: 127, endPoint y: 22, distance: 56.8
click at [127, 22] on div "Search for Products LOW THC" at bounding box center [593, 24] width 948 height 13
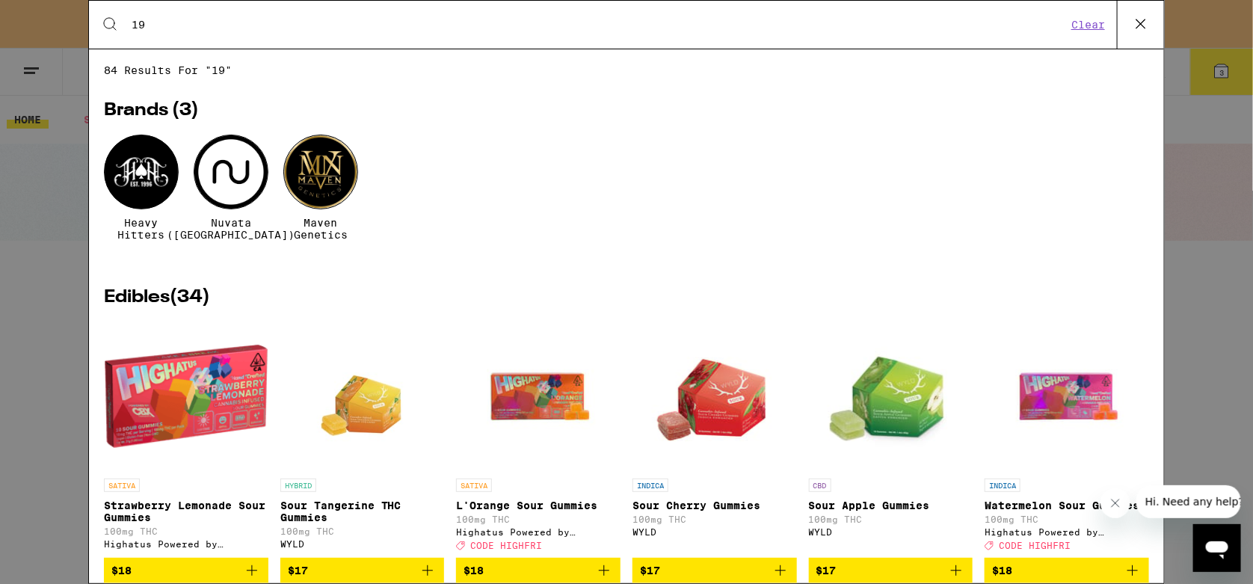
type input "1"
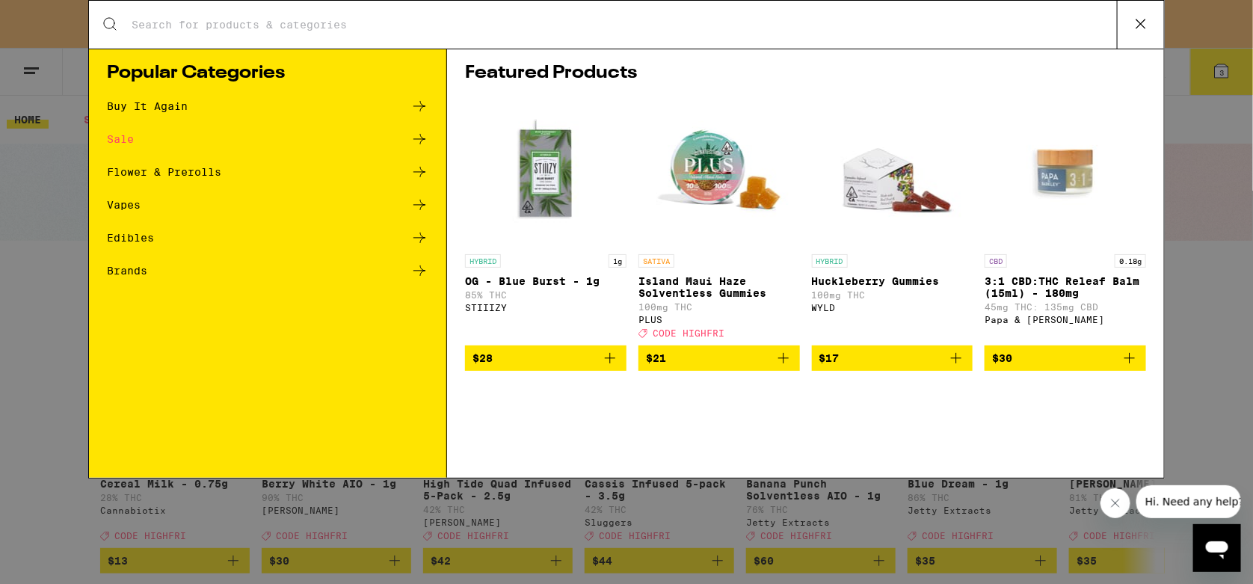
drag, startPoint x: 1144, startPoint y: 27, endPoint x: 891, endPoint y: 109, distance: 265.7
click at [1143, 27] on icon at bounding box center [1141, 24] width 22 height 22
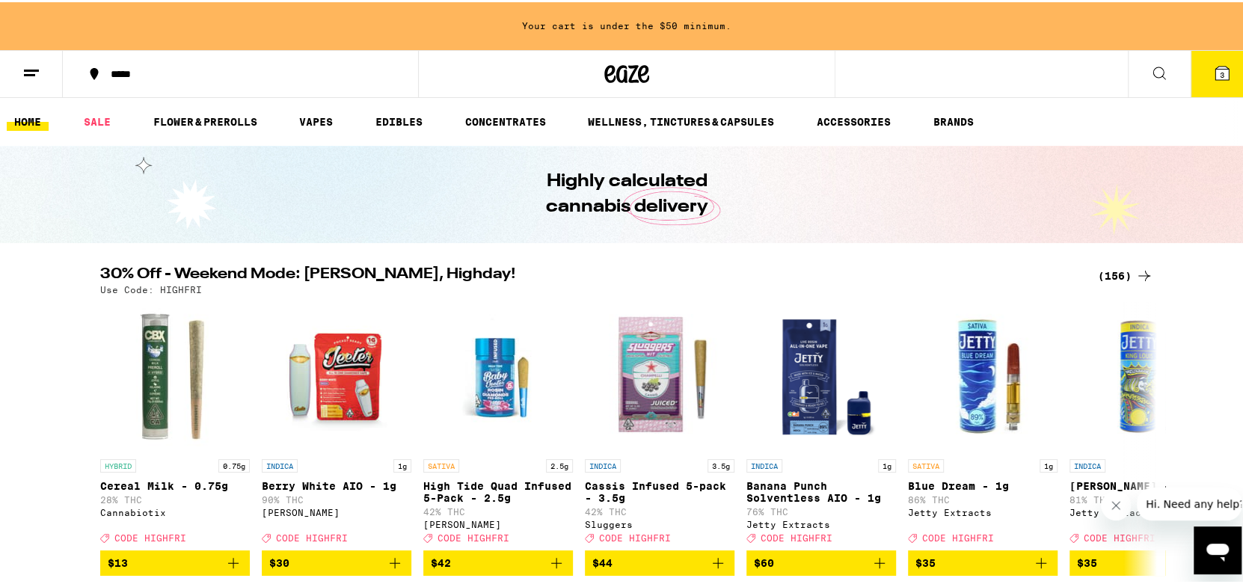
click at [34, 68] on line at bounding box center [31, 68] width 15 height 0
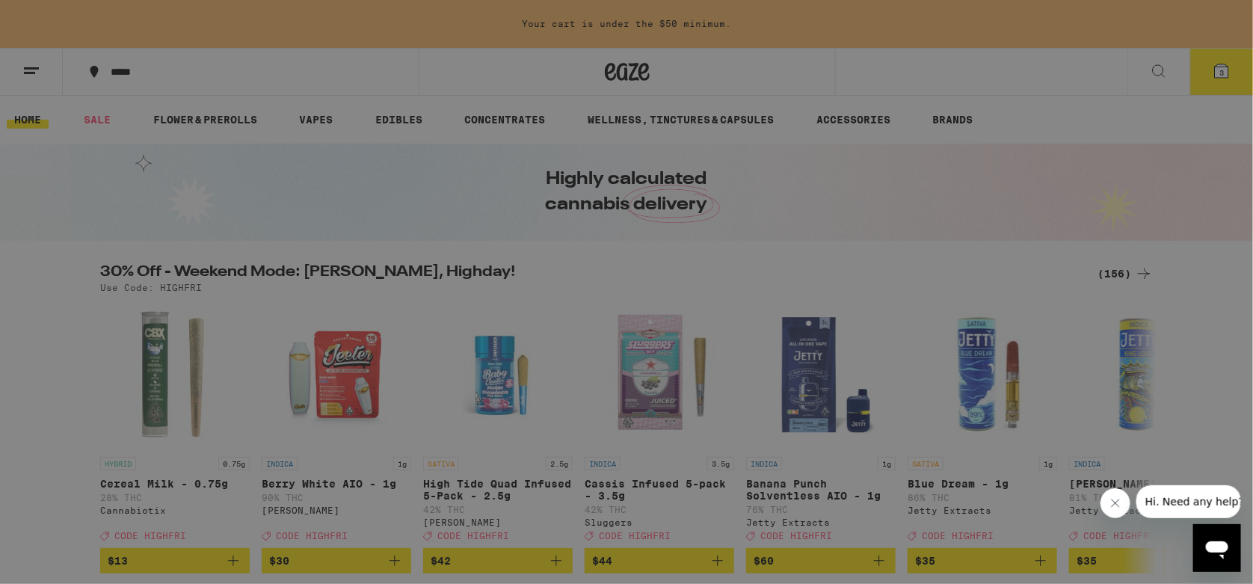
click at [321, 164] on icon at bounding box center [330, 165] width 18 height 18
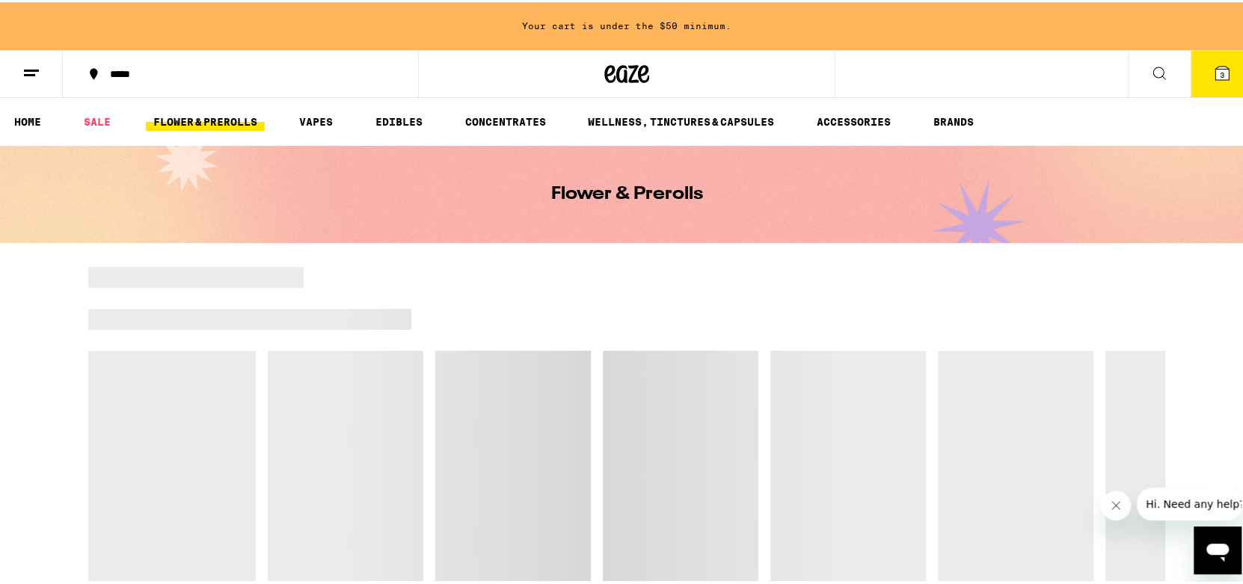
click at [34, 68] on line at bounding box center [31, 68] width 15 height 0
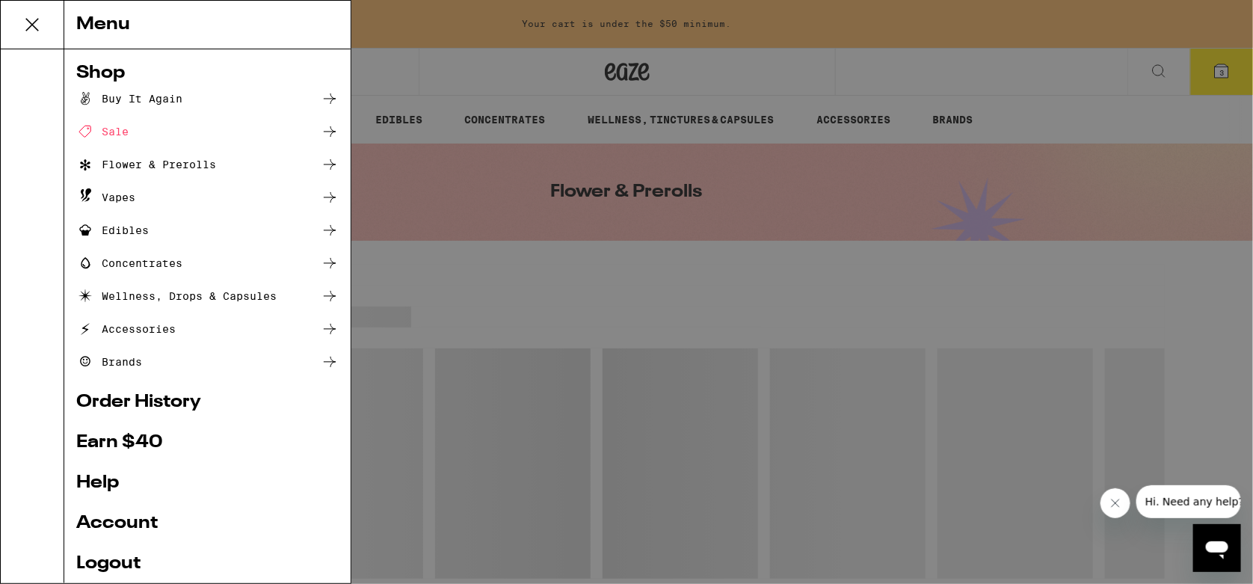
click at [551, 88] on div "Menu Shop Buy It Again Sale Flower & Prerolls Vapes Edibles Concentrates Wellne…" at bounding box center [626, 292] width 1253 height 584
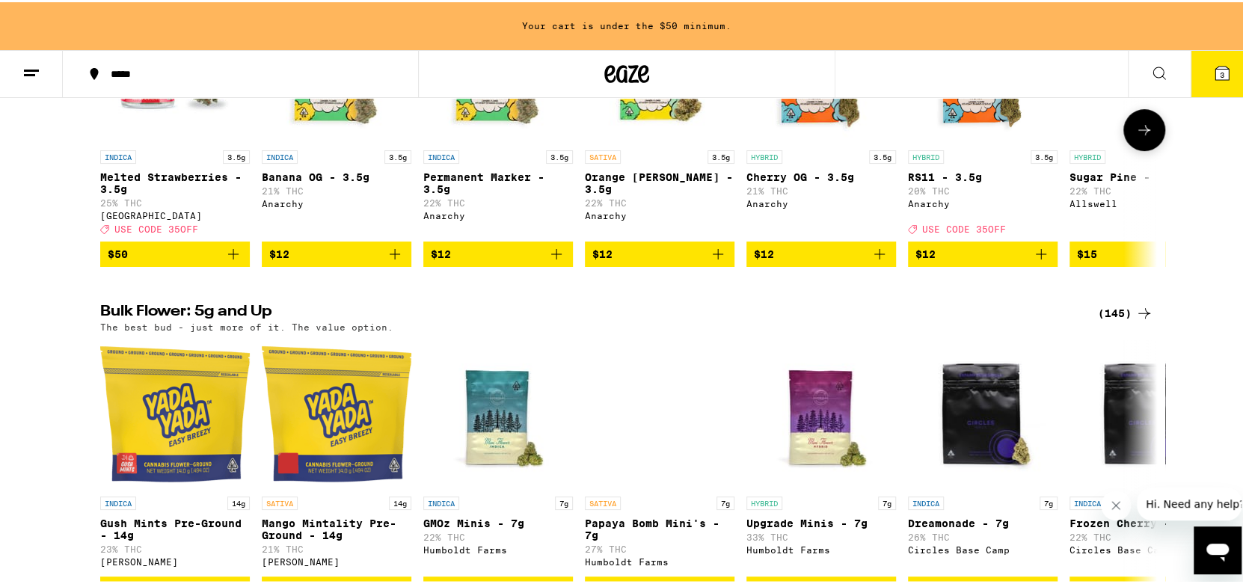
scroll to position [449, 0]
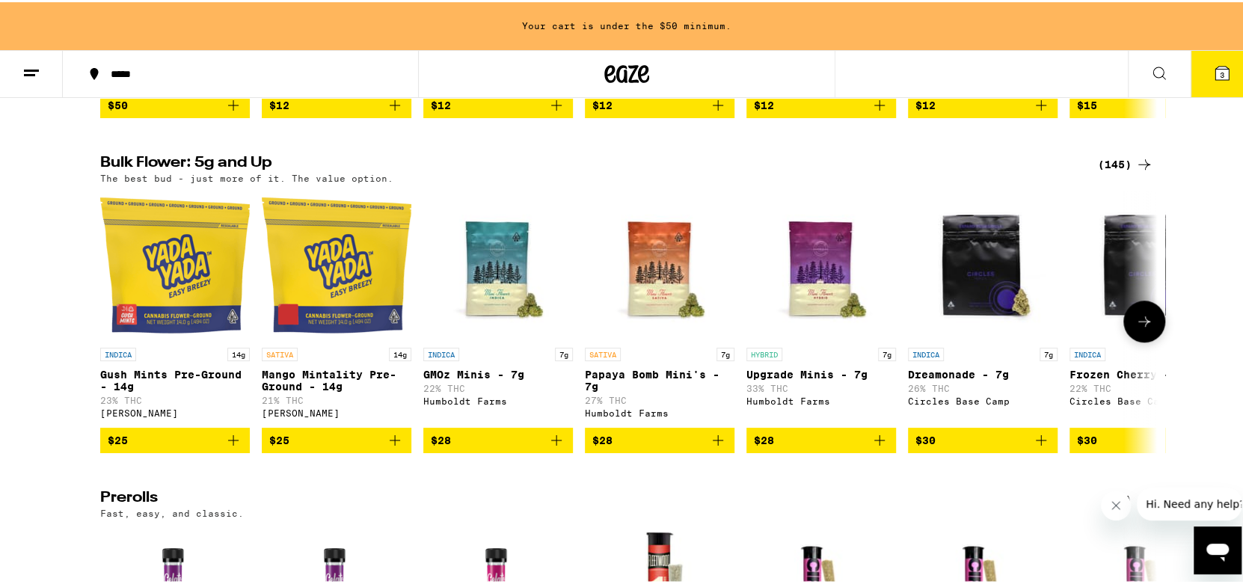
click at [492, 294] on img "Open page for GMOz Minis - 7g from Humboldt Farms" at bounding box center [498, 263] width 150 height 150
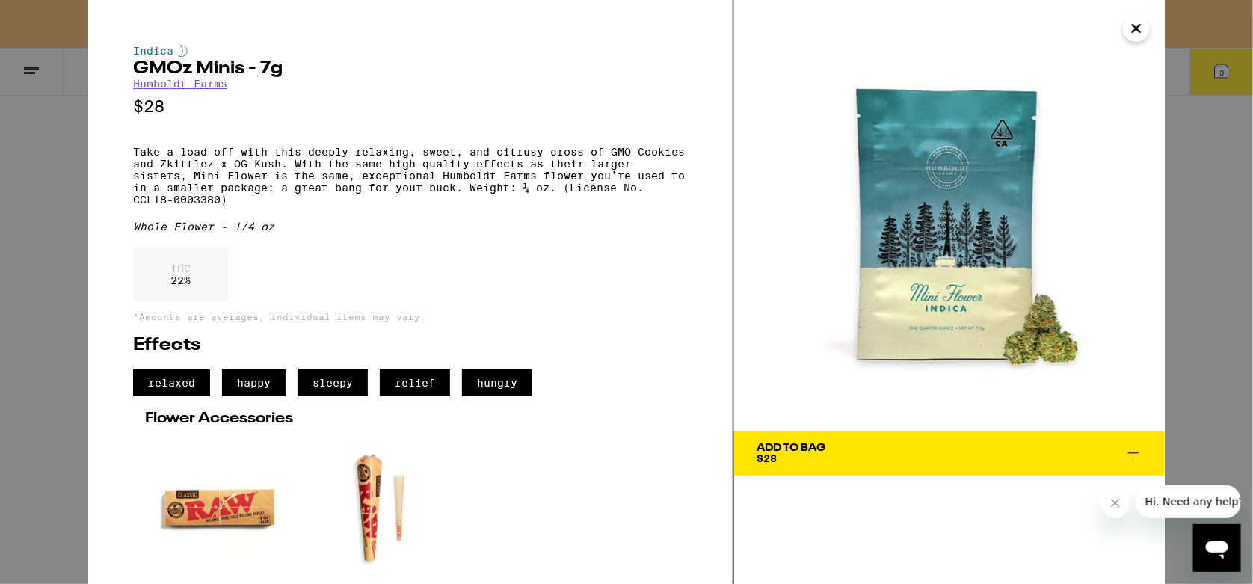
click at [1133, 452] on icon at bounding box center [1133, 453] width 10 height 10
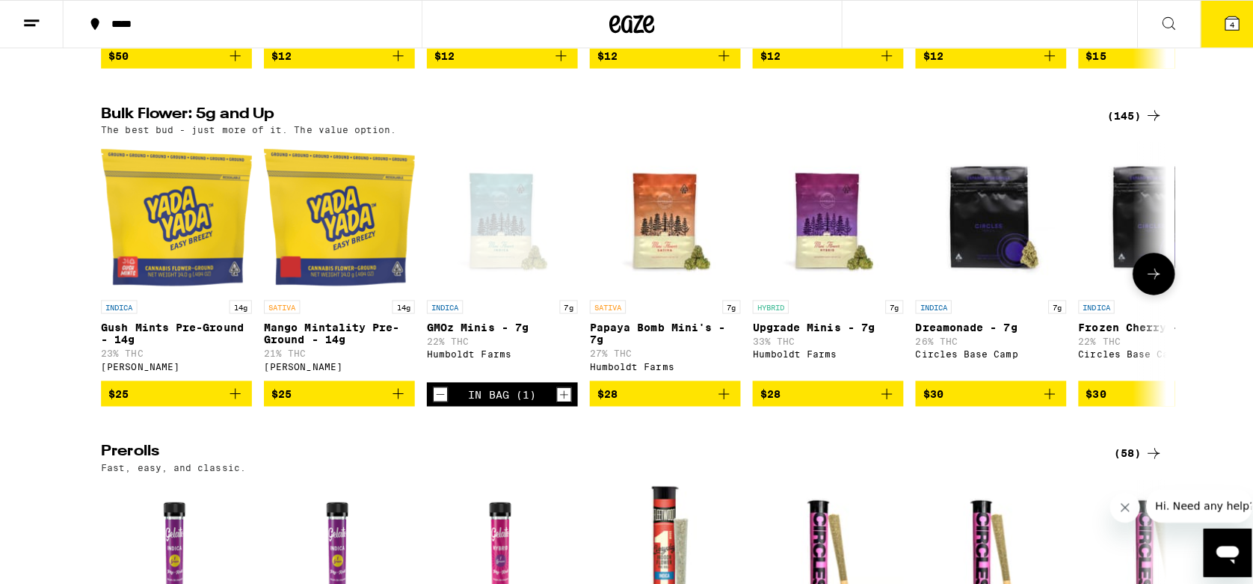
scroll to position [401, 0]
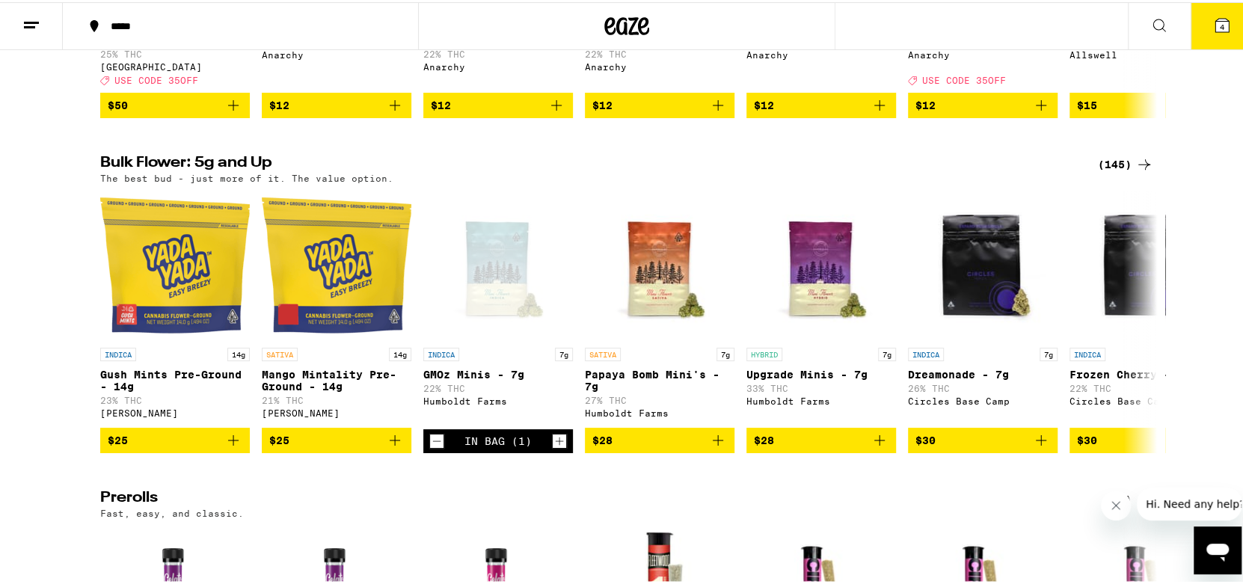
drag, startPoint x: 1204, startPoint y: 24, endPoint x: 1190, endPoint y: 32, distance: 16.4
click at [1213, 24] on icon at bounding box center [1222, 23] width 18 height 18
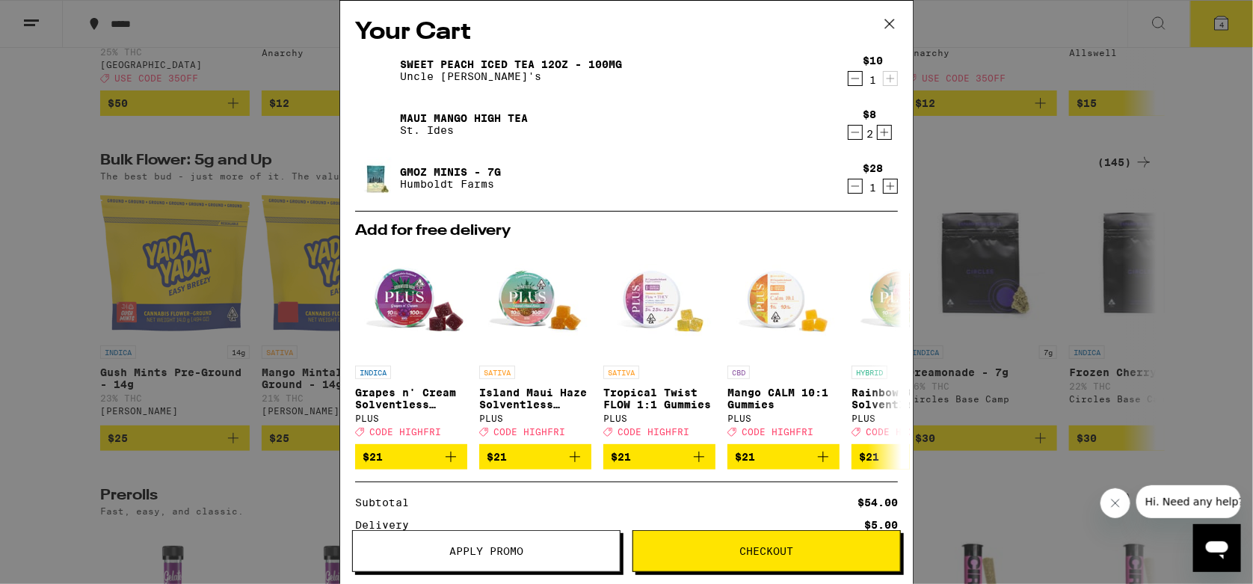
click at [798, 546] on span "Checkout" at bounding box center [766, 551] width 267 height 10
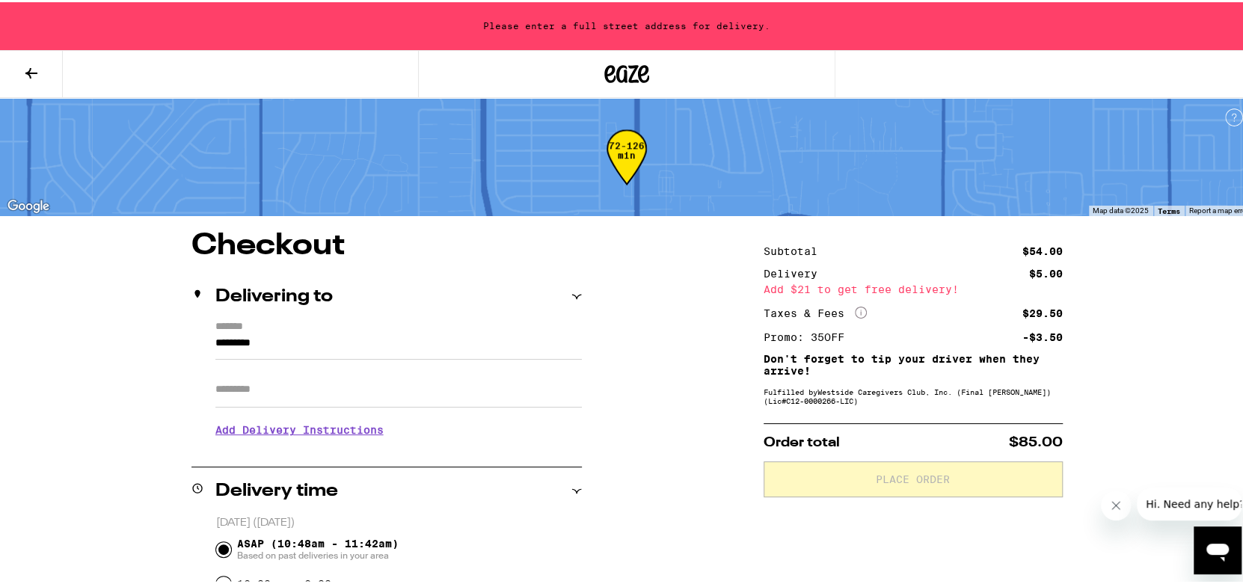
click at [36, 66] on icon at bounding box center [31, 71] width 18 height 18
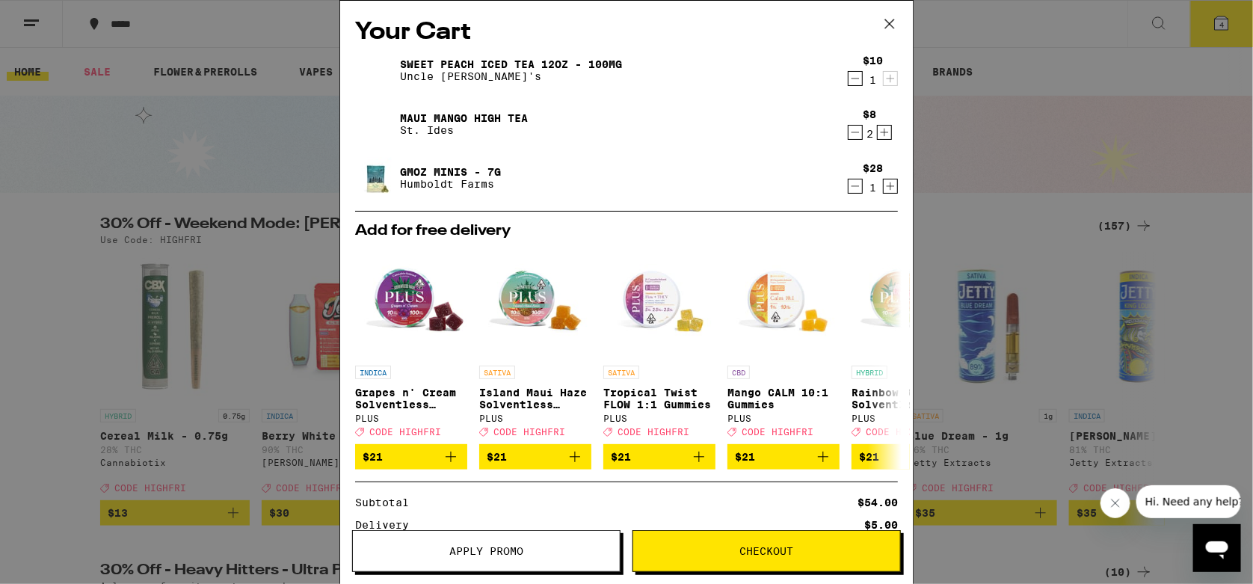
click at [894, 18] on icon at bounding box center [889, 24] width 22 height 22
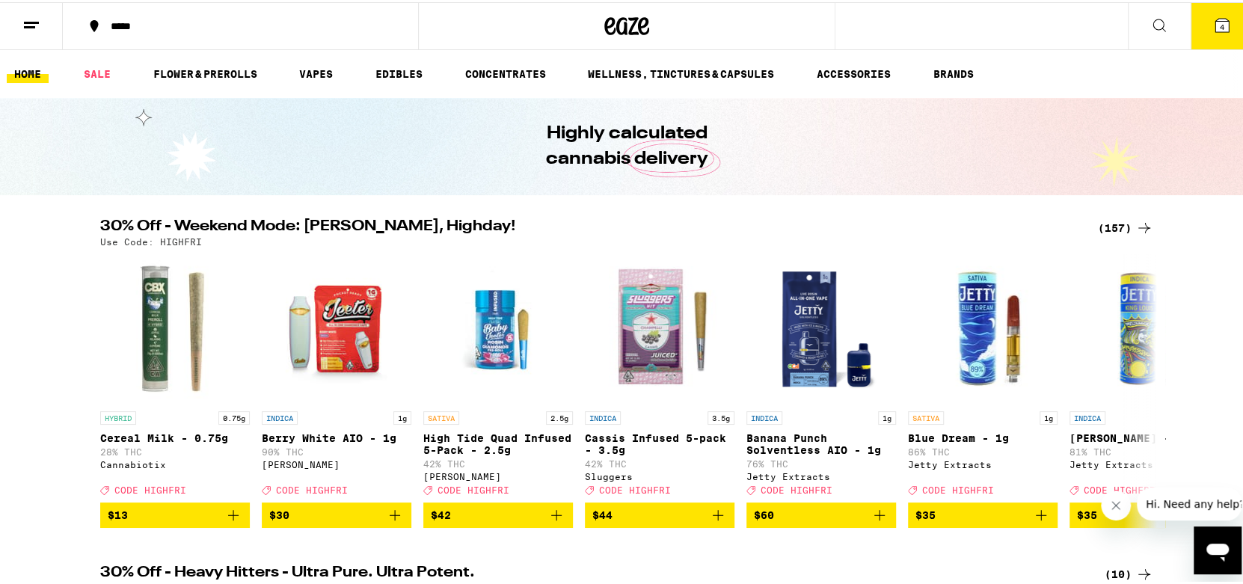
click at [1151, 22] on icon at bounding box center [1159, 23] width 18 height 18
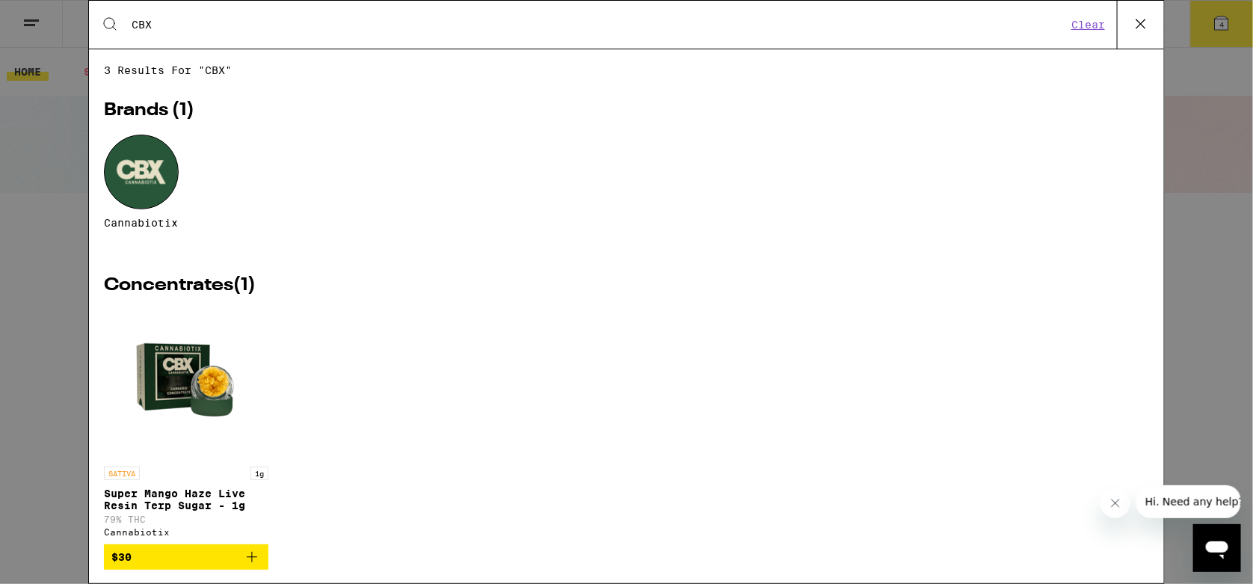
type input "CBX"
click at [154, 161] on div at bounding box center [141, 172] width 75 height 75
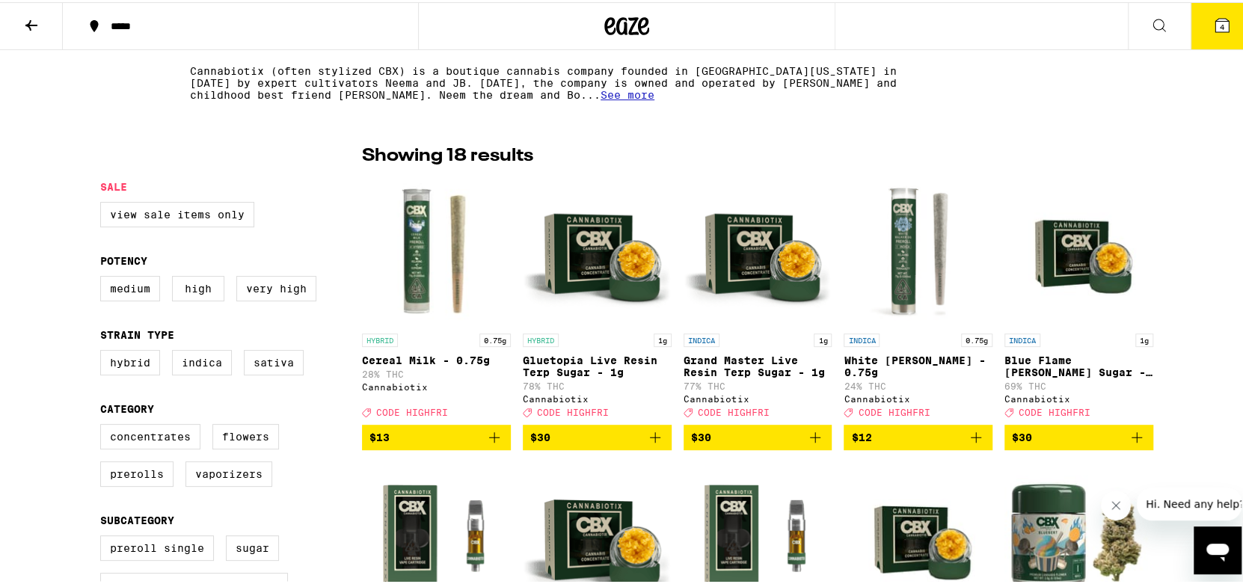
scroll to position [298, 0]
